Goal: Task Accomplishment & Management: Manage account settings

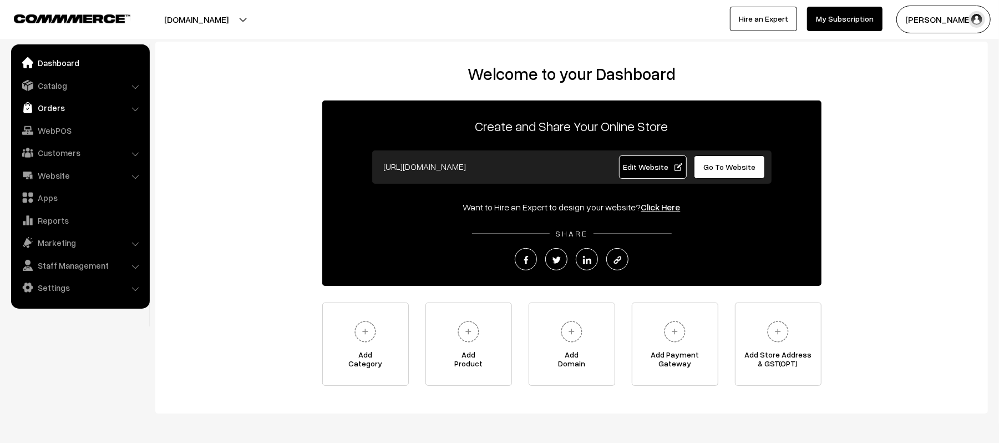
click at [60, 114] on link "Orders" at bounding box center [80, 108] width 132 height 20
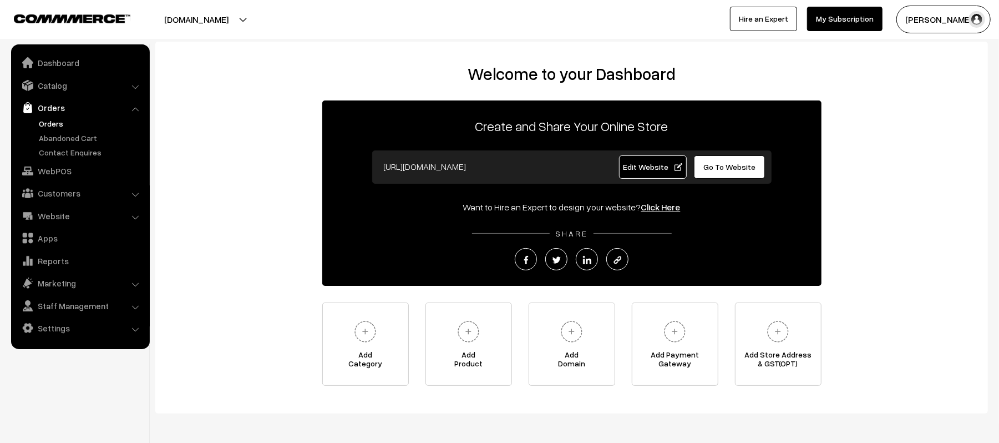
click at [47, 120] on link "Orders" at bounding box center [91, 124] width 110 height 12
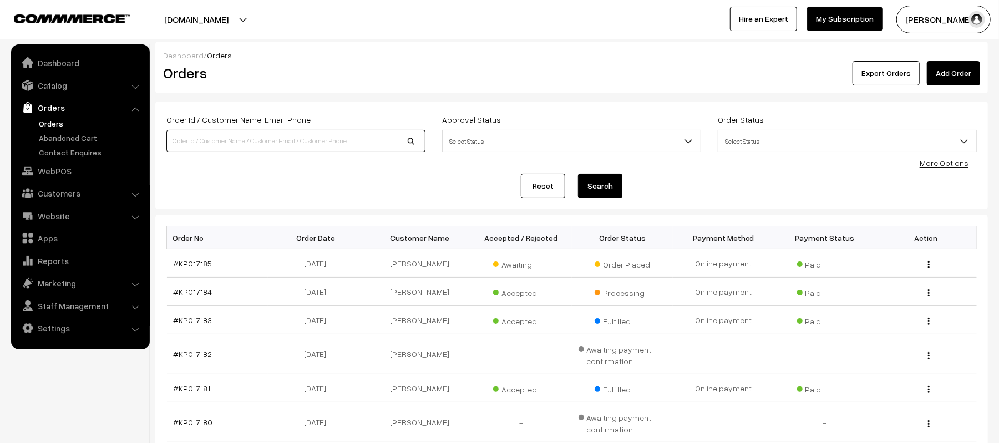
click at [217, 140] on input at bounding box center [295, 141] width 259 height 22
type input "8008687993"
click at [578, 174] on button "Search" at bounding box center [600, 186] width 44 height 24
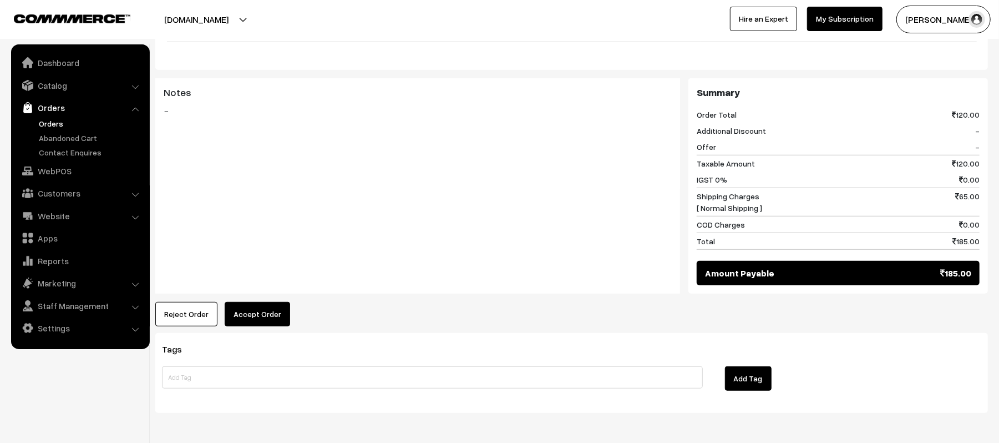
scroll to position [444, 0]
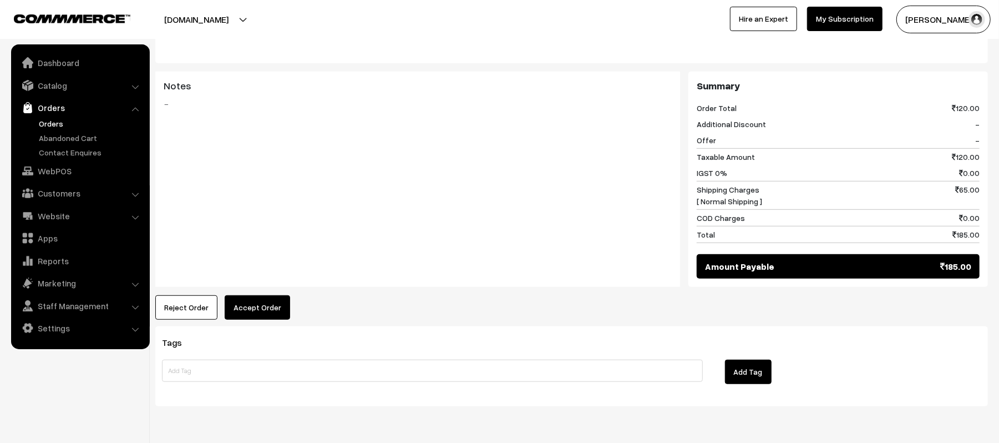
click at [260, 295] on button "Accept Order" at bounding box center [257, 307] width 65 height 24
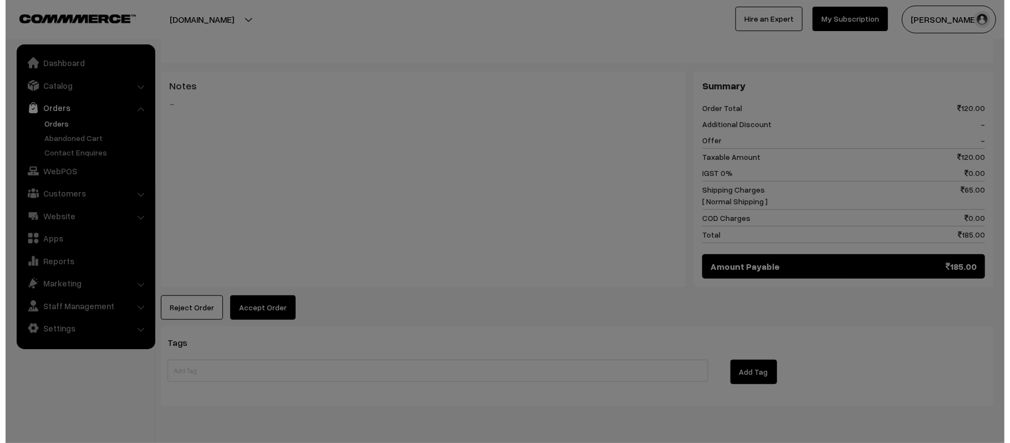
scroll to position [441, 0]
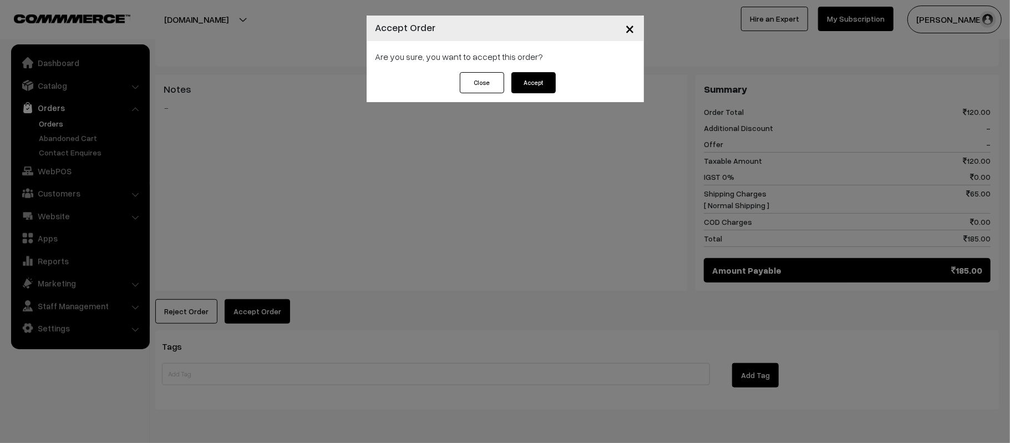
click at [530, 85] on button "Accept" at bounding box center [533, 82] width 44 height 21
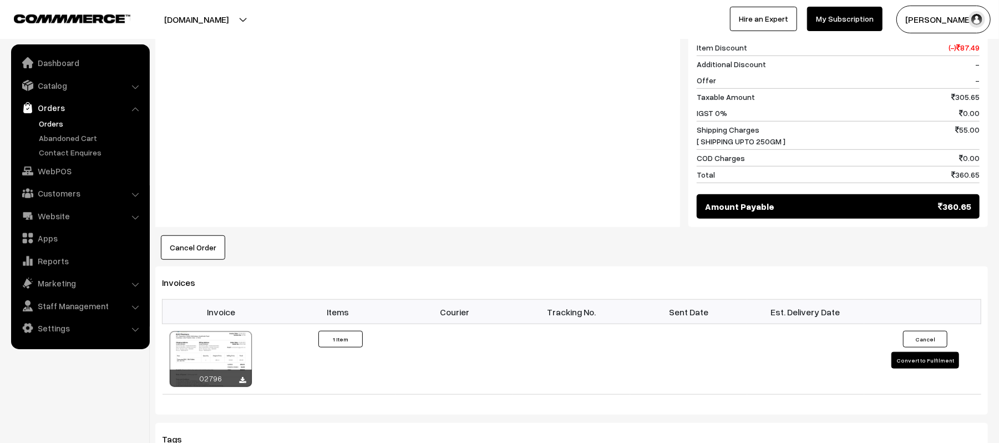
scroll to position [665, 0]
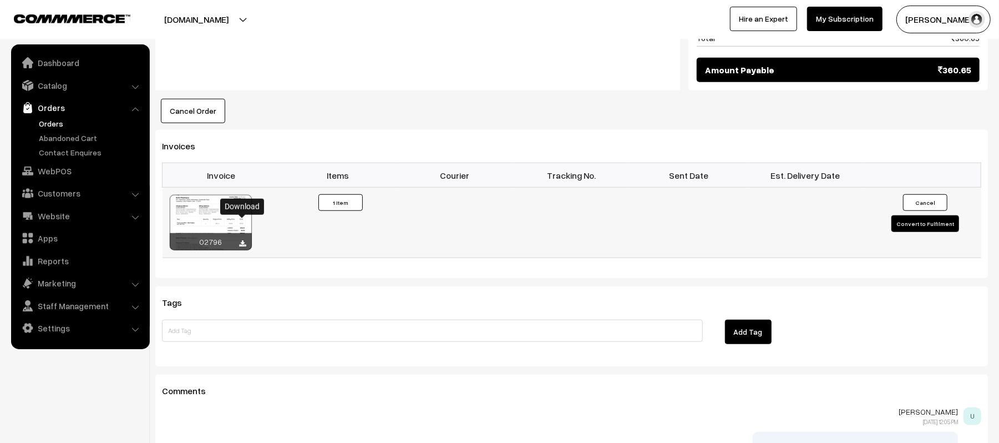
click at [241, 240] on icon at bounding box center [243, 243] width 7 height 7
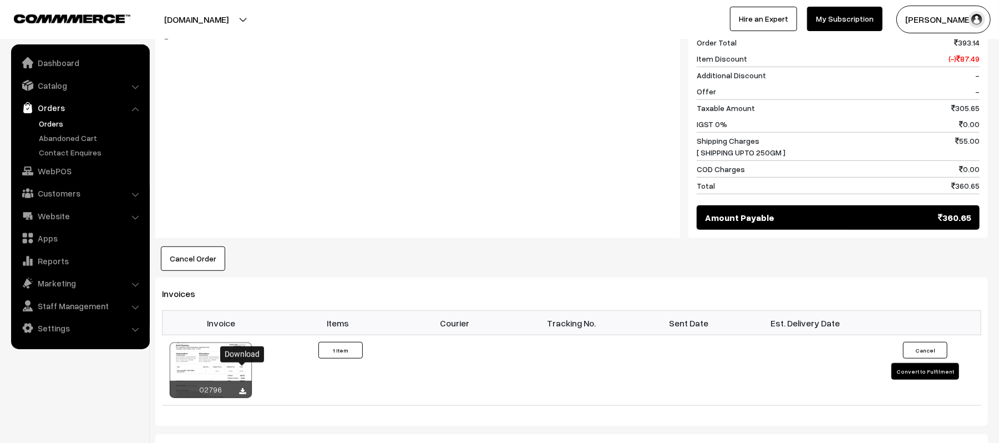
scroll to position [369, 0]
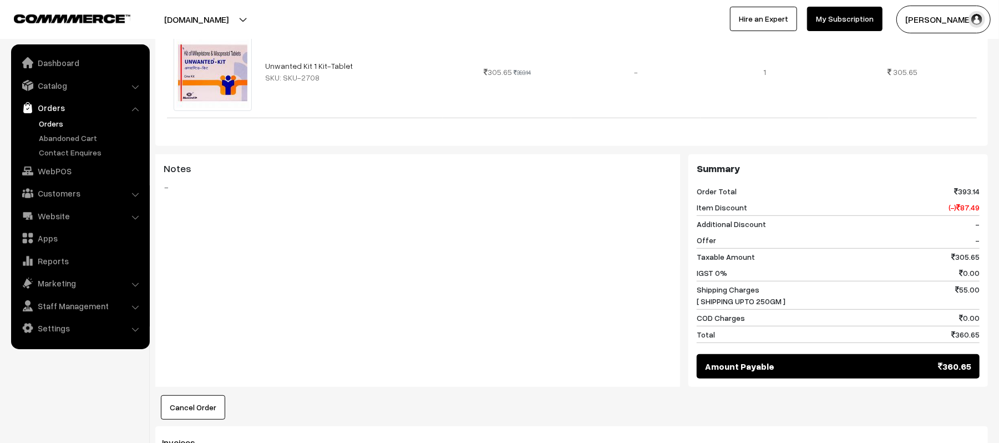
click at [374, 295] on div "Notes -" at bounding box center [417, 270] width 525 height 232
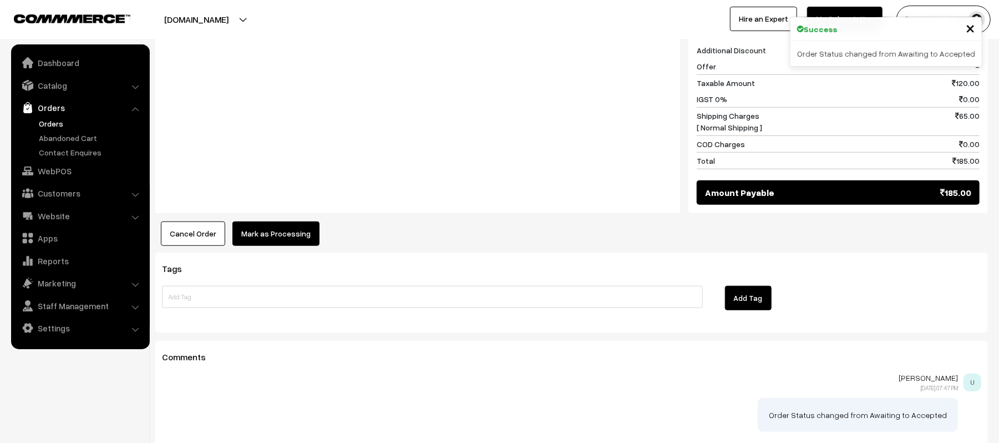
click at [283, 225] on button "Mark as Processing" at bounding box center [275, 233] width 87 height 24
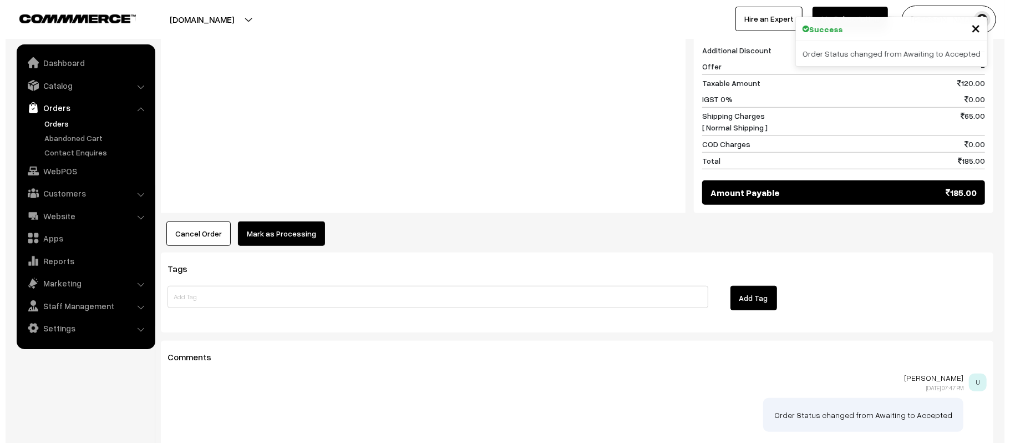
scroll to position [516, 0]
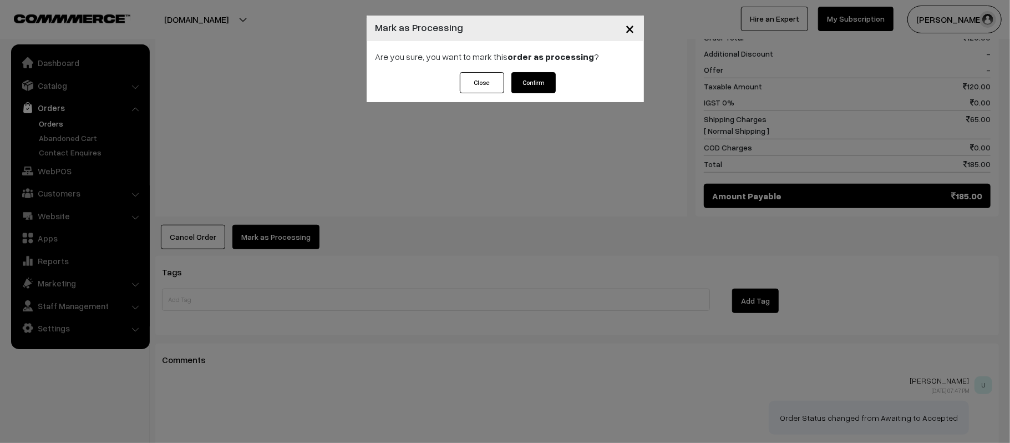
click at [531, 76] on button "Confirm" at bounding box center [533, 82] width 44 height 21
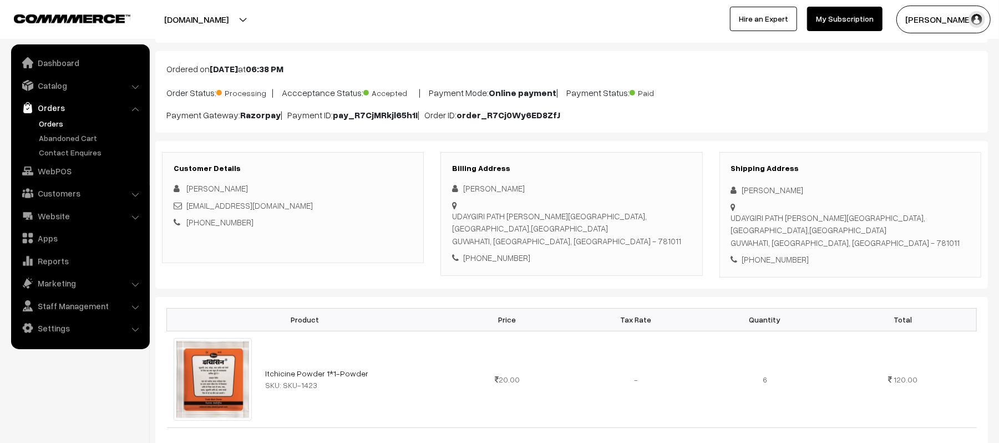
scroll to position [74, 0]
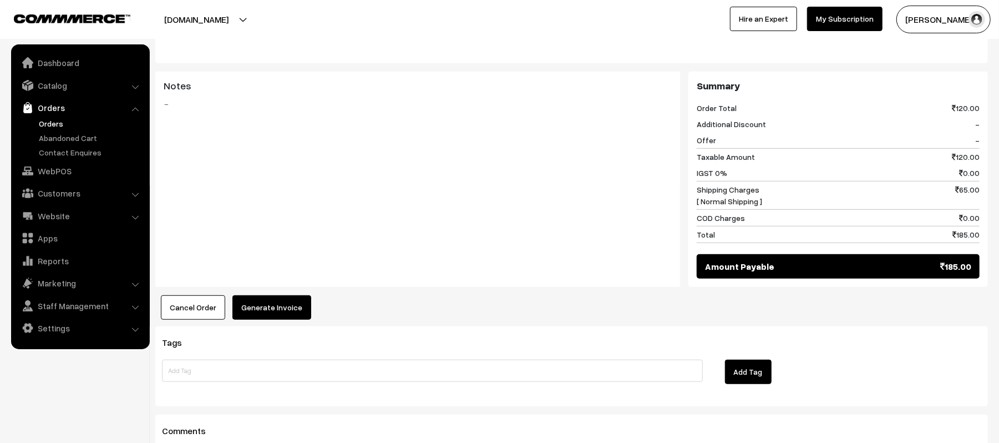
click at [279, 296] on button "Generate Invoice" at bounding box center [271, 307] width 79 height 24
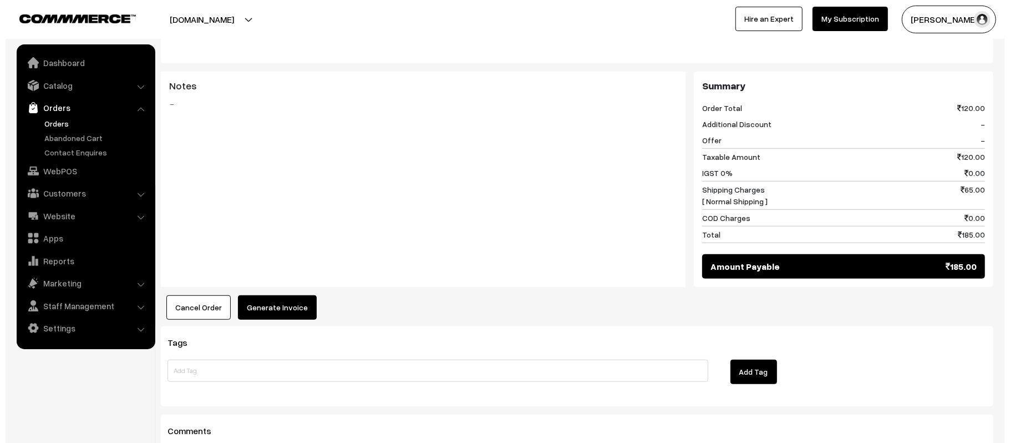
scroll to position [441, 0]
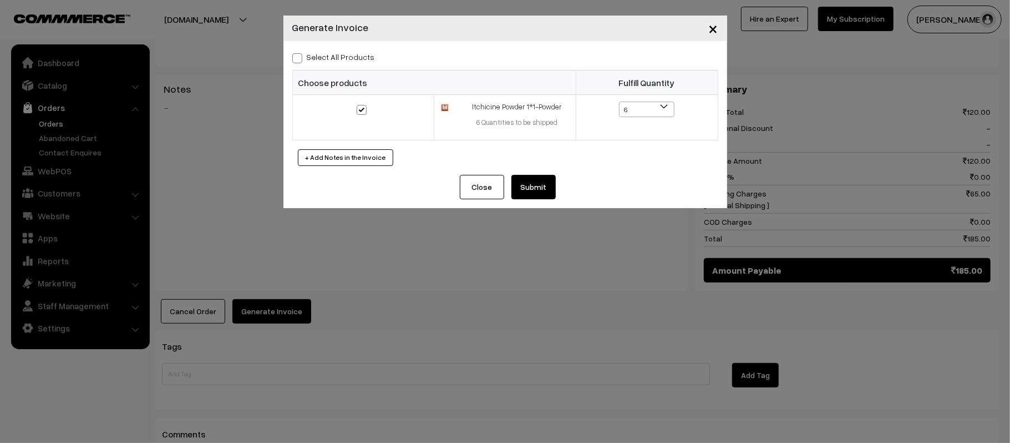
click at [529, 183] on button "Submit" at bounding box center [533, 187] width 44 height 24
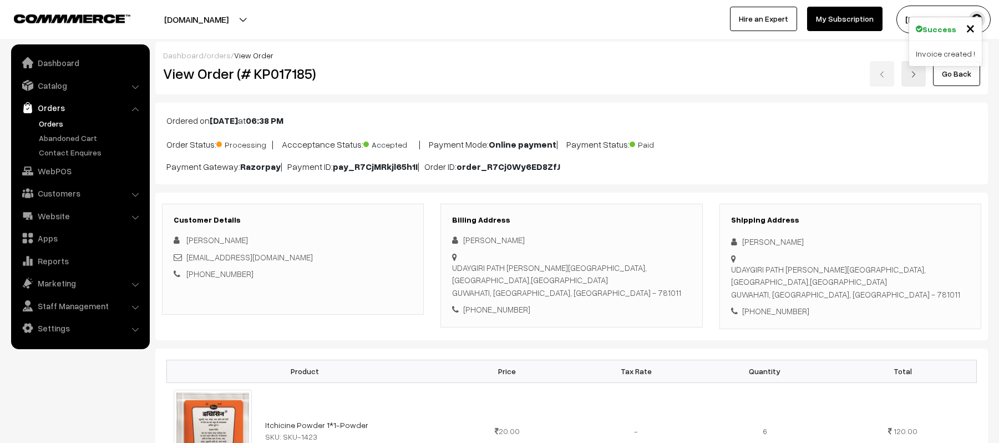
scroll to position [739, 0]
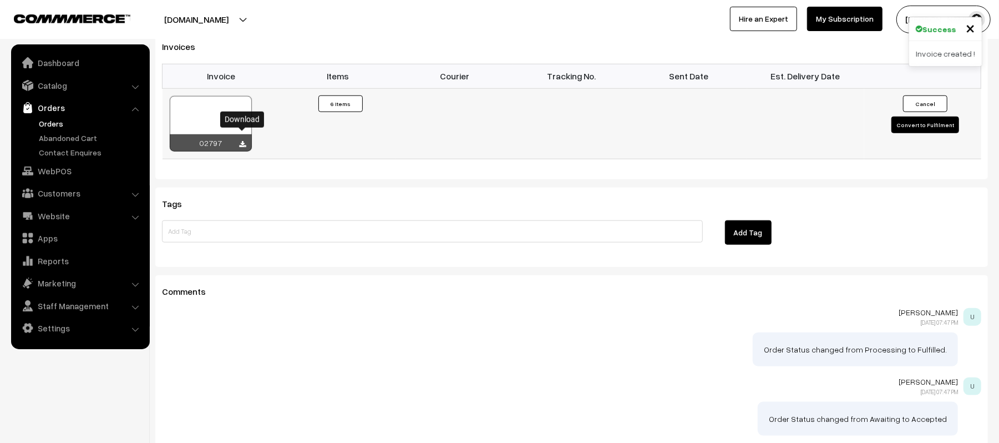
click at [242, 141] on icon at bounding box center [243, 144] width 7 height 7
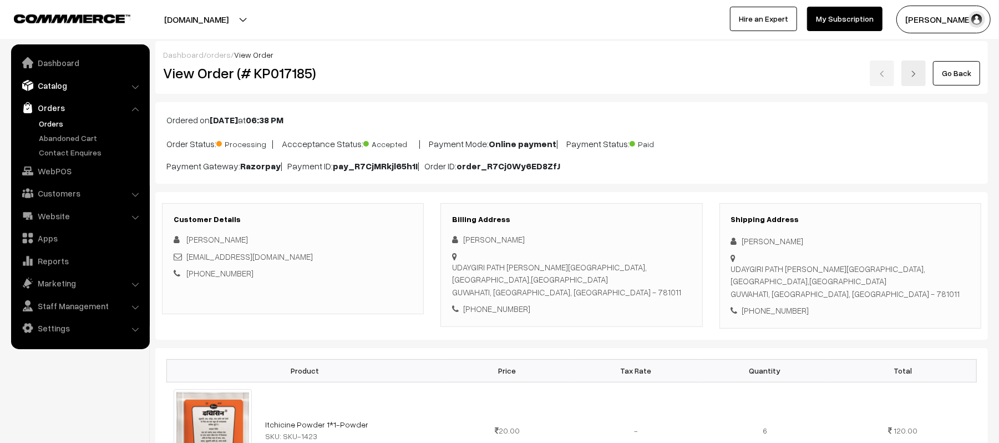
scroll to position [0, 0]
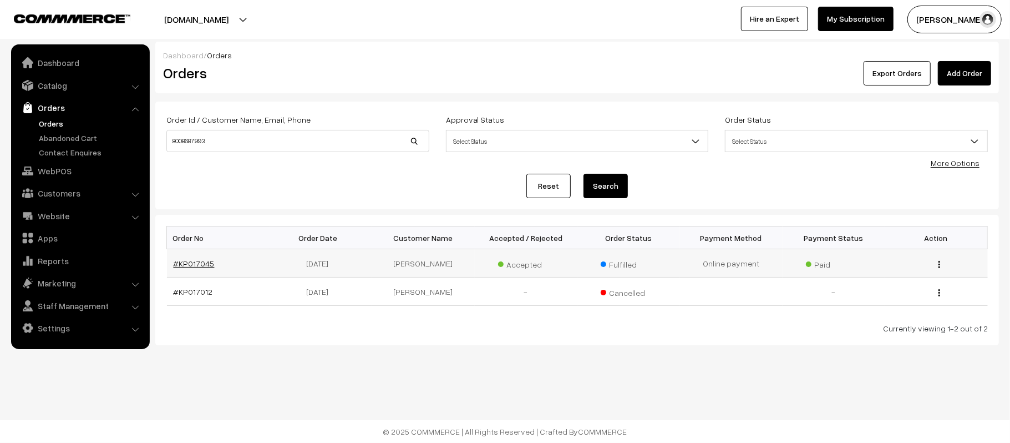
click at [197, 267] on link "#KP017045" at bounding box center [194, 262] width 41 height 9
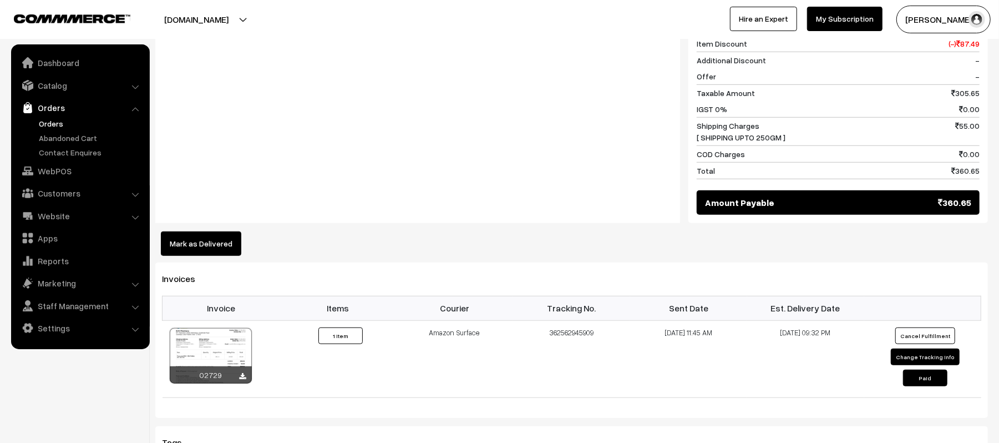
scroll to position [665, 0]
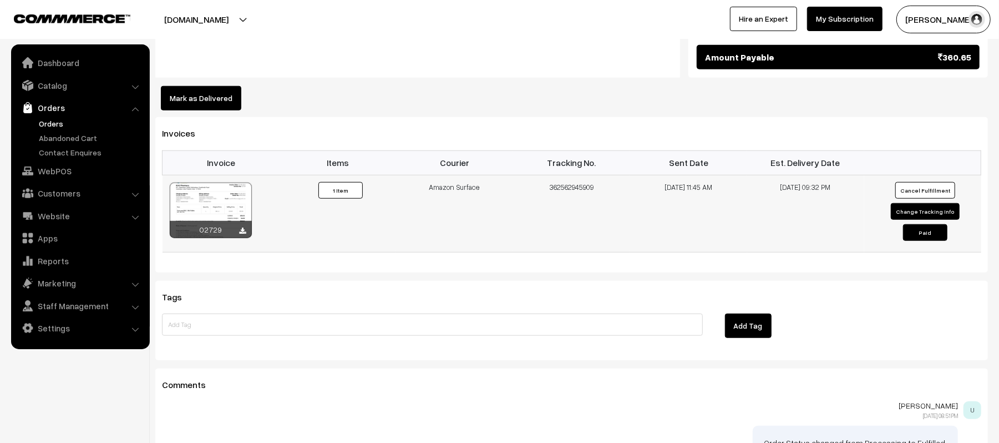
click at [573, 176] on td "362562945909" at bounding box center [571, 213] width 117 height 77
copy td "362562945909"
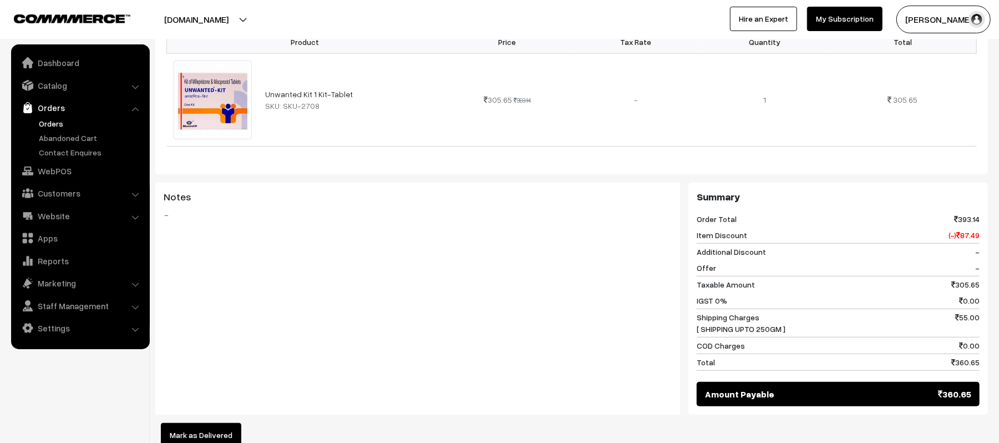
scroll to position [74, 0]
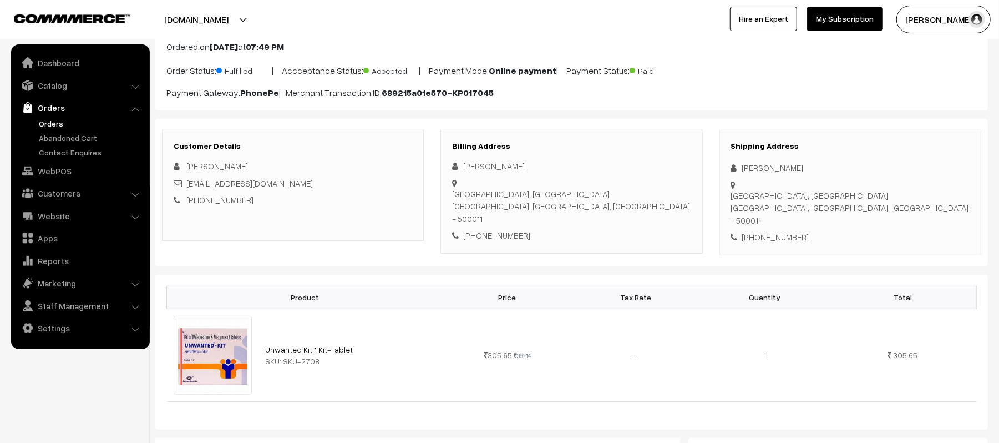
click at [52, 123] on link "Orders" at bounding box center [91, 124] width 110 height 12
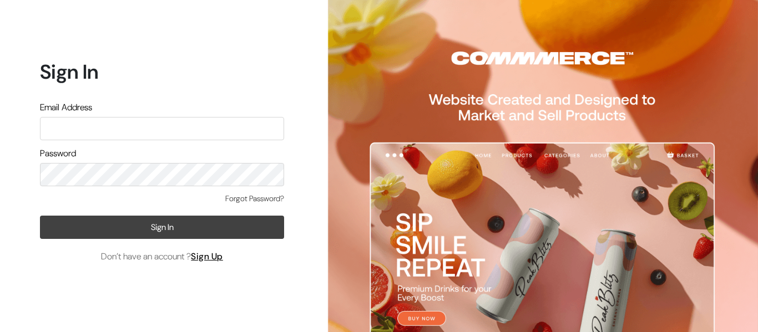
type input "pharmacy.kirti@gmail.com"
click at [123, 231] on button "Sign In" at bounding box center [162, 227] width 244 height 23
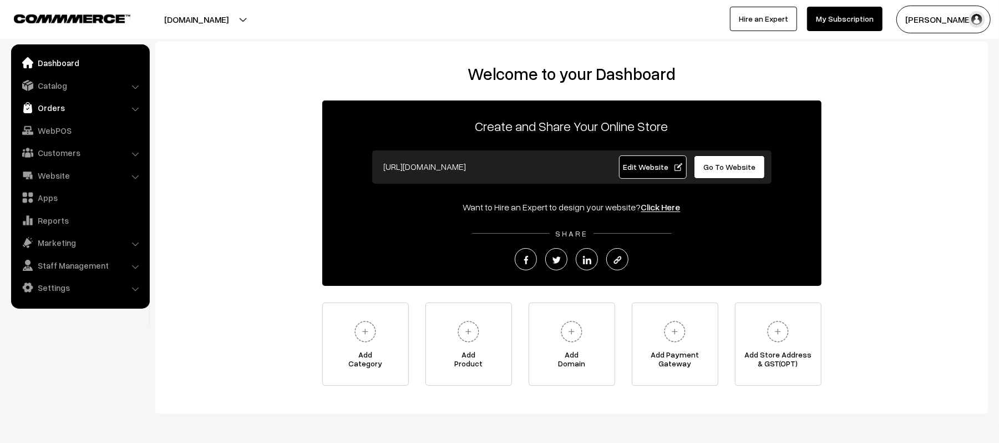
click at [48, 103] on link "Orders" at bounding box center [80, 108] width 132 height 20
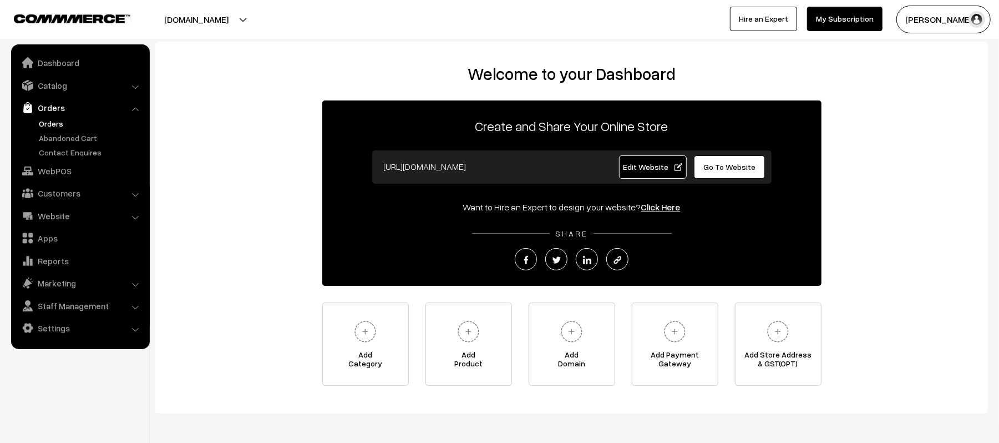
click at [55, 122] on link "Orders" at bounding box center [91, 124] width 110 height 12
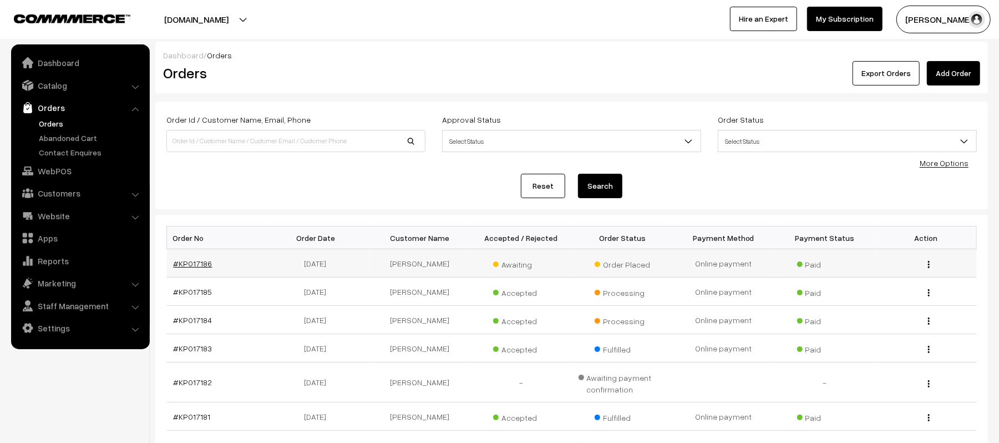
click at [191, 265] on link "#KP017186" at bounding box center [193, 262] width 39 height 9
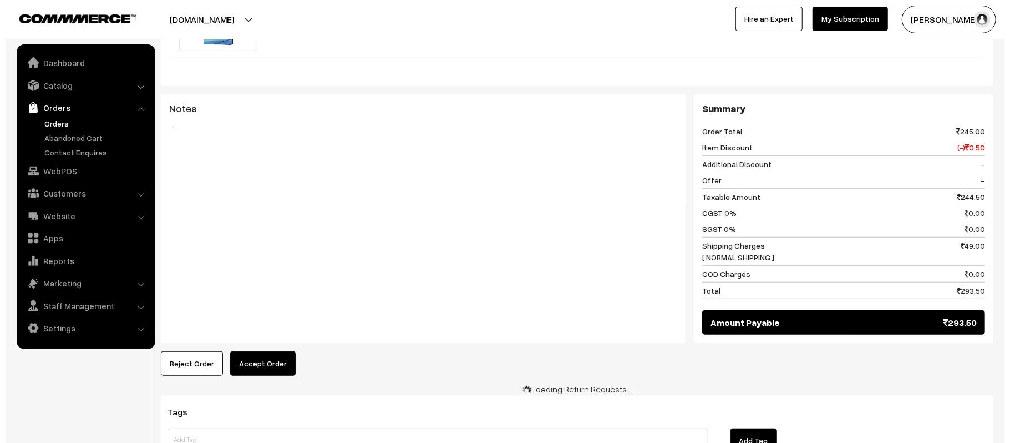
scroll to position [444, 0]
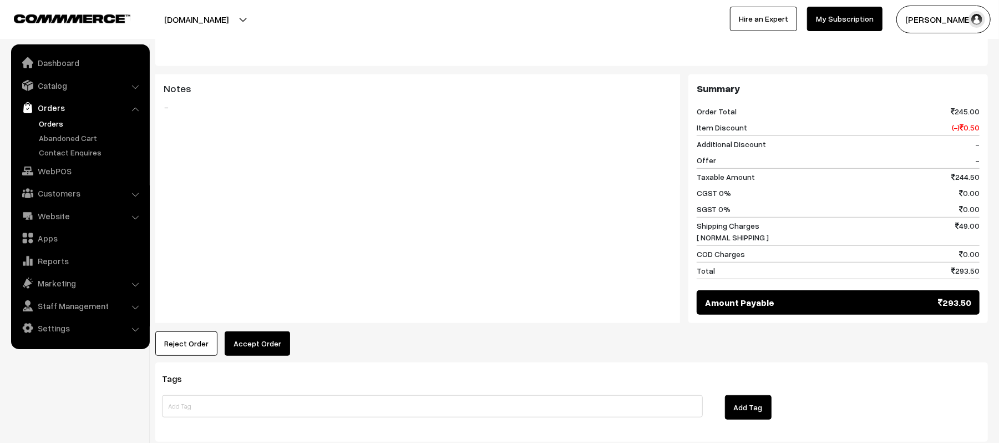
click at [257, 331] on button "Accept Order" at bounding box center [257, 343] width 65 height 24
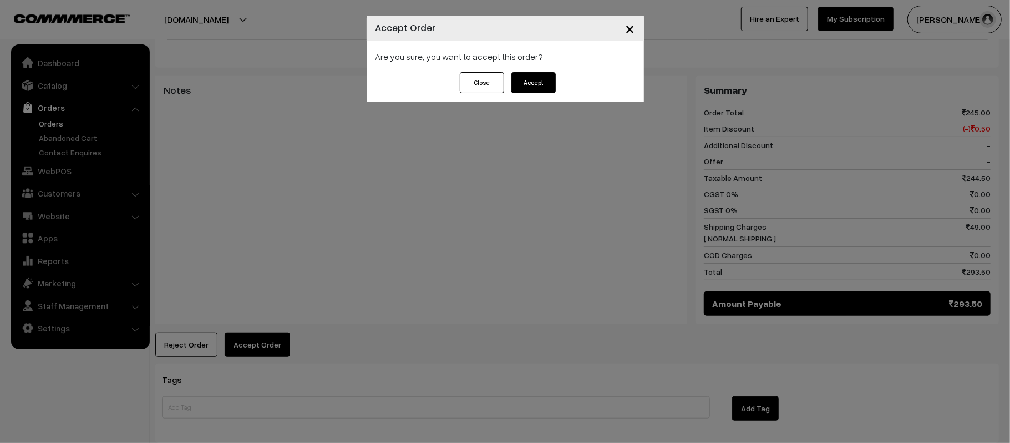
click at [464, 77] on button "Close" at bounding box center [482, 82] width 44 height 21
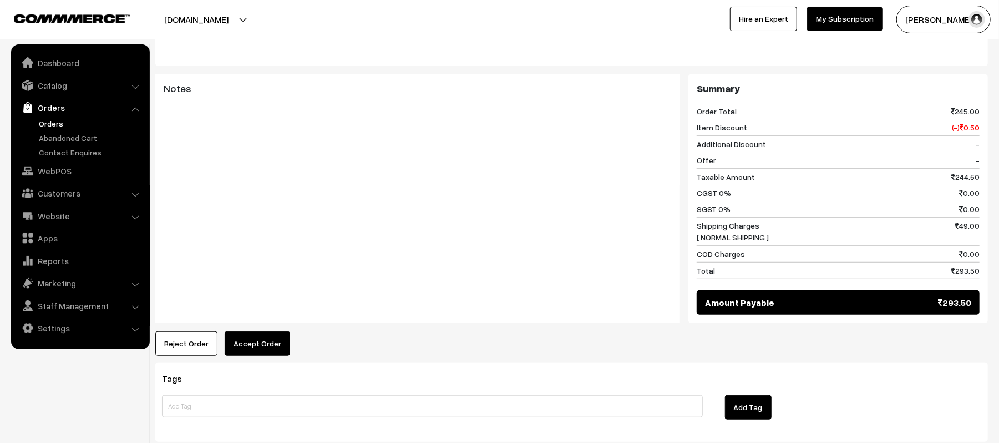
click at [240, 336] on button "Accept Order" at bounding box center [257, 343] width 65 height 24
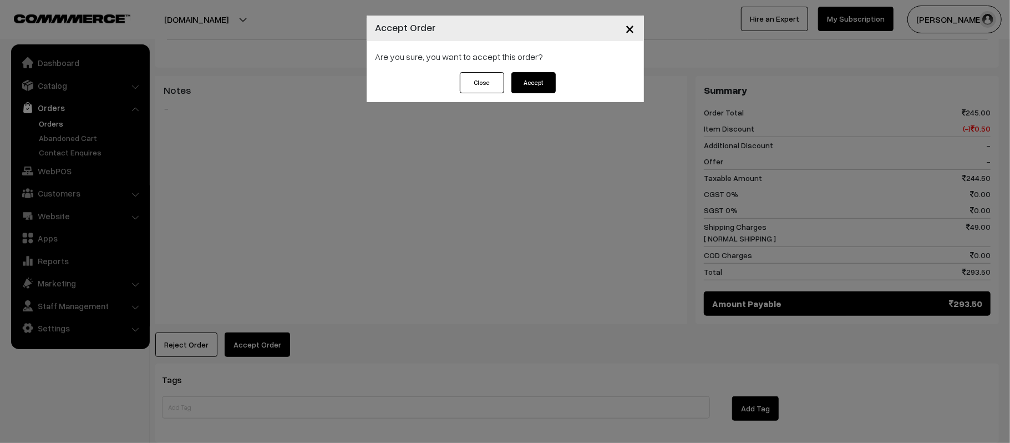
click at [538, 74] on button "Accept" at bounding box center [533, 82] width 44 height 21
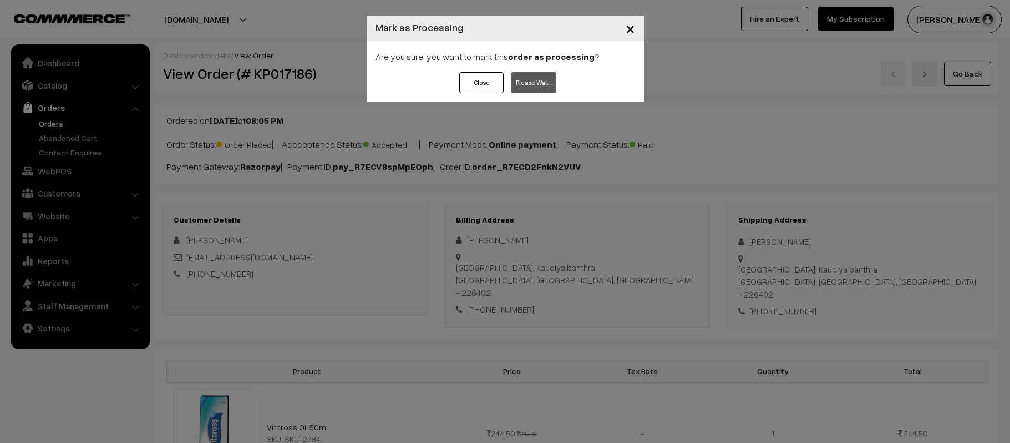
scroll to position [444, 0]
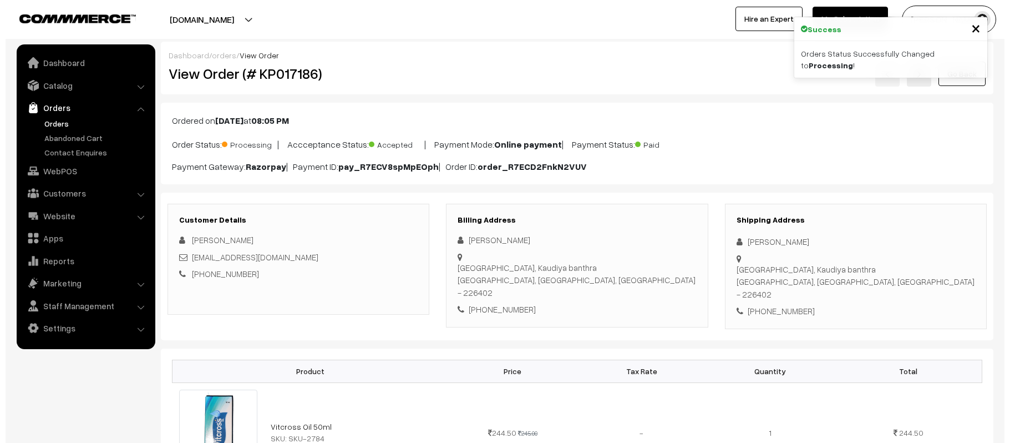
scroll to position [444, 0]
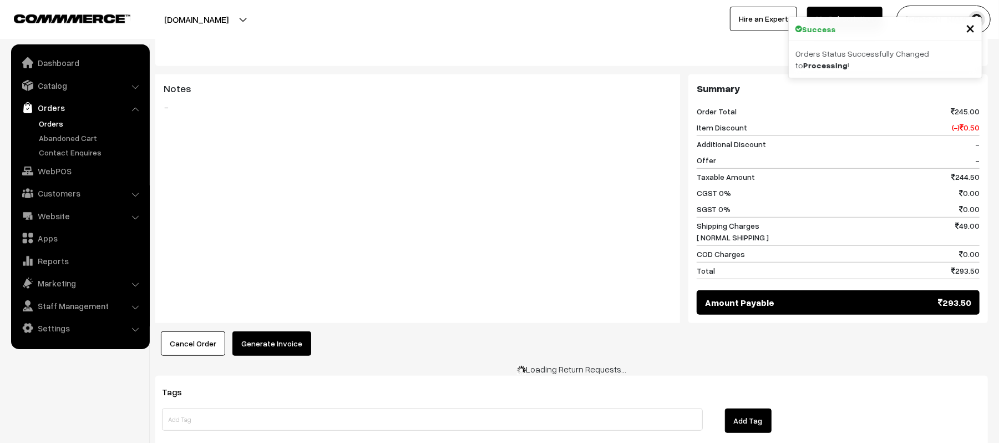
click at [273, 331] on button "Generate Invoice" at bounding box center [271, 343] width 79 height 24
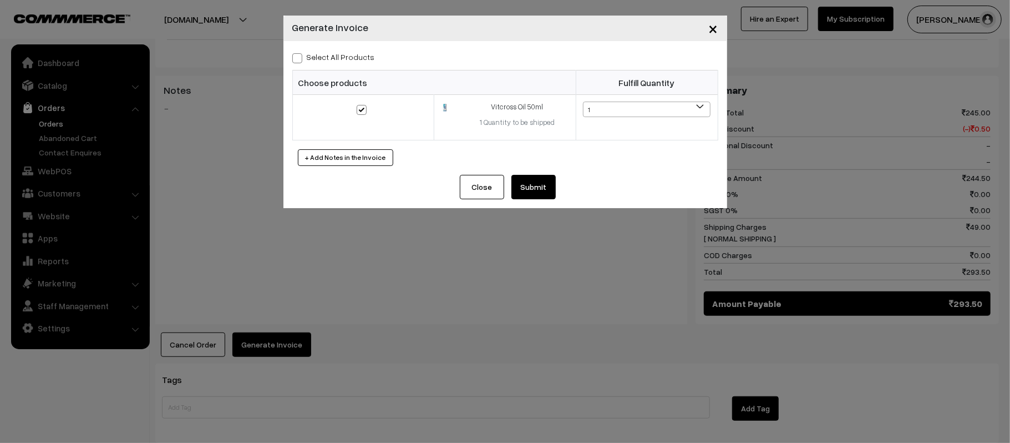
click at [541, 184] on button "Submit" at bounding box center [533, 187] width 44 height 24
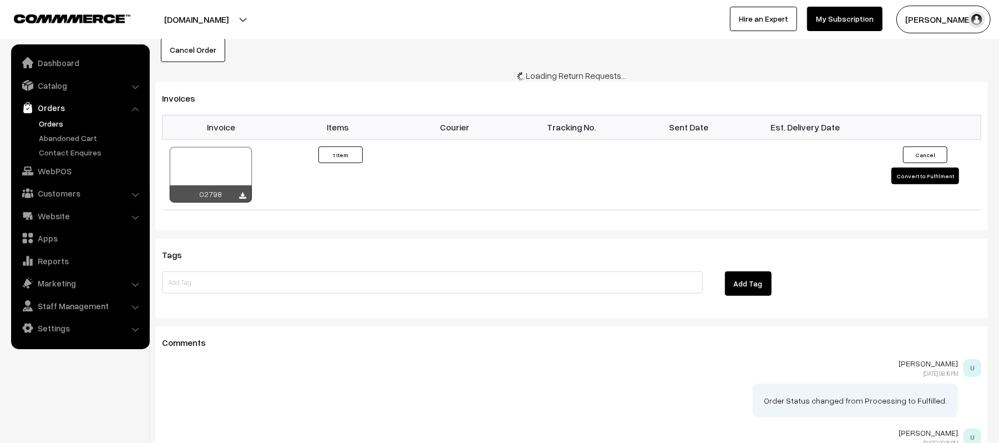
scroll to position [739, 0]
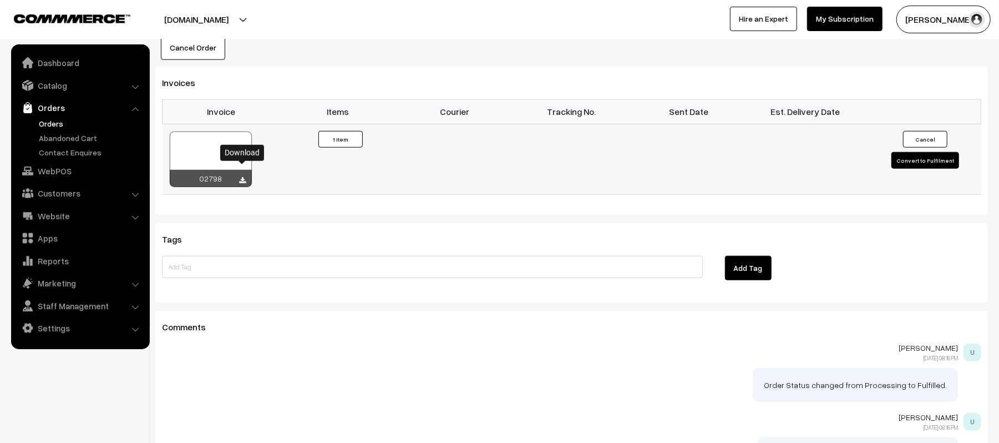
click at [245, 177] on icon at bounding box center [243, 180] width 7 height 7
click at [331, 165] on td "Invoice #02798 × Products Quantity 1 Item" at bounding box center [337, 159] width 117 height 70
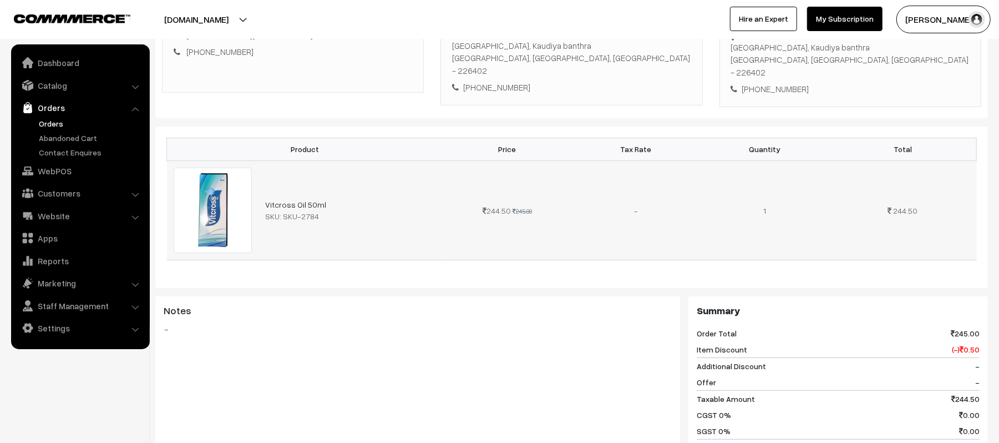
scroll to position [0, 0]
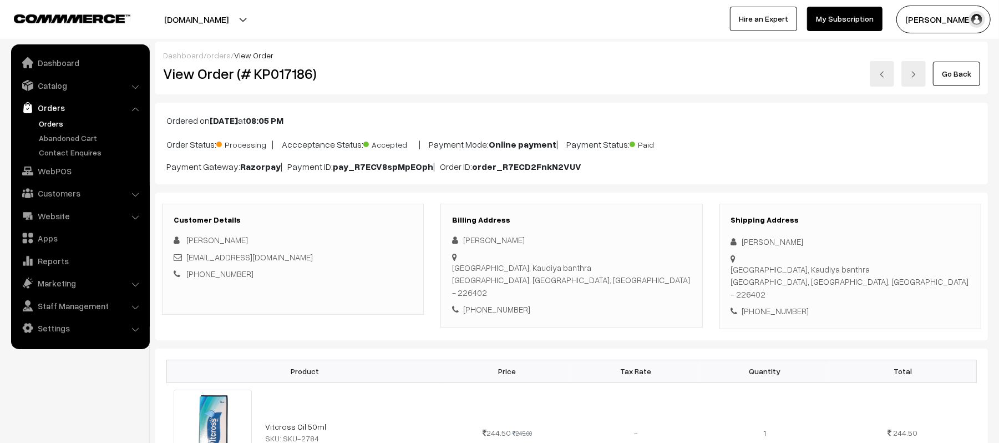
click at [49, 121] on link "Orders" at bounding box center [91, 124] width 110 height 12
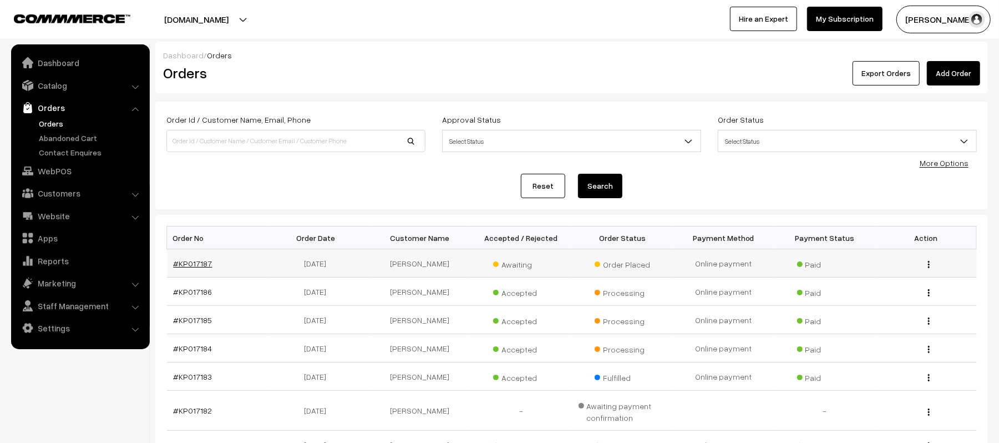
click at [175, 261] on link "#KP017187" at bounding box center [193, 262] width 39 height 9
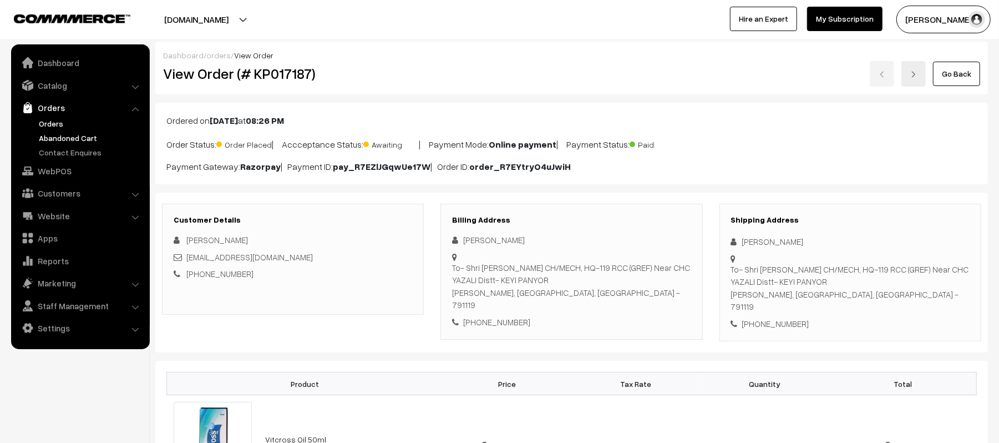
click at [49, 134] on link "Abandoned Cart" at bounding box center [91, 138] width 110 height 12
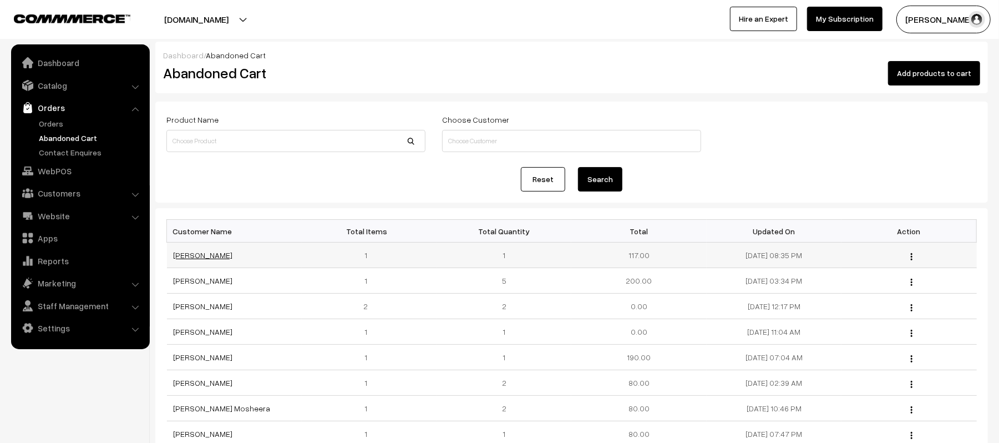
click at [191, 258] on link "[PERSON_NAME]" at bounding box center [203, 254] width 59 height 9
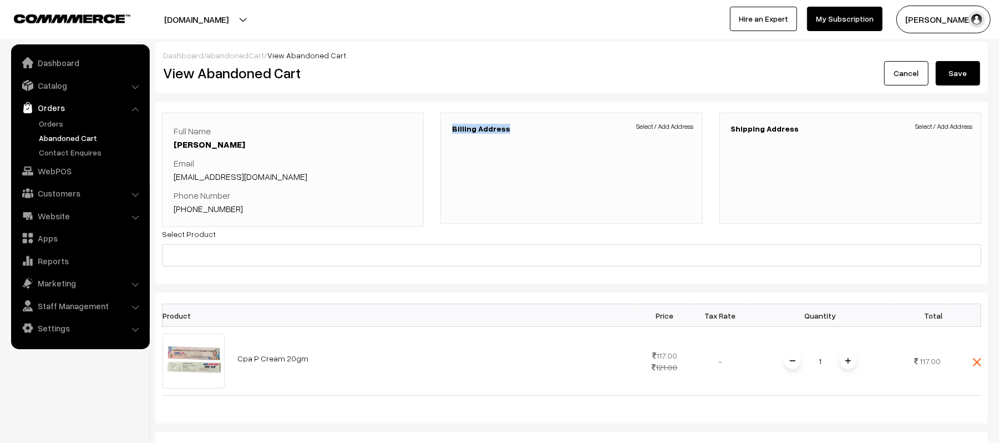
drag, startPoint x: 436, startPoint y: 126, endPoint x: 504, endPoint y: 128, distance: 67.7
click at [504, 128] on div "Billing Address Select / Add Address" at bounding box center [571, 170] width 278 height 114
click at [47, 123] on link "Orders" at bounding box center [91, 124] width 110 height 12
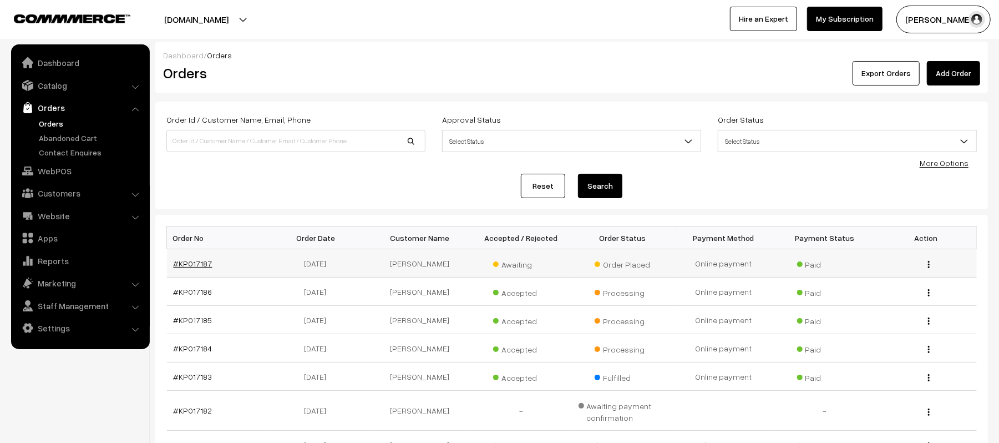
click at [185, 265] on link "#KP017187" at bounding box center [193, 262] width 39 height 9
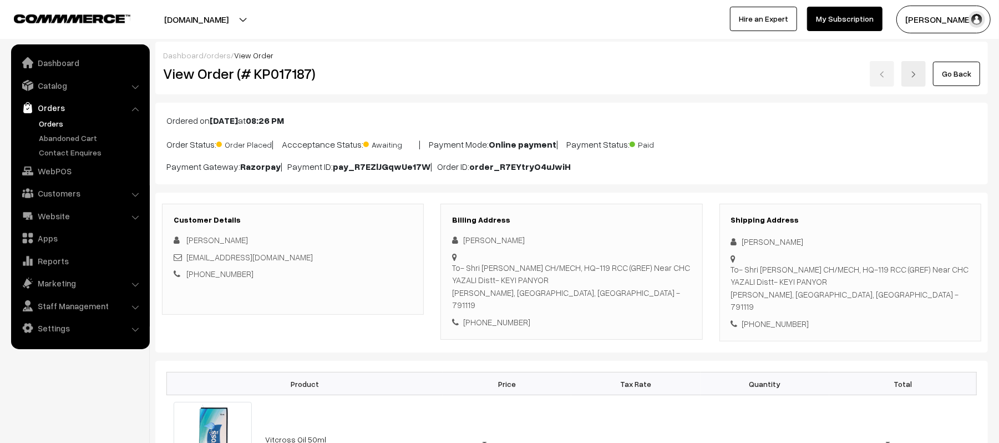
click at [415, 63] on div "View Order (# KP017187)" at bounding box center [294, 74] width 278 height 26
click at [43, 118] on link "Orders" at bounding box center [91, 124] width 110 height 12
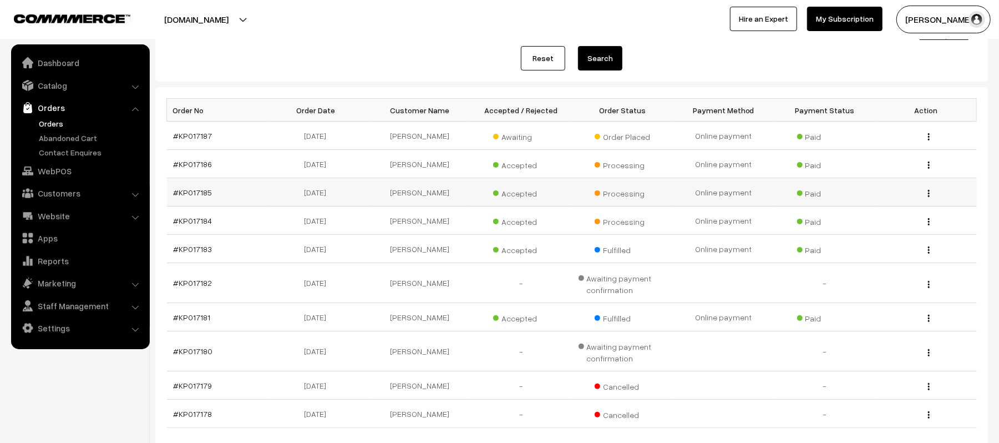
scroll to position [148, 0]
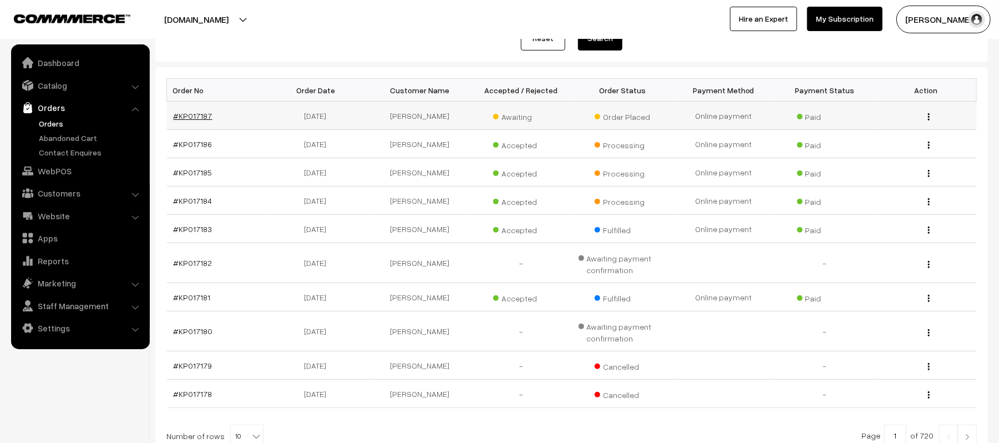
click at [185, 115] on link "#KP017187" at bounding box center [193, 115] width 39 height 9
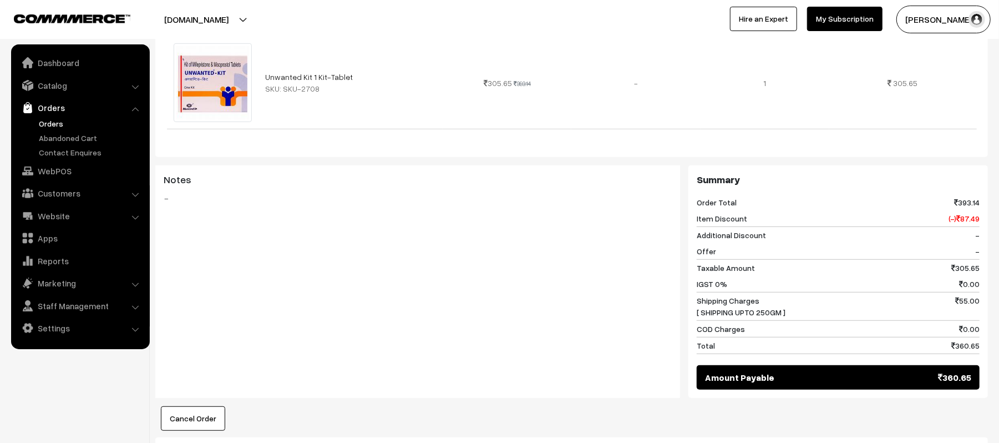
scroll to position [372, 0]
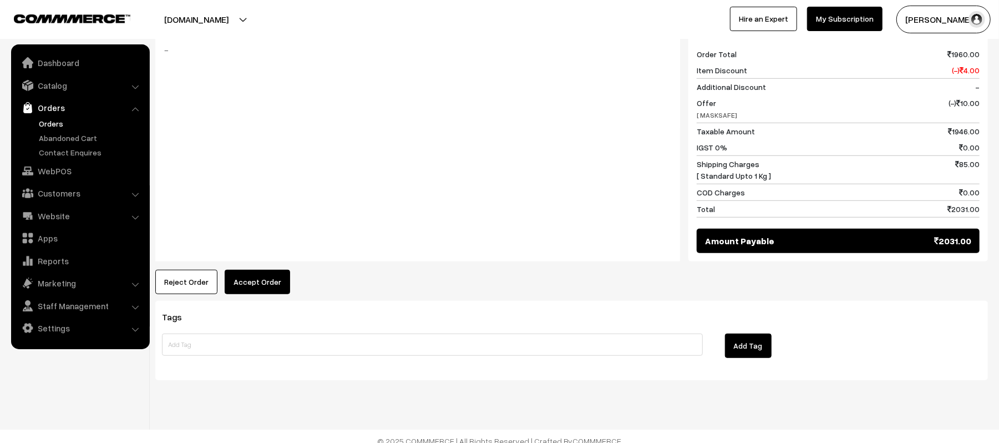
click at [274, 270] on button "Accept Order" at bounding box center [257, 282] width 65 height 24
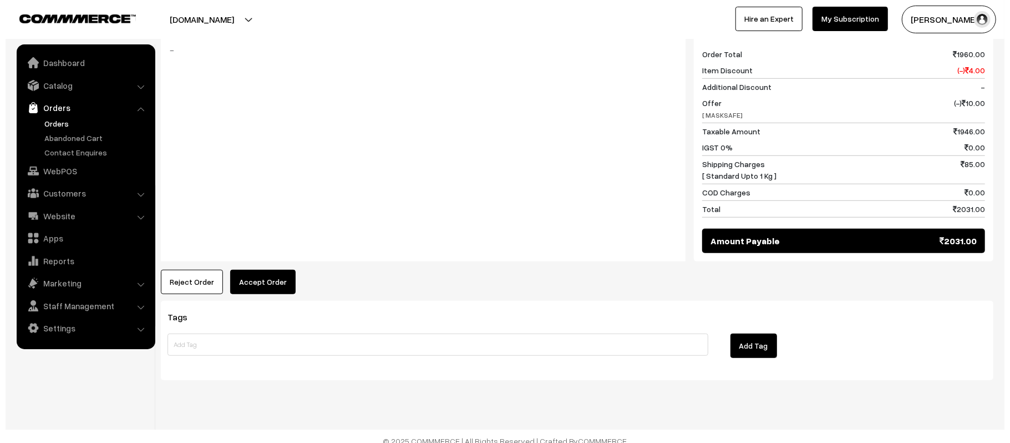
scroll to position [515, 0]
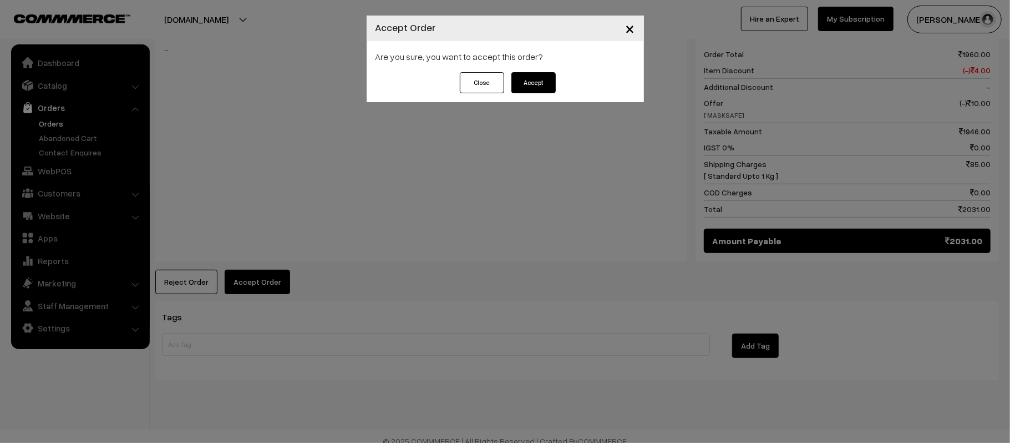
click at [544, 75] on button "Accept" at bounding box center [533, 82] width 44 height 21
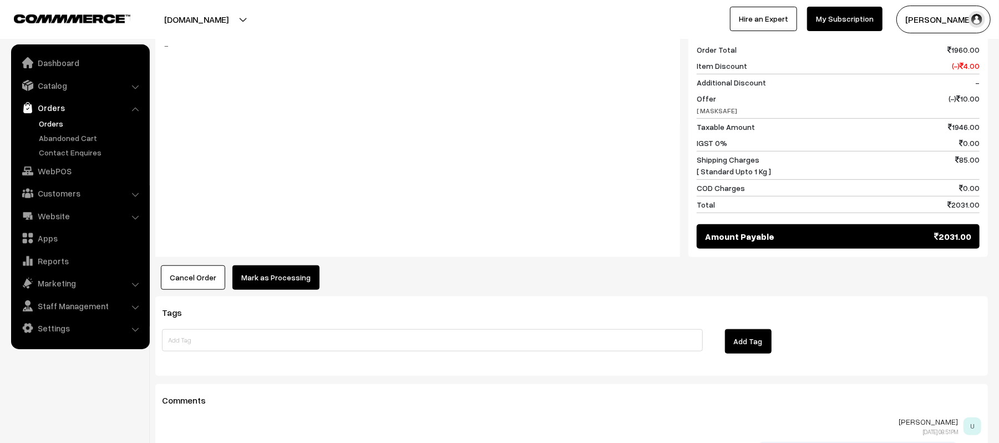
click at [283, 270] on button "Mark as Processing" at bounding box center [275, 277] width 87 height 24
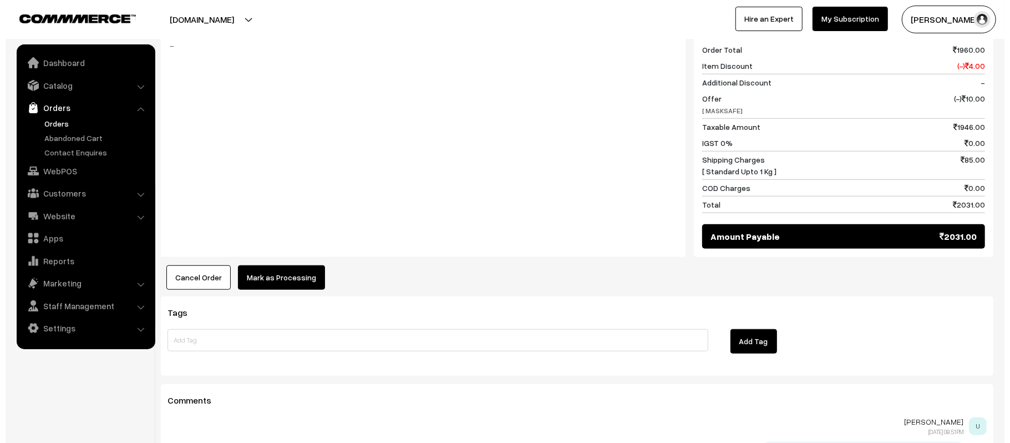
scroll to position [519, 0]
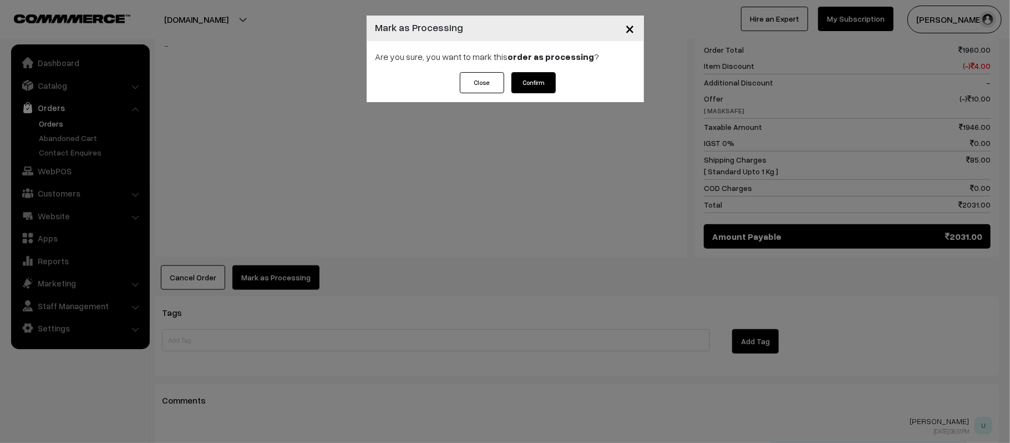
click at [538, 85] on button "Confirm" at bounding box center [533, 82] width 44 height 21
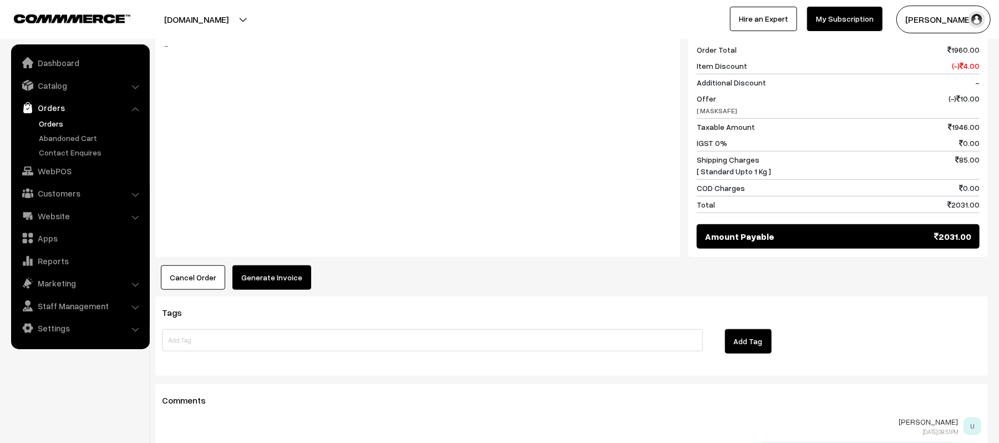
click at [283, 267] on button "Generate Invoice" at bounding box center [271, 277] width 79 height 24
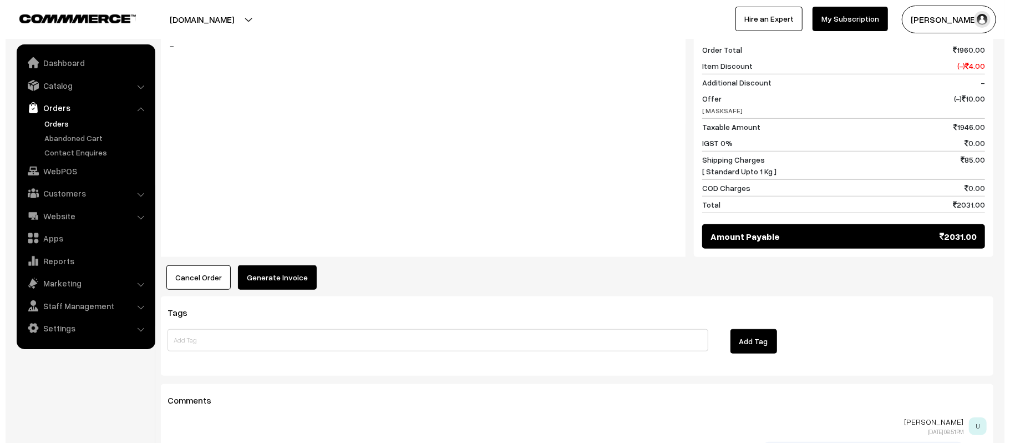
scroll to position [519, 0]
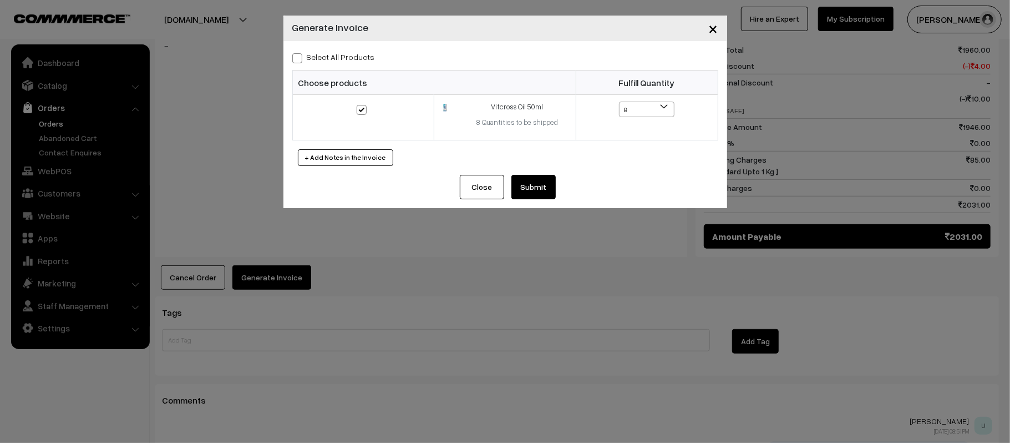
click at [520, 178] on button "Submit" at bounding box center [533, 187] width 44 height 24
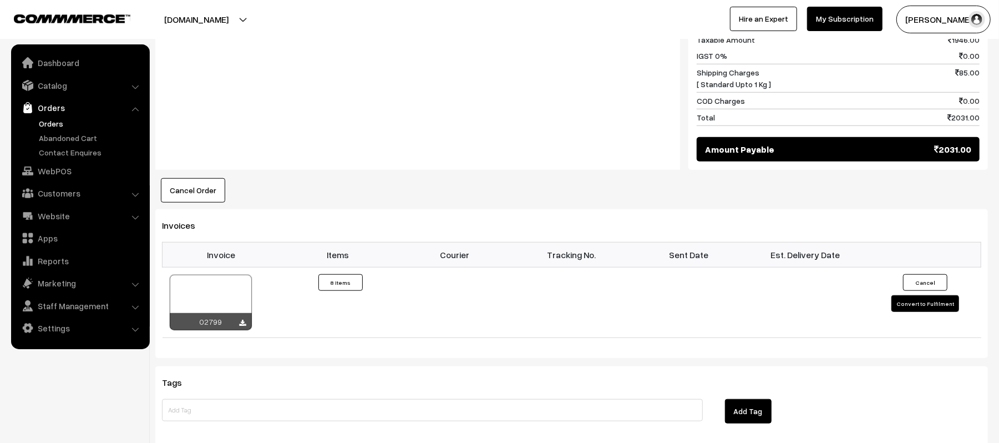
scroll to position [739, 0]
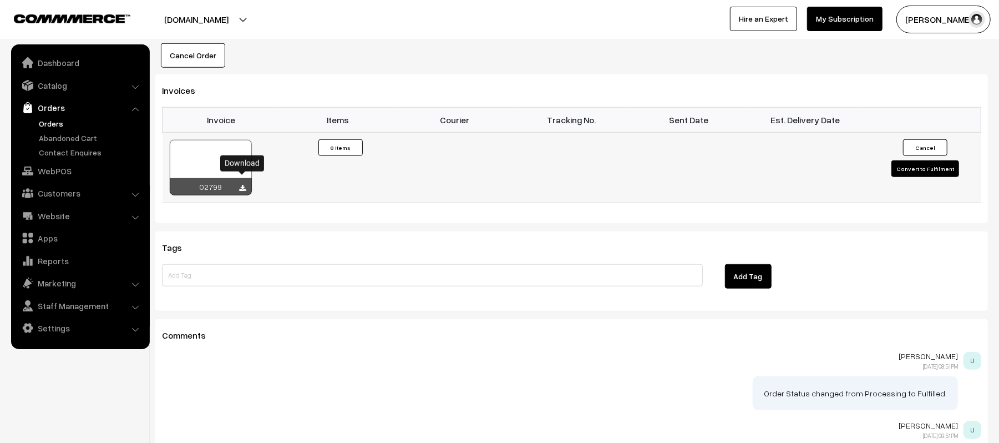
click at [242, 185] on icon at bounding box center [243, 188] width 7 height 7
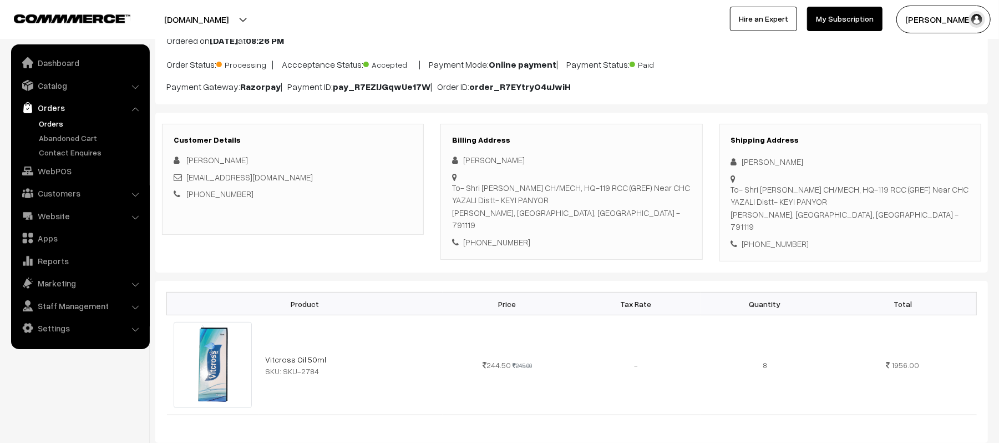
scroll to position [0, 0]
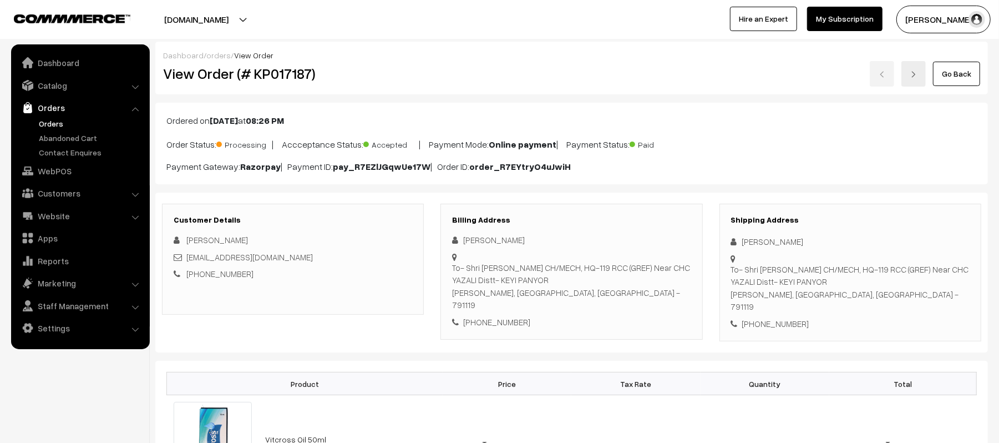
click at [54, 129] on ul "Orders" at bounding box center [80, 138] width 133 height 40
click at [51, 125] on link "Orders" at bounding box center [91, 124] width 110 height 12
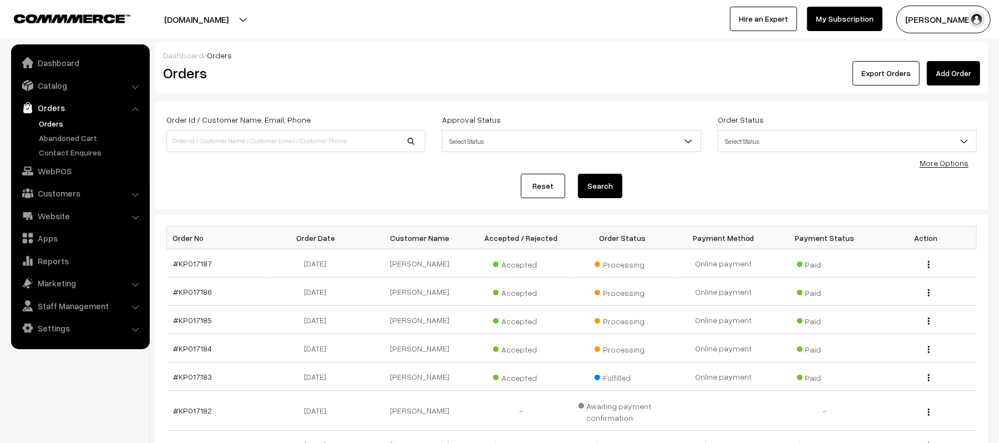
click at [347, 52] on div "Dashboard / Orders" at bounding box center [571, 55] width 817 height 12
drag, startPoint x: 189, startPoint y: 262, endPoint x: 189, endPoint y: 291, distance: 29.4
click at [67, 135] on link "Abandoned Cart" at bounding box center [91, 138] width 110 height 12
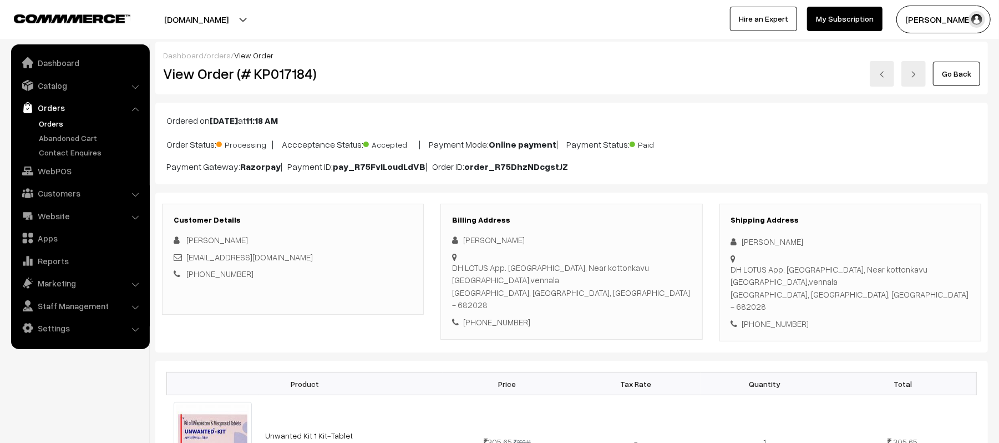
drag, startPoint x: 808, startPoint y: 242, endPoint x: 735, endPoint y: 246, distance: 72.8
click at [735, 246] on div "Surajit Bordoloi" at bounding box center [850, 241] width 238 height 13
copy div "Surajit Bordoloi"
click at [779, 317] on div "+91 7002834377" at bounding box center [850, 323] width 238 height 13
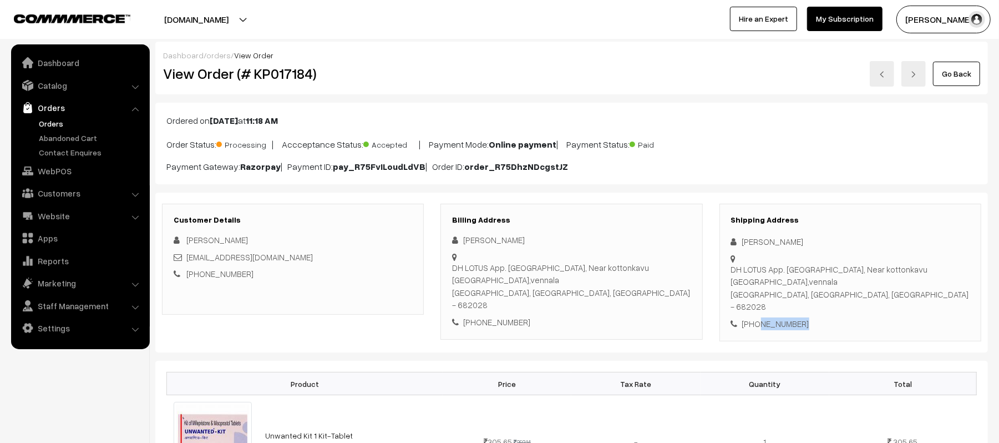
click at [779, 317] on div "+91 7002834377" at bounding box center [850, 323] width 238 height 13
copy div "7002834377"
drag, startPoint x: 296, startPoint y: 257, endPoint x: 187, endPoint y: 260, distance: 108.2
click at [187, 260] on div "bordoloiashu@gmail.com" at bounding box center [293, 257] width 238 height 13
copy link "bordoloiashu@gmail.com"
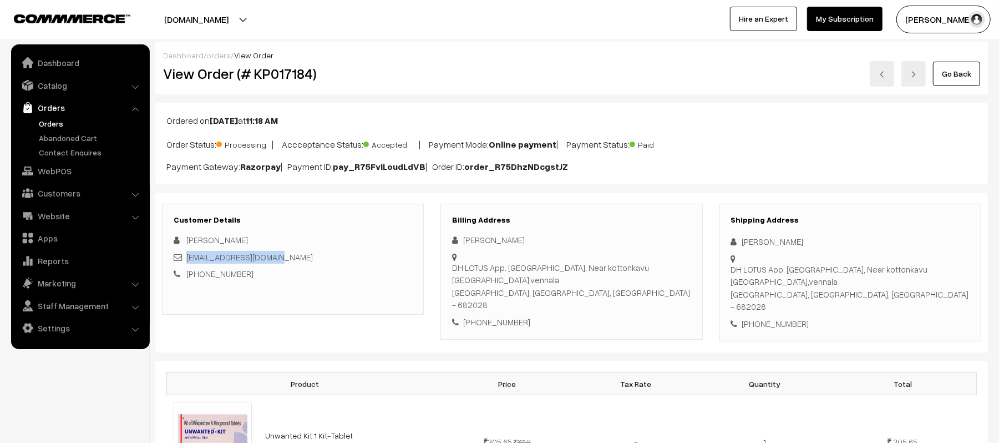
drag, startPoint x: 733, startPoint y: 269, endPoint x: 889, endPoint y: 285, distance: 157.8
click at [889, 285] on div "DH LOTUS App. Chakaraparambu, Near kottonkavu tample,vennala Kochi, Kerala, Ind…" at bounding box center [850, 288] width 238 height 50
copy div "DH LOTUS App. Chakaraparambu, Near kottonkavu tample,vennala Kochi, Kerala, Ind…"
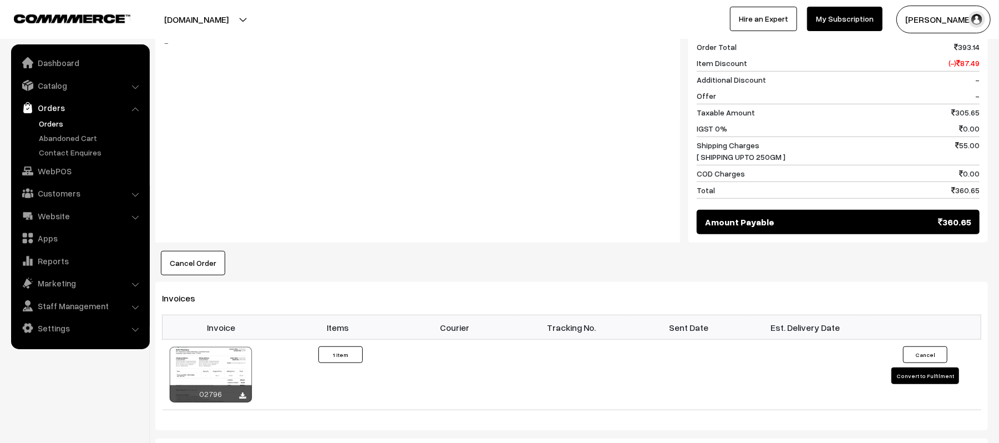
scroll to position [591, 0]
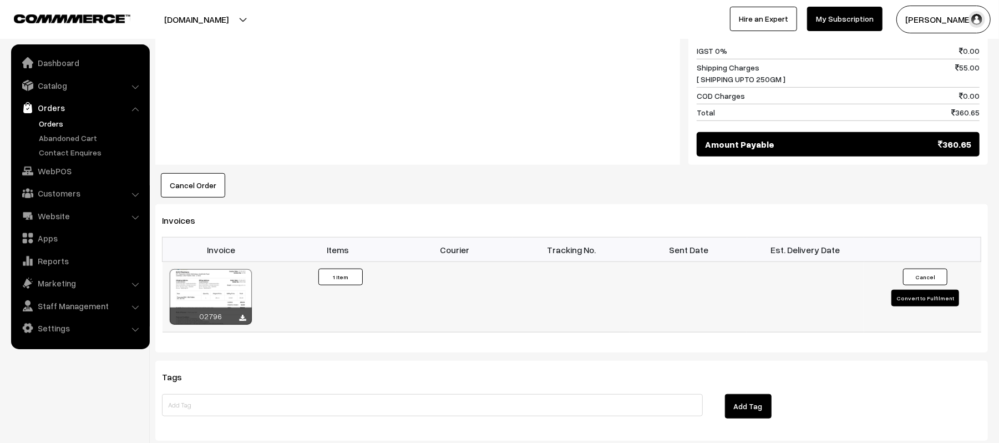
click at [926, 289] on button "Convert to Fulfilment" at bounding box center [925, 297] width 68 height 17
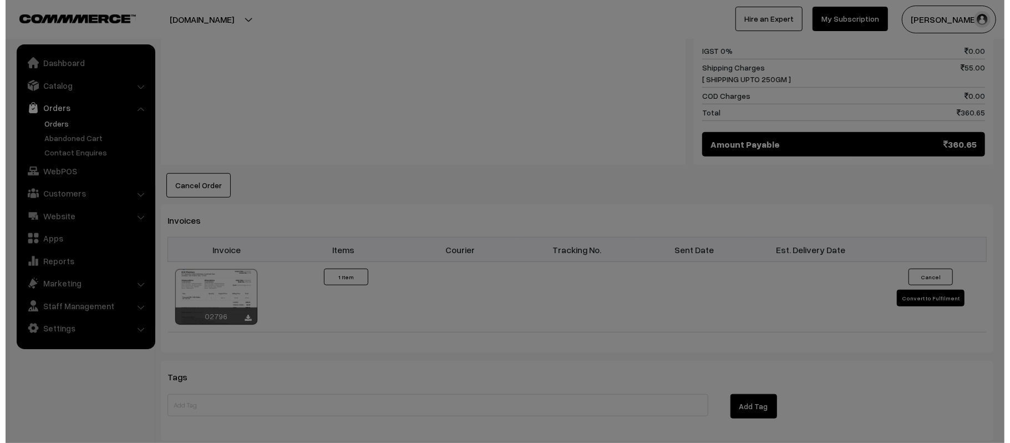
scroll to position [590, 0]
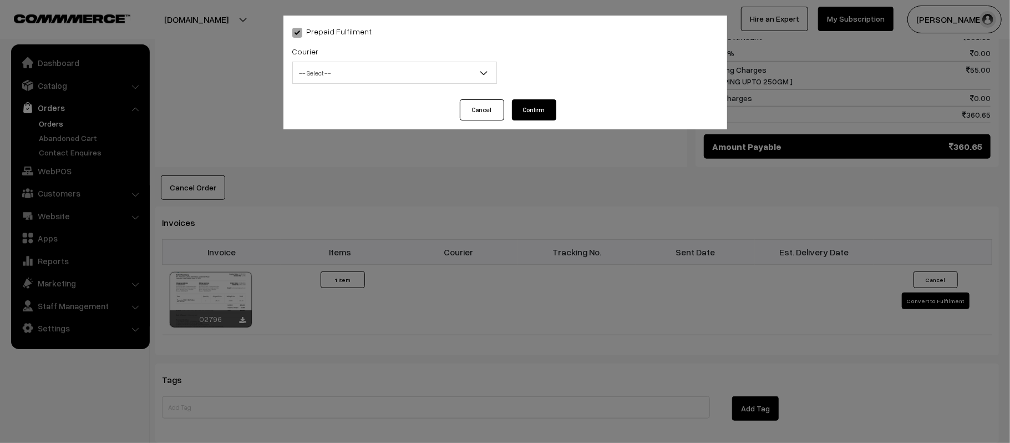
click at [373, 74] on span "-- Select --" at bounding box center [395, 72] width 204 height 19
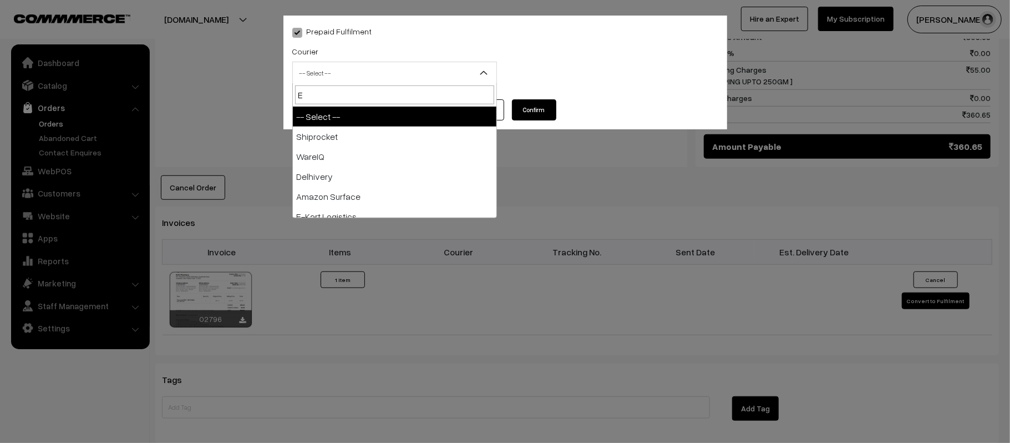
type input "E-"
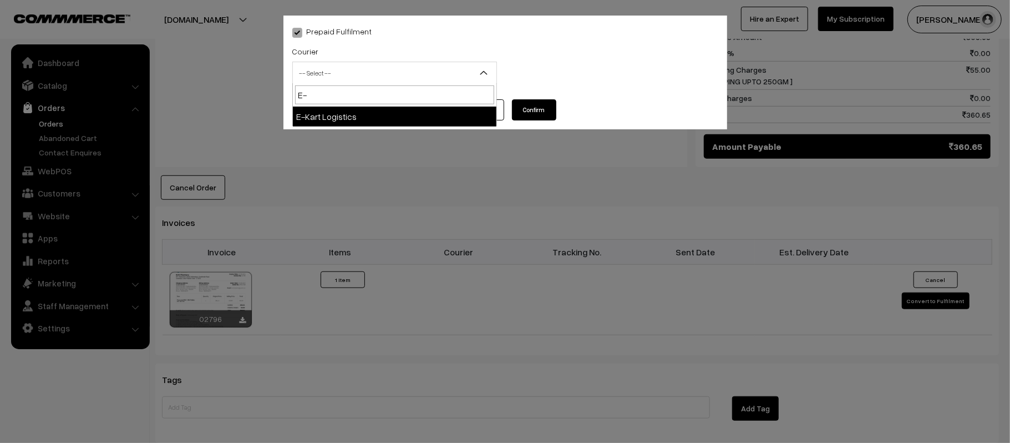
select select "6"
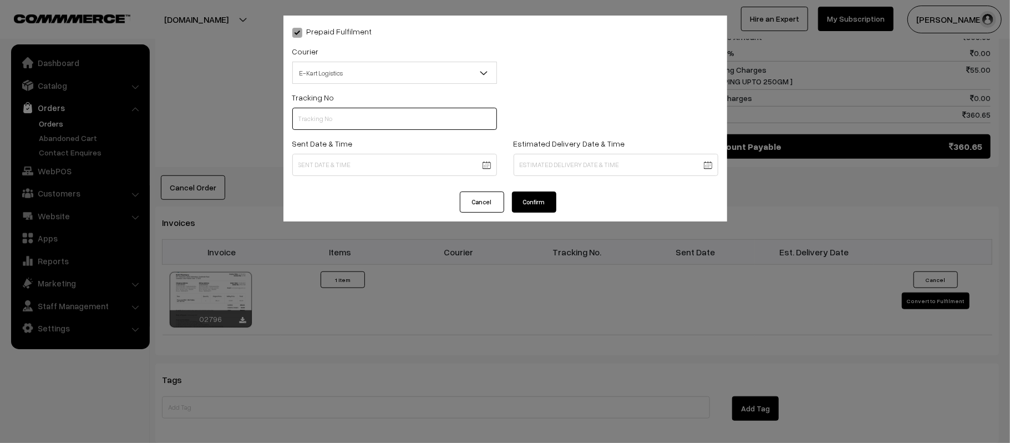
click at [382, 118] on input "text" at bounding box center [394, 119] width 205 height 22
paste input "PAXP9000201016"
type input "PAXP9000201016"
click at [369, 160] on body "Thank you for showing interest. Our team will call you shortly. Close [DOMAIN_N…" at bounding box center [505, 57] width 1010 height 1295
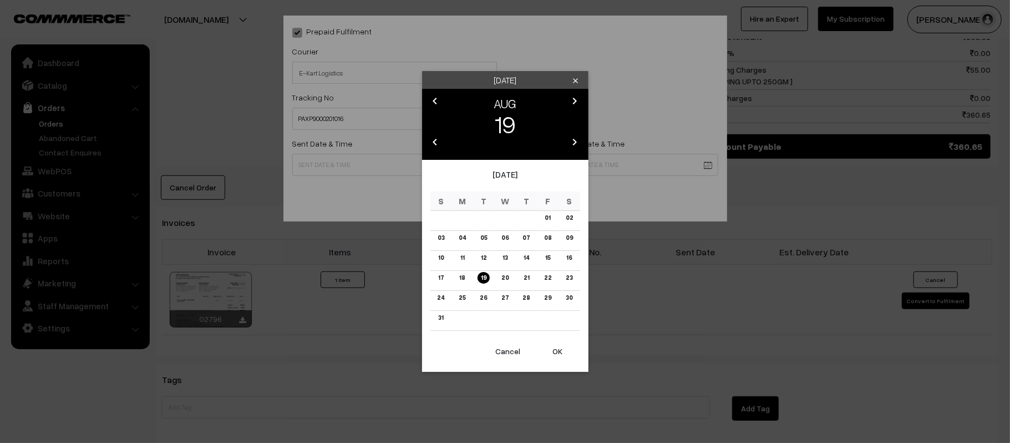
click at [562, 360] on button "OK" at bounding box center [558, 351] width 44 height 24
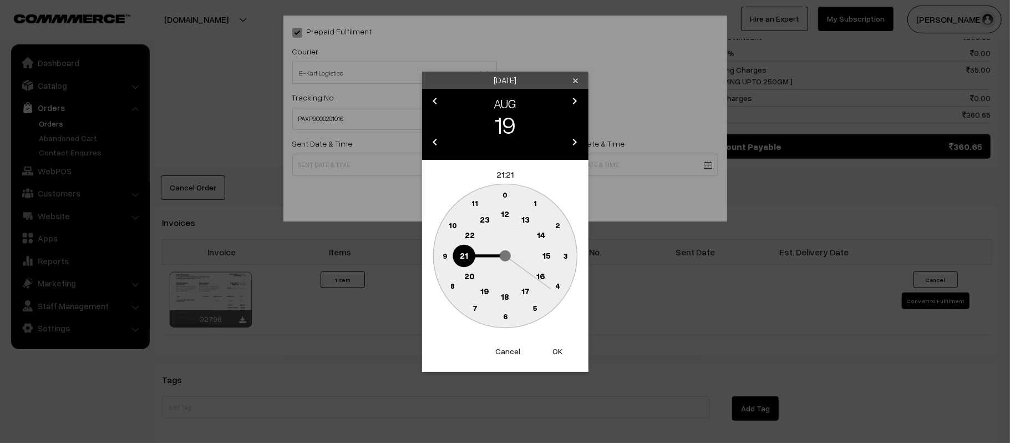
click at [502, 214] on text "12" at bounding box center [505, 214] width 8 height 10
click at [443, 254] on text "45" at bounding box center [444, 254] width 9 height 9
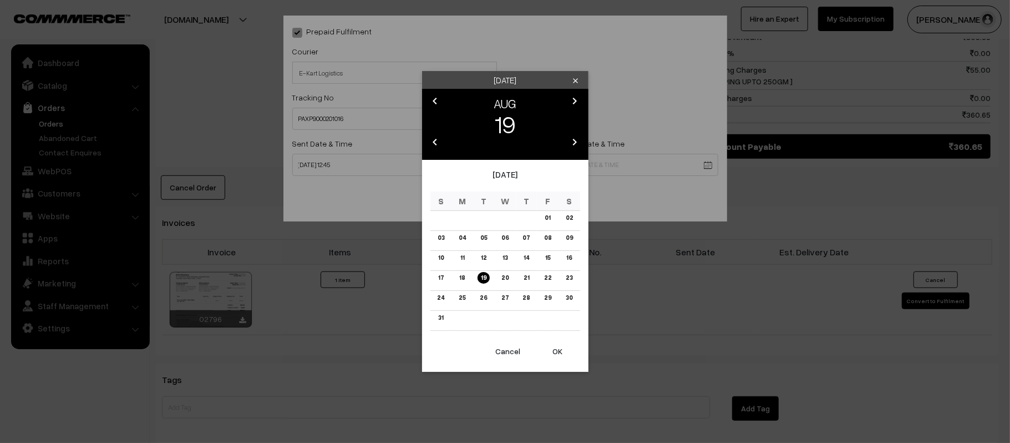
click at [400, 171] on body "Thank you for showing interest. Our team will call you shortly. Close [DOMAIN_N…" at bounding box center [505, 57] width 1010 height 1295
click at [502, 276] on link "20" at bounding box center [505, 278] width 14 height 12
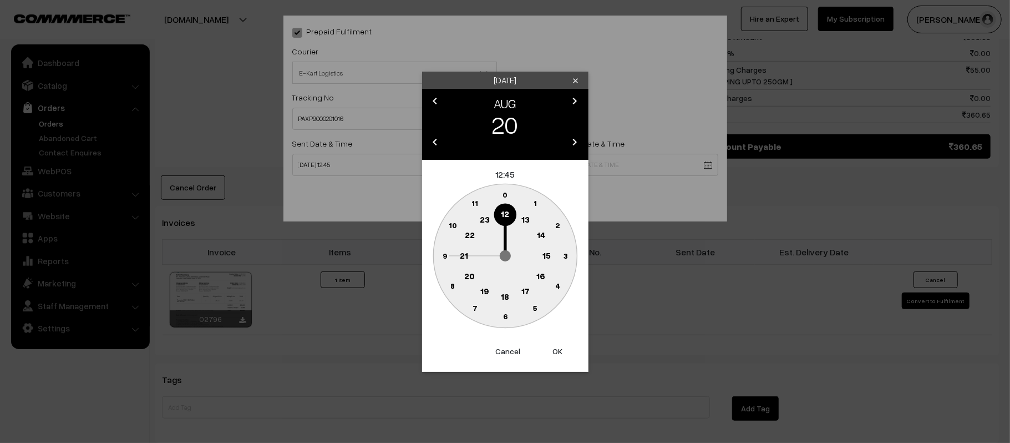
click at [559, 349] on button "OK" at bounding box center [558, 351] width 44 height 24
type input "[DATE] 12:45"
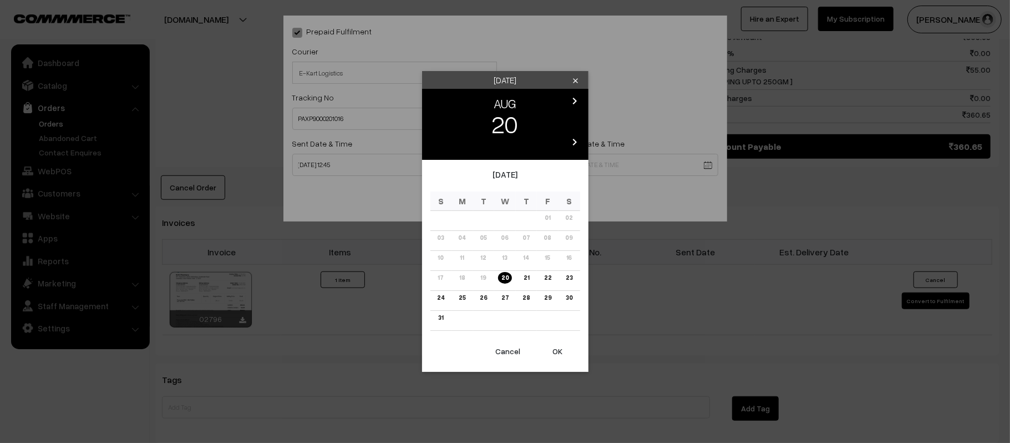
click at [616, 152] on body "Thank you for showing interest. Our team will call you shortly. Close [DOMAIN_N…" at bounding box center [505, 57] width 1010 height 1295
click at [477, 297] on link "26" at bounding box center [483, 298] width 14 height 12
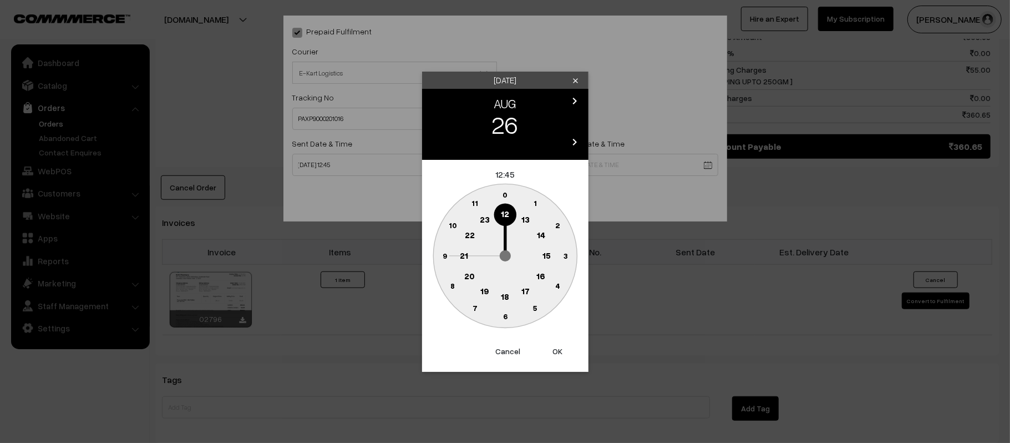
click at [465, 255] on text "21" at bounding box center [464, 255] width 8 height 10
click at [506, 316] on text "30" at bounding box center [504, 315] width 9 height 9
type input "[DATE] 21:30"
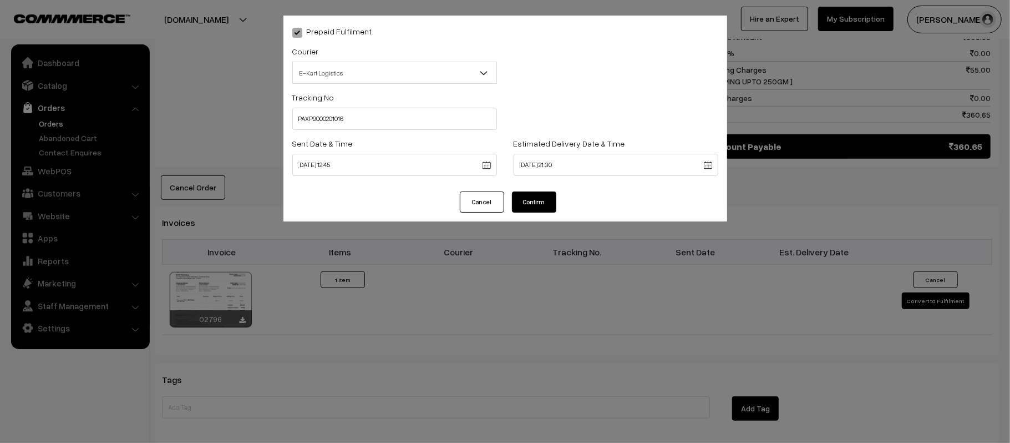
click at [535, 206] on button "Confirm" at bounding box center [534, 201] width 44 height 21
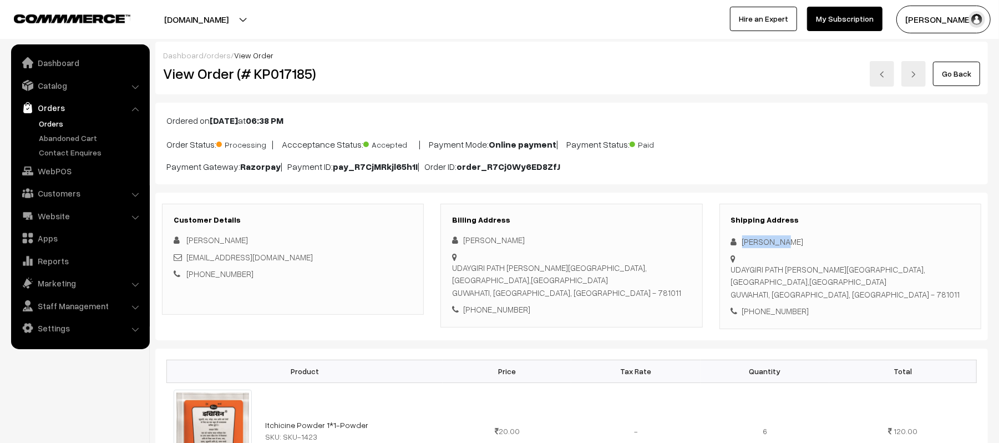
drag, startPoint x: 806, startPoint y: 238, endPoint x: 736, endPoint y: 242, distance: 70.0
click at [736, 242] on div "[PERSON_NAME]" at bounding box center [850, 241] width 238 height 13
copy div "[PERSON_NAME]"
click at [794, 291] on div "Shipping Address [PERSON_NAME] UDAYGIRI PATH [PERSON_NAME][GEOGRAPHIC_DATA], [G…" at bounding box center [850, 266] width 262 height 125
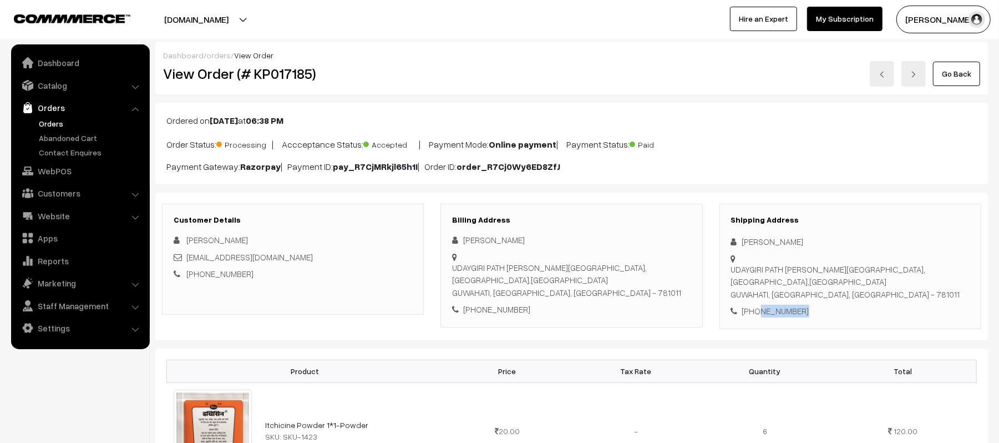
copy div "8102555298"
drag, startPoint x: 304, startPoint y: 260, endPoint x: 185, endPoint y: 261, distance: 118.7
click at [185, 261] on div "[EMAIL_ADDRESS][DOMAIN_NAME]" at bounding box center [293, 257] width 238 height 13
copy link "[EMAIL_ADDRESS][DOMAIN_NAME]"
drag, startPoint x: 732, startPoint y: 271, endPoint x: 883, endPoint y: 284, distance: 151.9
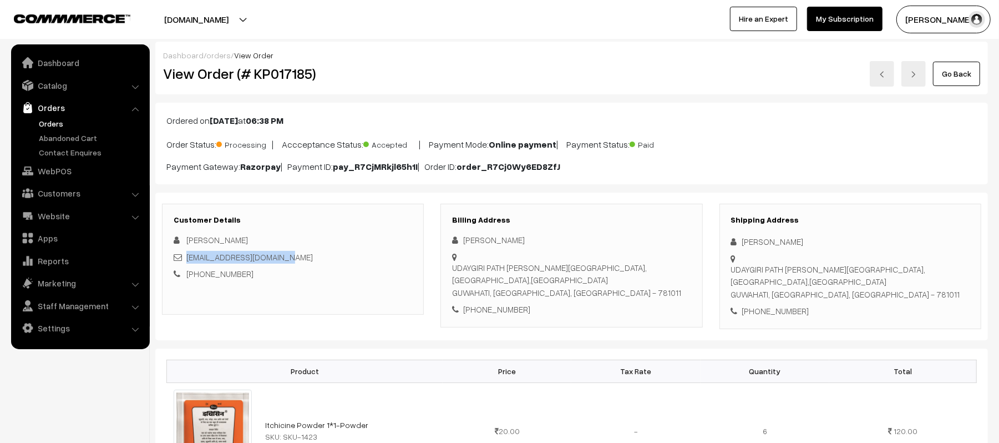
click at [883, 284] on div "UDAYGIRI PATH [PERSON_NAME][GEOGRAPHIC_DATA], [GEOGRAPHIC_DATA],[GEOGRAPHIC_DAT…" at bounding box center [850, 282] width 238 height 38
copy div "UDAYGIRI PATH [PERSON_NAME][GEOGRAPHIC_DATA], [GEOGRAPHIC_DATA],[GEOGRAPHIC_DAT…"
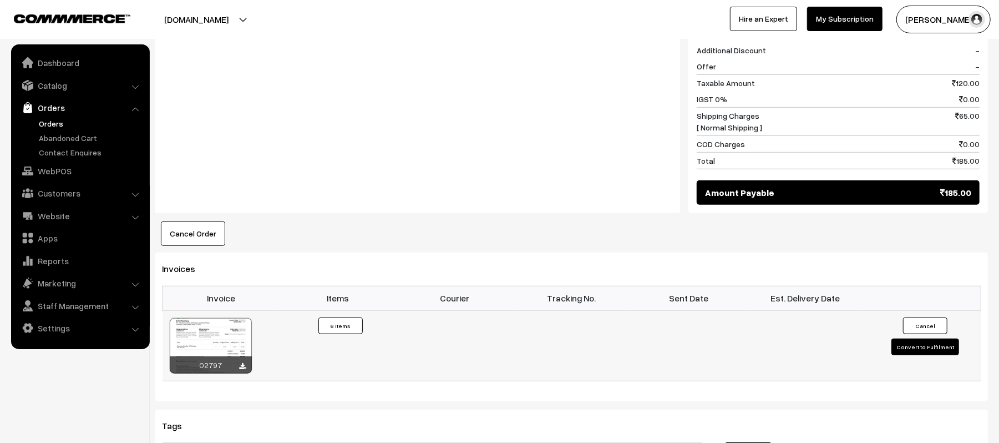
click at [901, 338] on button "Convert to Fulfilment" at bounding box center [925, 346] width 68 height 17
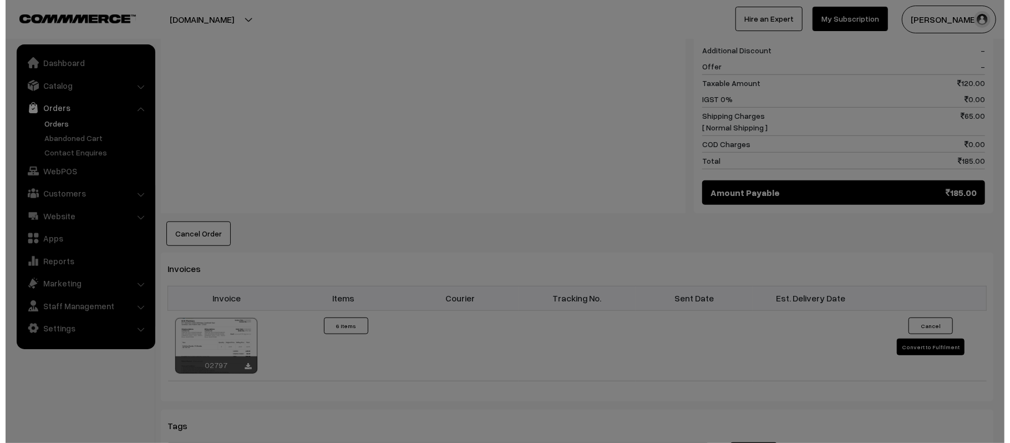
scroll to position [516, 0]
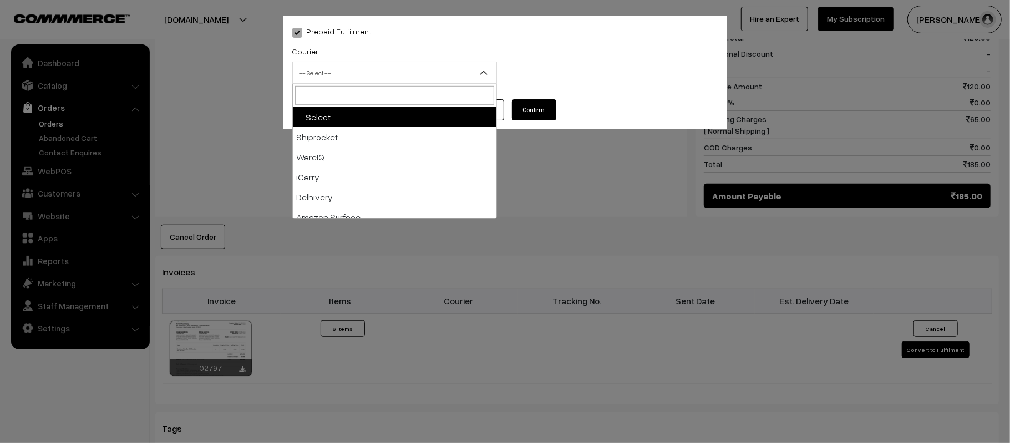
click at [388, 69] on span "-- Select --" at bounding box center [395, 72] width 204 height 19
type input "E-"
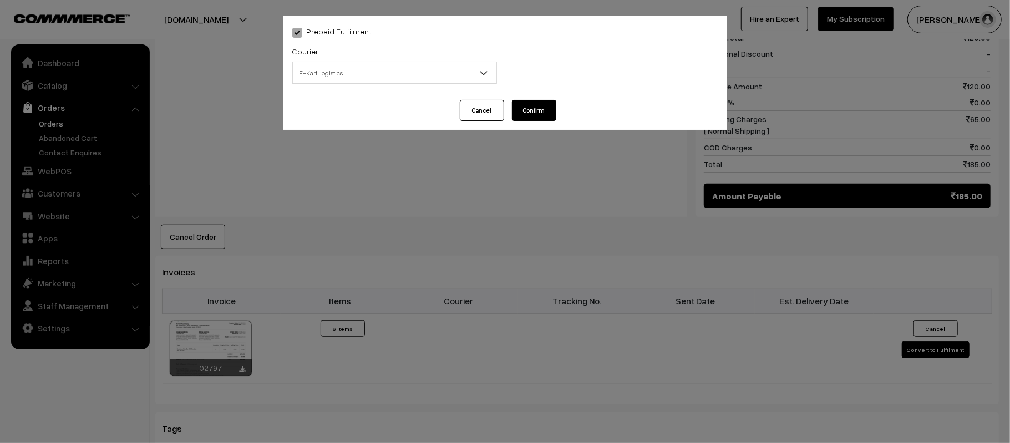
select select "6"
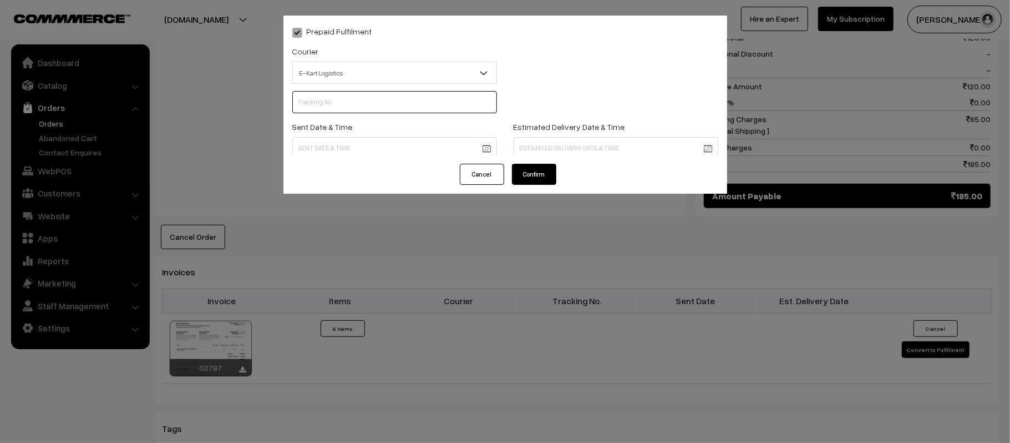
scroll to position [0, 0]
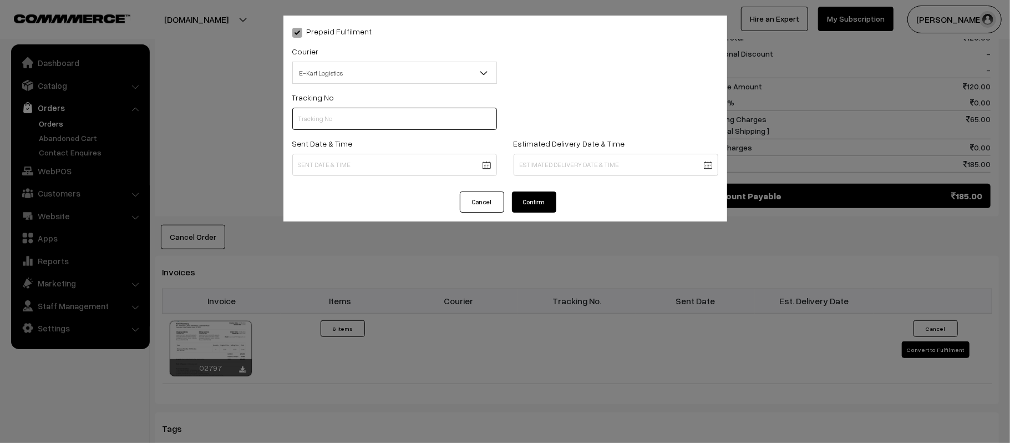
paste input "PAXP9000201017"
type input "PAXP9000201017"
click at [348, 162] on body "Thank you for showing interest. Our team will call you shortly. Close [DOMAIN_N…" at bounding box center [505, 119] width 1010 height 1270
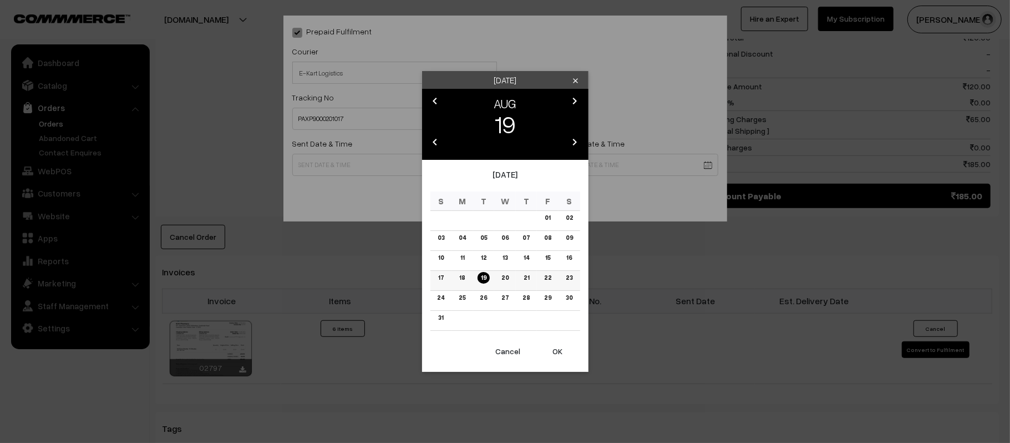
click at [506, 289] on td "20" at bounding box center [505, 281] width 22 height 20
click at [504, 281] on link "20" at bounding box center [505, 278] width 14 height 12
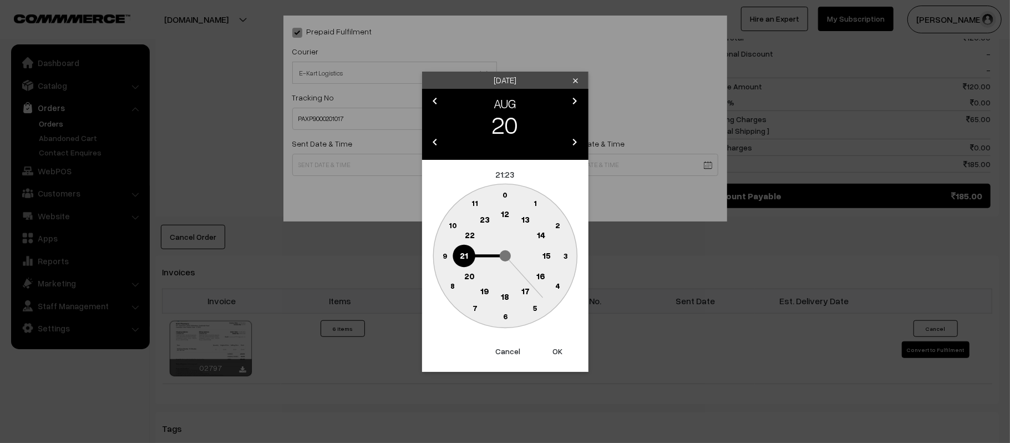
click at [504, 215] on text "12" at bounding box center [505, 214] width 8 height 10
click at [446, 253] on text "45" at bounding box center [444, 254] width 9 height 9
type input "20-08-2025 12:45"
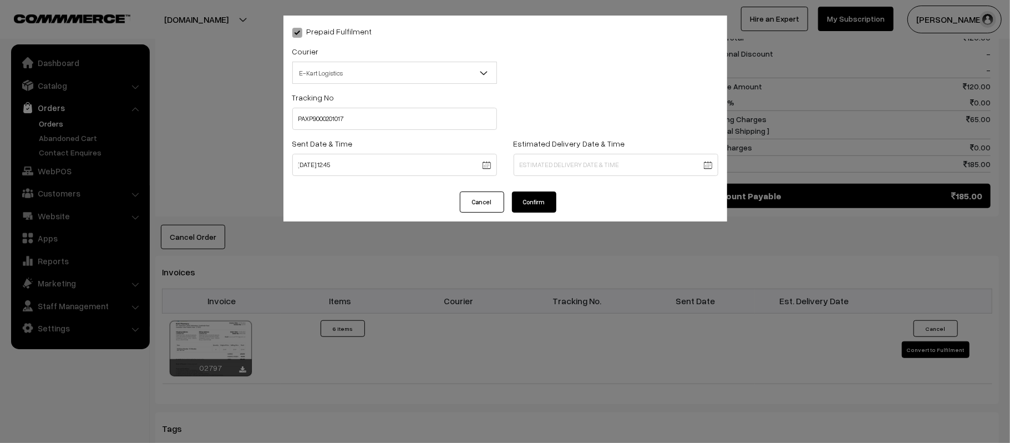
click at [592, 178] on div "Estimated Delivery Date & Time" at bounding box center [615, 159] width 221 height 46
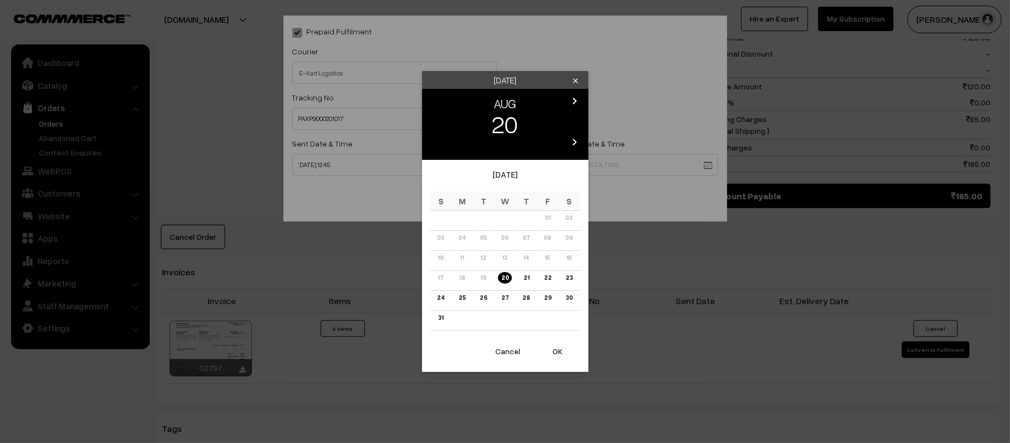
click at [594, 171] on body "Thank you for showing interest. Our team will call you shortly. Close kirtiphar…" at bounding box center [505, 119] width 1010 height 1270
click at [486, 294] on link "26" at bounding box center [483, 298] width 14 height 12
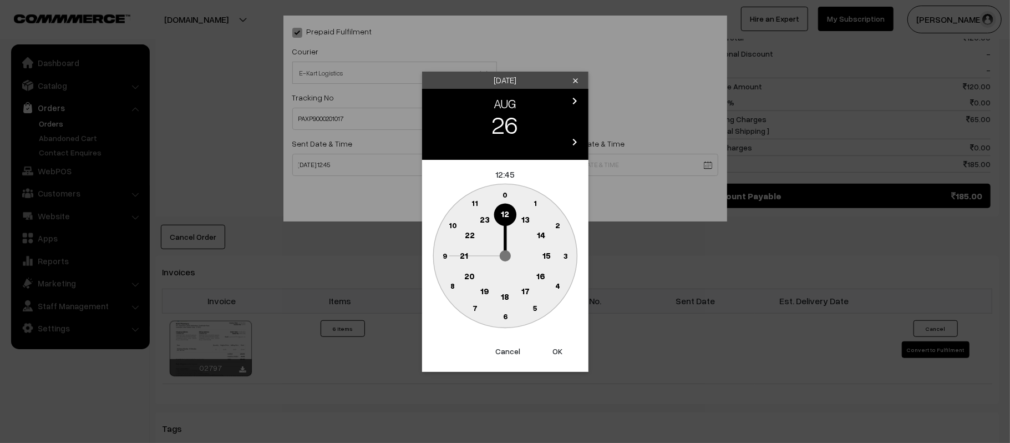
click at [466, 254] on text "21" at bounding box center [464, 255] width 8 height 10
click at [504, 316] on text "30" at bounding box center [504, 315] width 9 height 9
type input "26-08-2025 21:30"
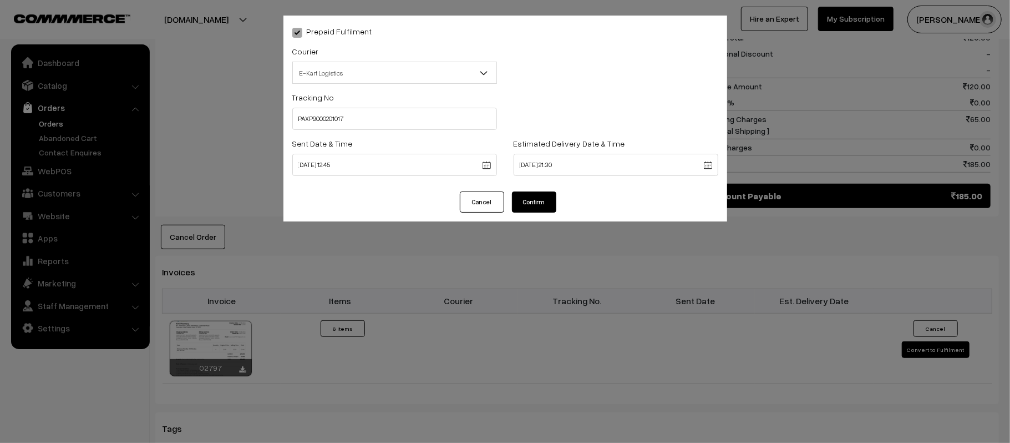
click at [528, 198] on button "Confirm" at bounding box center [534, 201] width 44 height 21
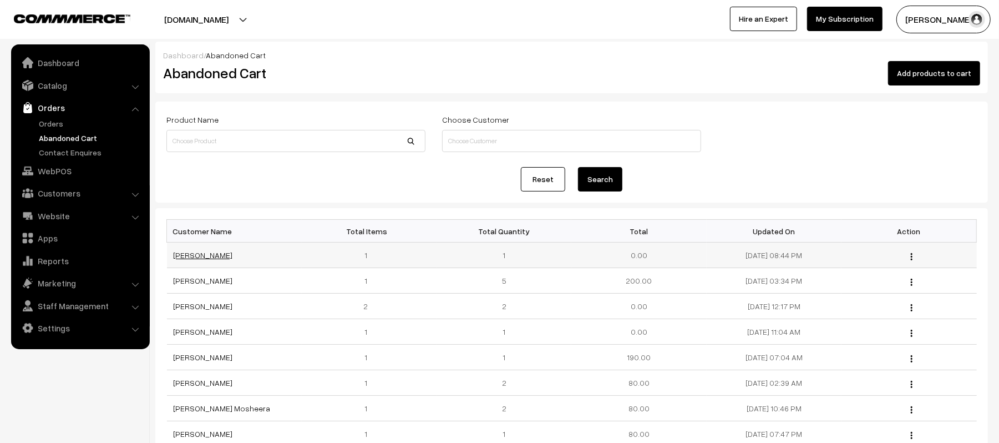
click at [196, 257] on link "[PERSON_NAME]" at bounding box center [203, 254] width 59 height 9
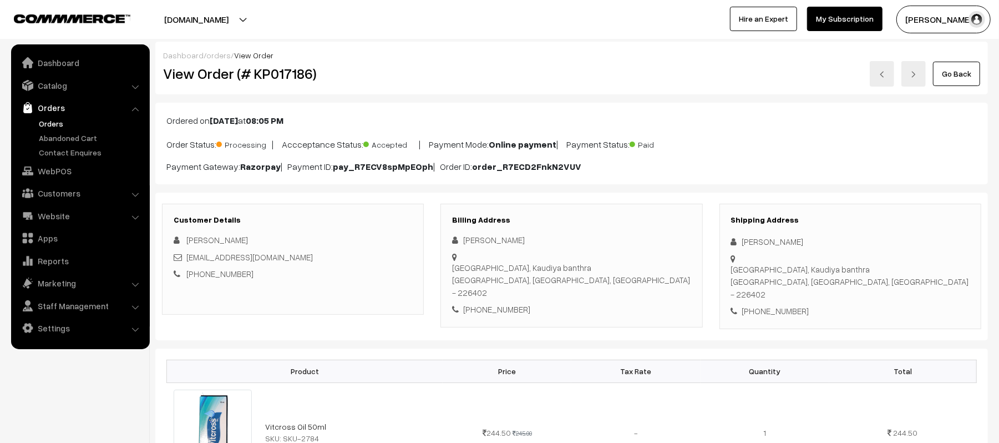
drag, startPoint x: 834, startPoint y: 247, endPoint x: 809, endPoint y: 247, distance: 25.5
click at [809, 247] on div "Praveen Kumar Shukla" at bounding box center [850, 241] width 238 height 13
click at [784, 304] on div "+91 8574479014" at bounding box center [850, 310] width 238 height 13
copy div "8574479014"
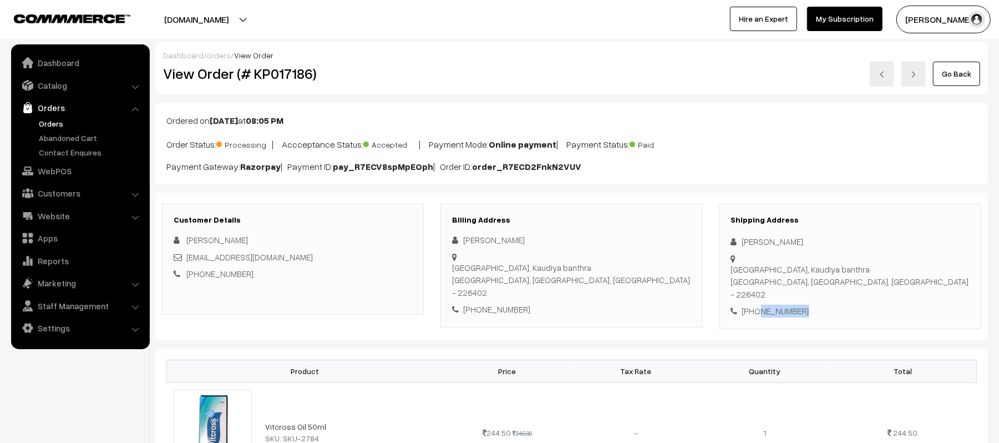
drag, startPoint x: 833, startPoint y: 245, endPoint x: 741, endPoint y: 246, distance: 91.5
click at [741, 246] on div "Praveen Kumar Shukla" at bounding box center [850, 241] width 238 height 13
copy div "Praveen Kumar Shukla"
click at [217, 271] on link "+91 8574479014" at bounding box center [219, 273] width 67 height 10
drag, startPoint x: 247, startPoint y: 276, endPoint x: 201, endPoint y: 279, distance: 46.7
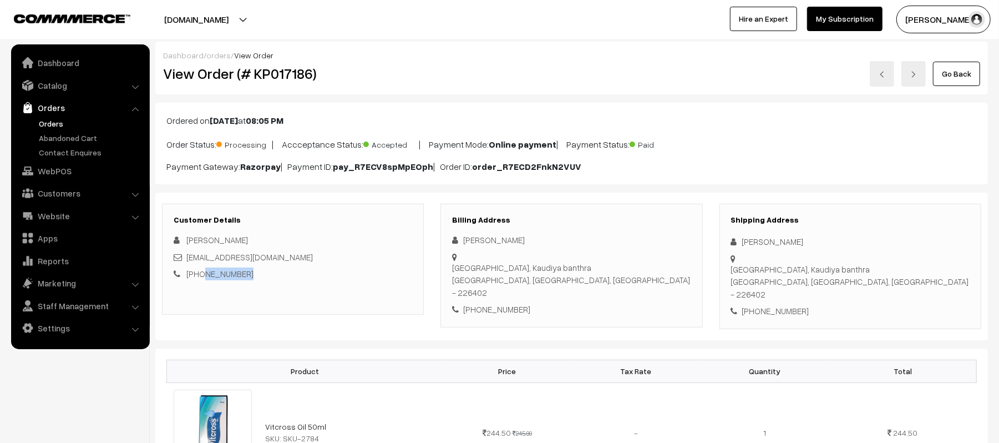
click at [201, 279] on div "+91 8574479014" at bounding box center [293, 273] width 238 height 13
copy link "8574479014"
click at [819, 238] on div "Praveen Kumar Shukla" at bounding box center [850, 241] width 238 height 13
drag, startPoint x: 832, startPoint y: 241, endPoint x: 734, endPoint y: 240, distance: 98.2
click at [734, 240] on div "Praveen Kumar Shukla" at bounding box center [850, 241] width 238 height 13
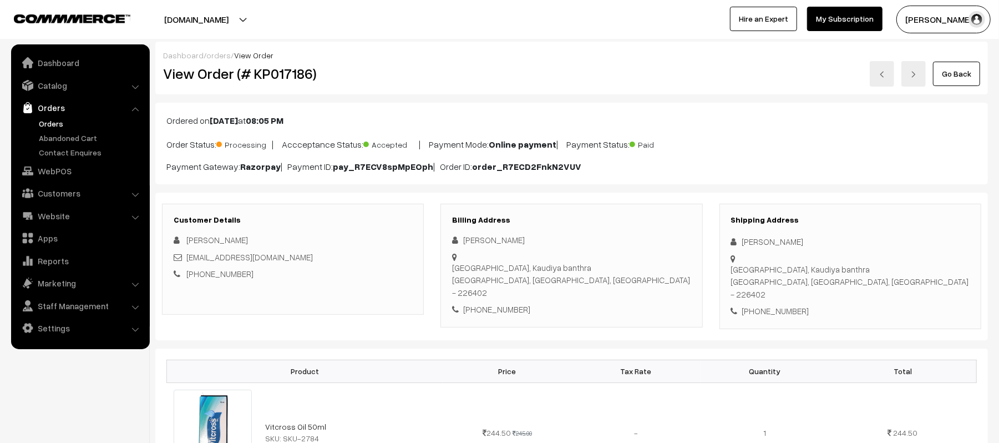
copy div "Praveen Kumar Shukla"
click at [772, 304] on div "+91 8574479014" at bounding box center [850, 310] width 238 height 13
copy div "8574479014"
drag, startPoint x: 332, startPoint y: 260, endPoint x: 187, endPoint y: 262, distance: 144.8
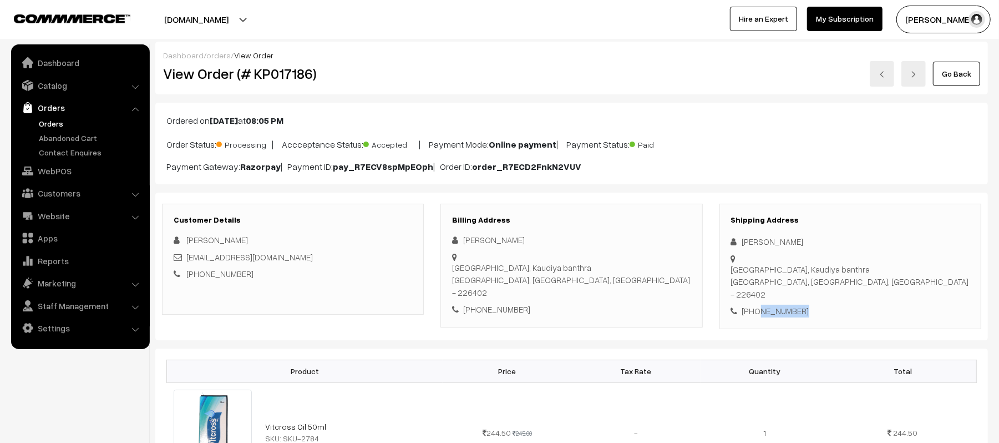
click at [187, 262] on div "shuklapraveenkumar063@gmail.com" at bounding box center [293, 257] width 238 height 13
copy link "shuklapraveenkumar063@gmail.com"
drag, startPoint x: 743, startPoint y: 258, endPoint x: 928, endPoint y: 267, distance: 185.4
click at [928, 267] on div "Shipping Address Praveen Kumar Shukla Kishunpur, Kaudiya banthra Lucknow, Uttar…" at bounding box center [850, 266] width 262 height 125
copy div "Kishunpur, Kaudiya banthra Lucknow, Uttar Pradesh, India - 226402"
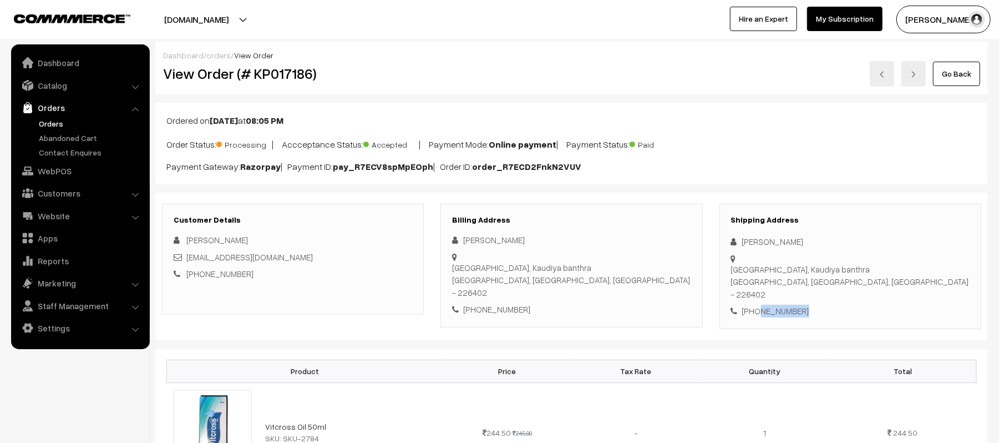
click at [42, 119] on link "Orders" at bounding box center [91, 124] width 110 height 12
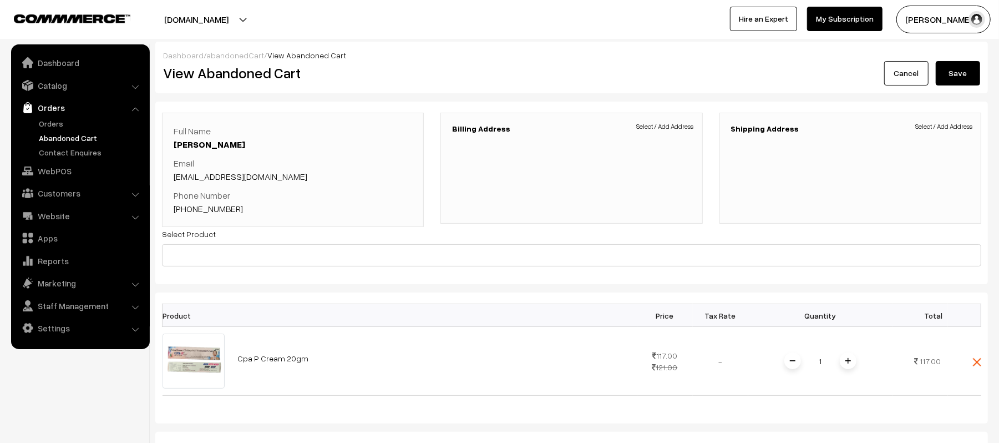
click at [679, 129] on span "Select / Add Address" at bounding box center [665, 126] width 57 height 10
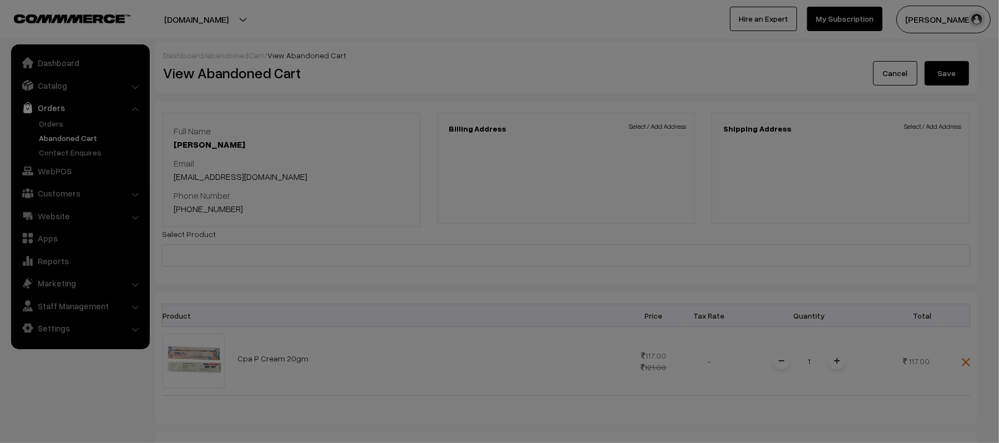
scroll to position [294, 0]
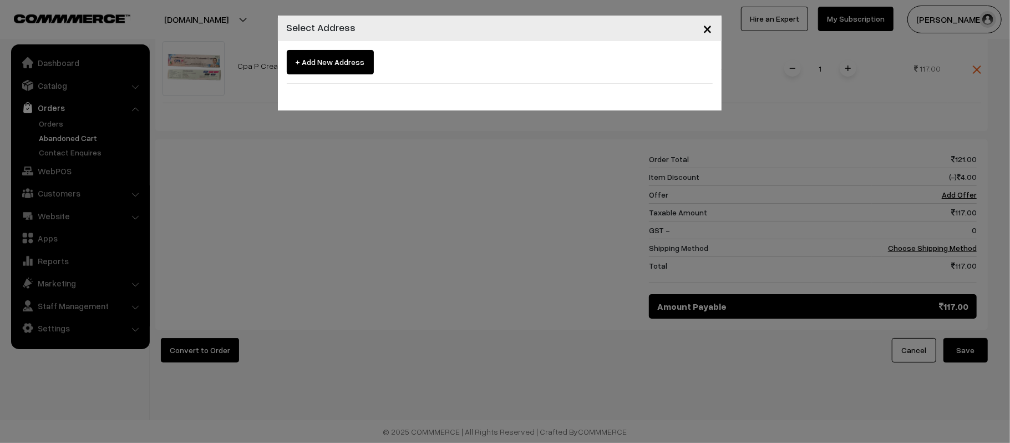
click at [337, 60] on span "+ Add New Address" at bounding box center [330, 62] width 87 height 24
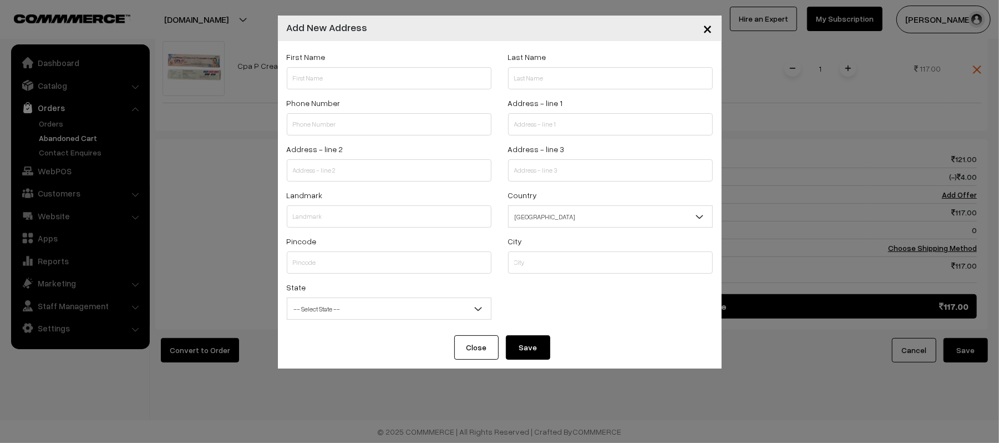
click at [704, 28] on span "×" at bounding box center [707, 28] width 9 height 21
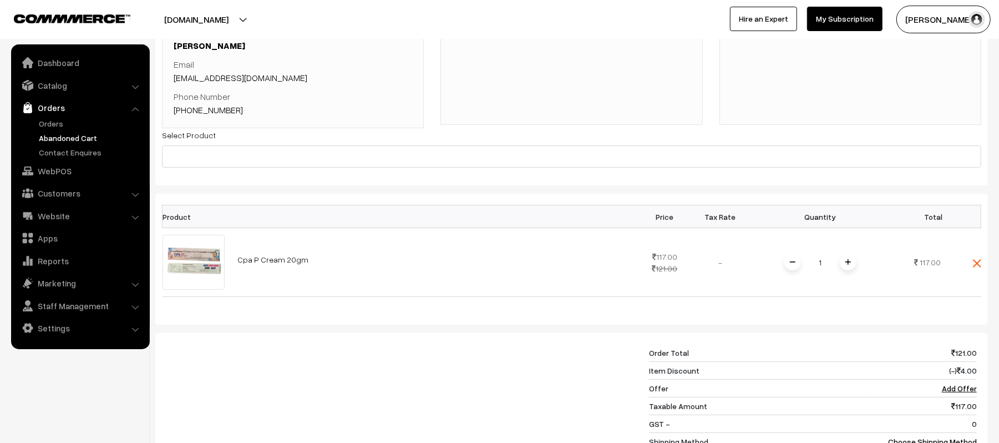
scroll to position [0, 0]
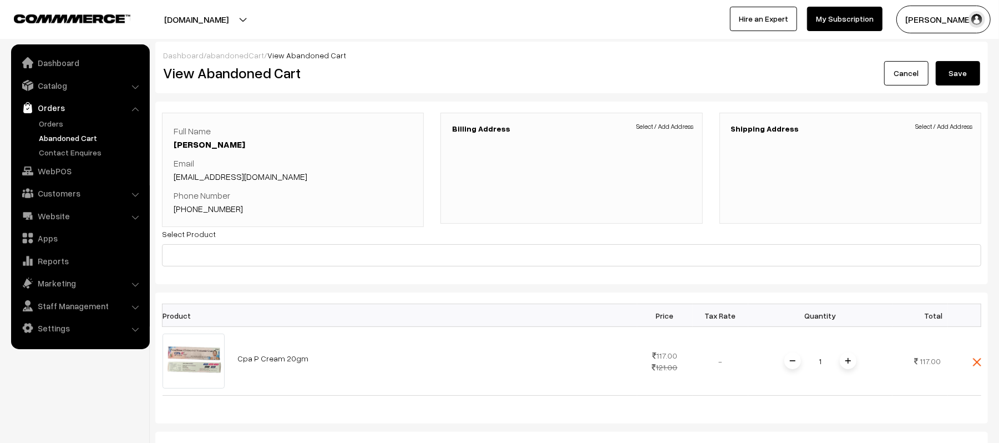
click at [217, 210] on link "[PHONE_NUMBER]" at bounding box center [208, 208] width 69 height 11
drag, startPoint x: 241, startPoint y: 211, endPoint x: 190, endPoint y: 214, distance: 51.1
click at [190, 214] on p "Phone Number [PHONE_NUMBER]" at bounding box center [293, 202] width 238 height 27
copy link "9638718633"
click at [50, 190] on link "Customers" at bounding box center [80, 193] width 132 height 20
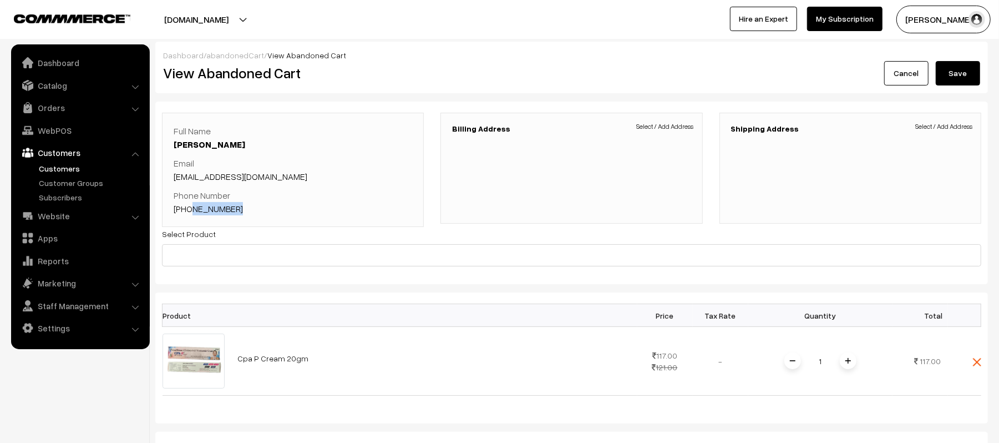
click at [51, 169] on link "Customers" at bounding box center [91, 168] width 110 height 12
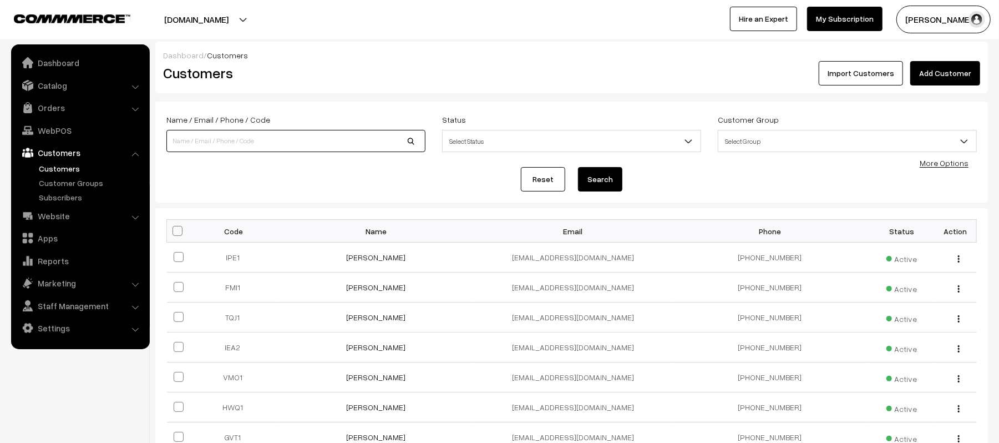
click at [240, 151] on input at bounding box center [295, 141] width 259 height 22
paste input "9638718633"
type input "9638718633"
click at [578, 167] on button "Search" at bounding box center [600, 179] width 44 height 24
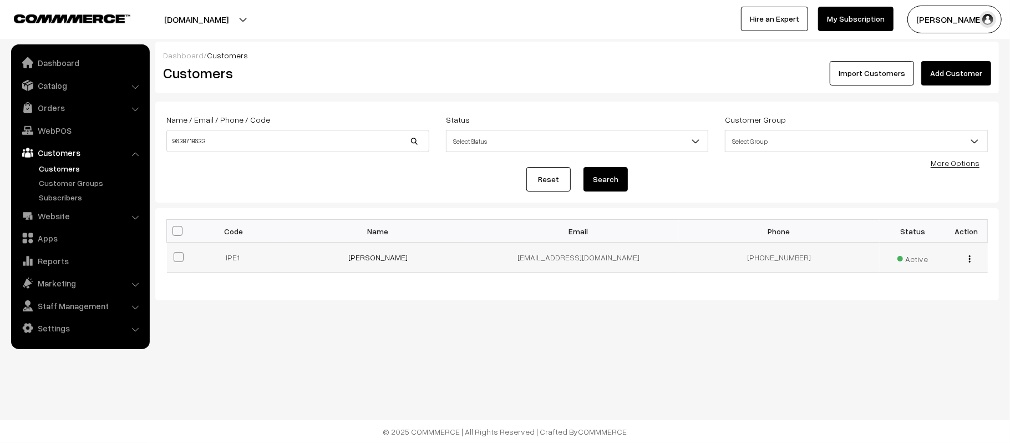
click at [969, 258] on img "button" at bounding box center [970, 258] width 2 height 7
click at [917, 296] on link "Edit" at bounding box center [920, 298] width 94 height 24
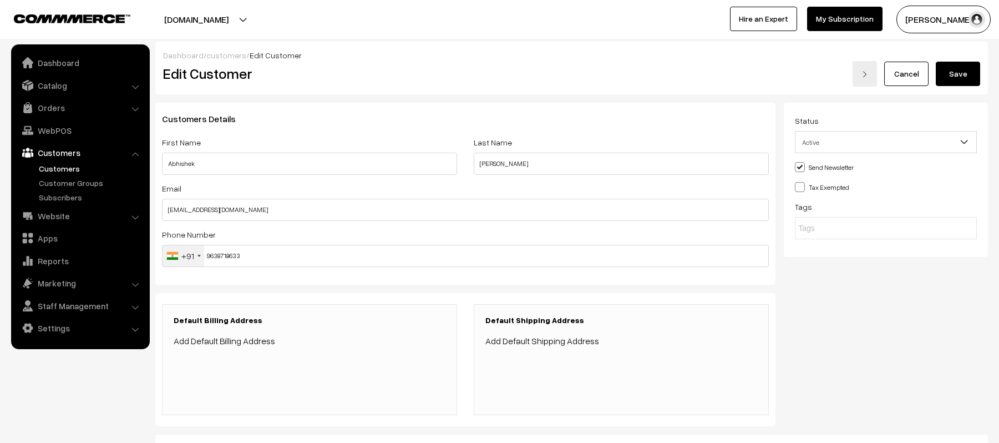
scroll to position [172, 0]
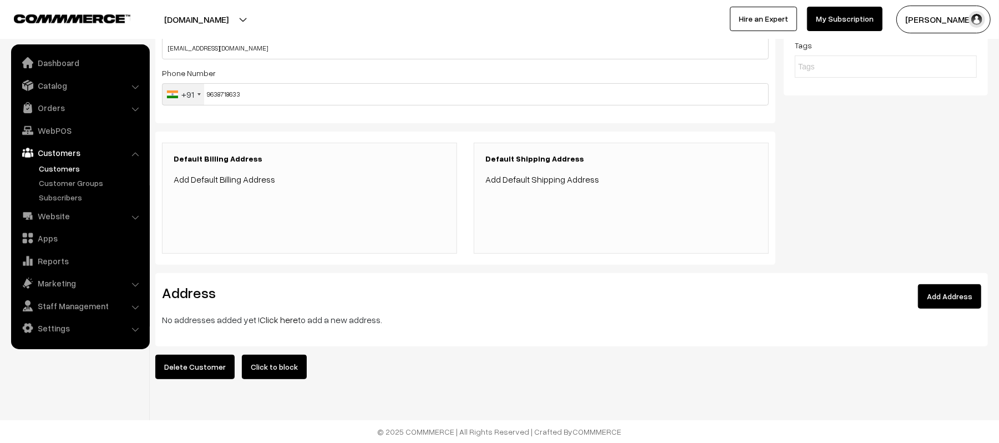
click at [947, 293] on link "Add Address" at bounding box center [949, 296] width 63 height 24
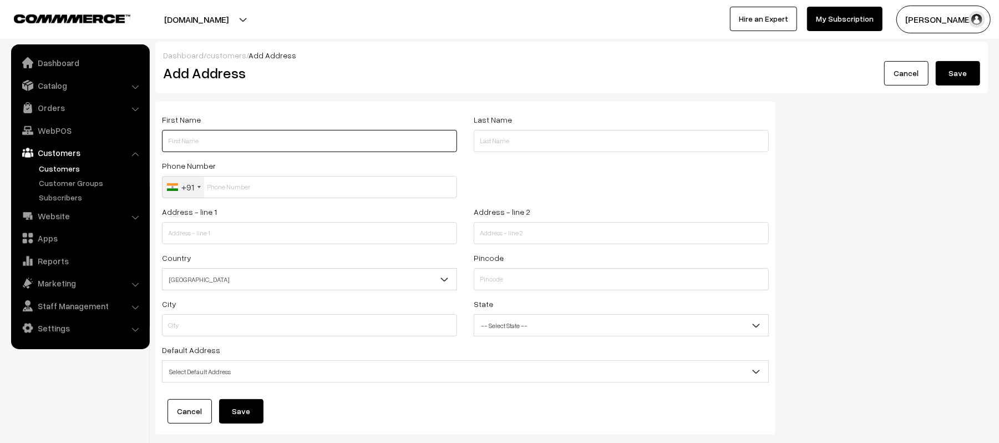
click at [197, 138] on input "text" at bounding box center [309, 141] width 295 height 22
type input "ABHISHEK"
type input "KUMAR"
type input "9638718633"
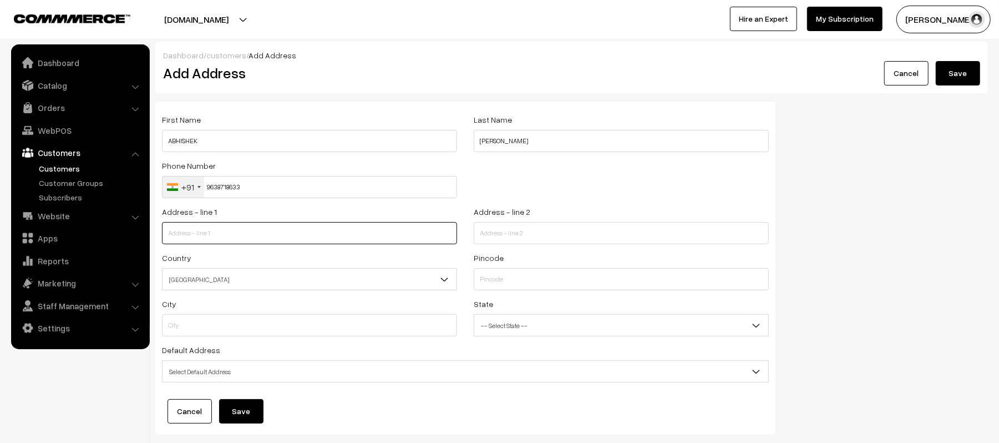
paste input "9-B balaji park-1 difference Colony"
type input "9-B balaji park-1 difference Colony"
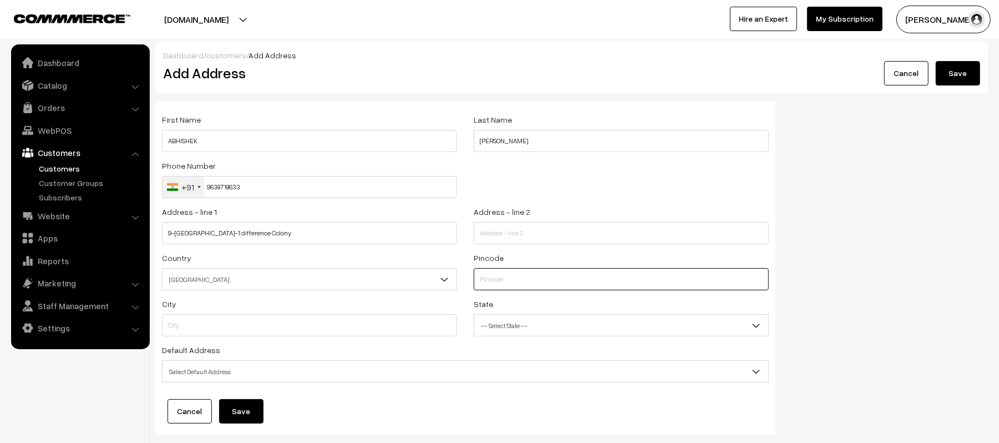
click at [502, 277] on input "text" at bounding box center [621, 279] width 295 height 22
paste input "361003"
type input "361003"
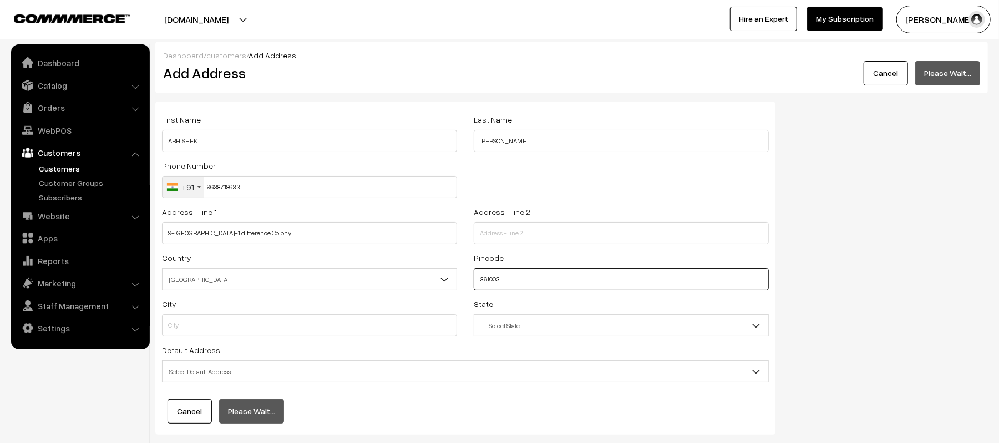
type input "Jamnagar"
select select "Gujarat"
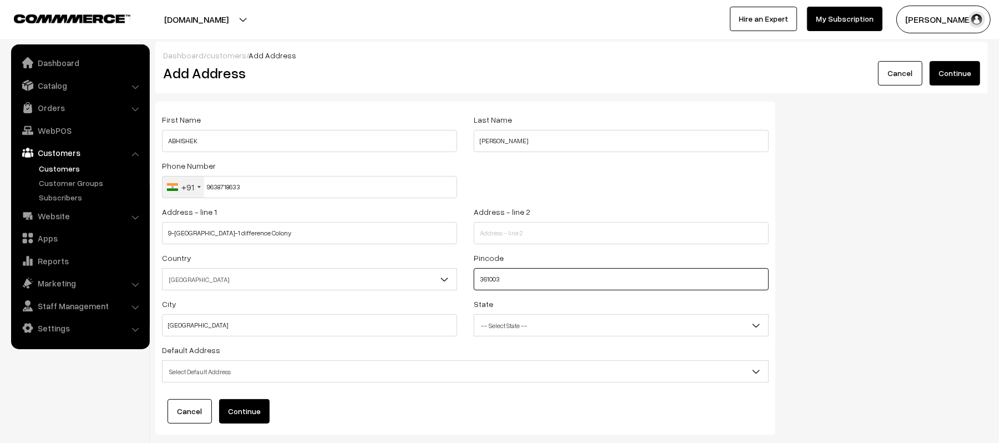
type input "361003"
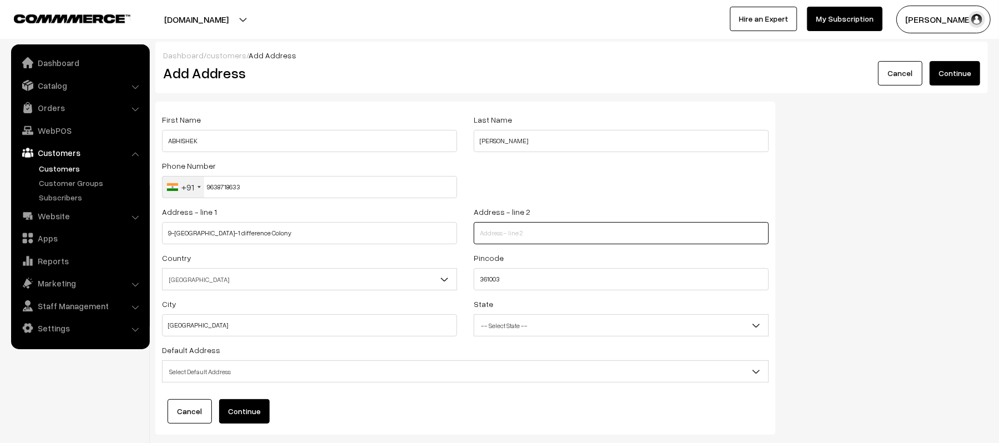
click at [540, 236] on input "text" at bounding box center [621, 233] width 295 height 22
type input "NEAR"
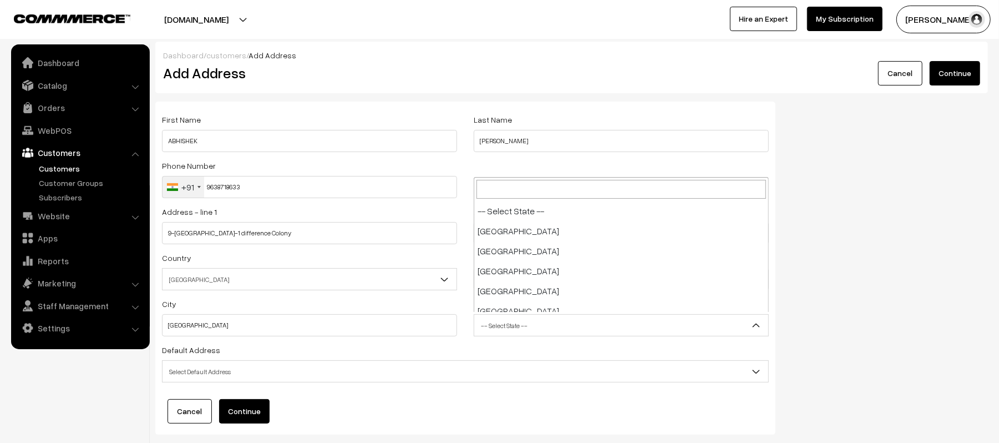
click at [524, 331] on span "-- Select State --" at bounding box center [621, 325] width 294 height 19
click at [282, 373] on span "Select Default Address" at bounding box center [465, 371] width 606 height 19
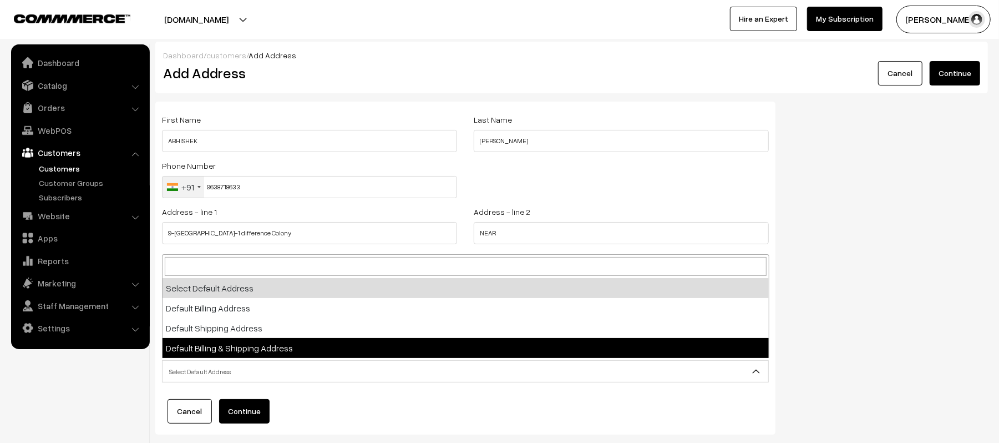
select select "3"
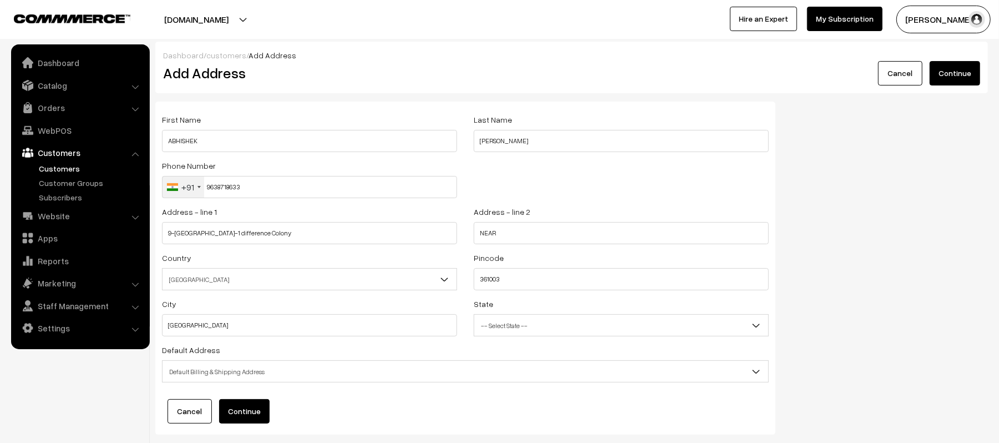
click at [872, 295] on div "First Name ABHISHEK Last Name KUMAR Phone Number +91 United States +1 United Ki…" at bounding box center [571, 271] width 849 height 341
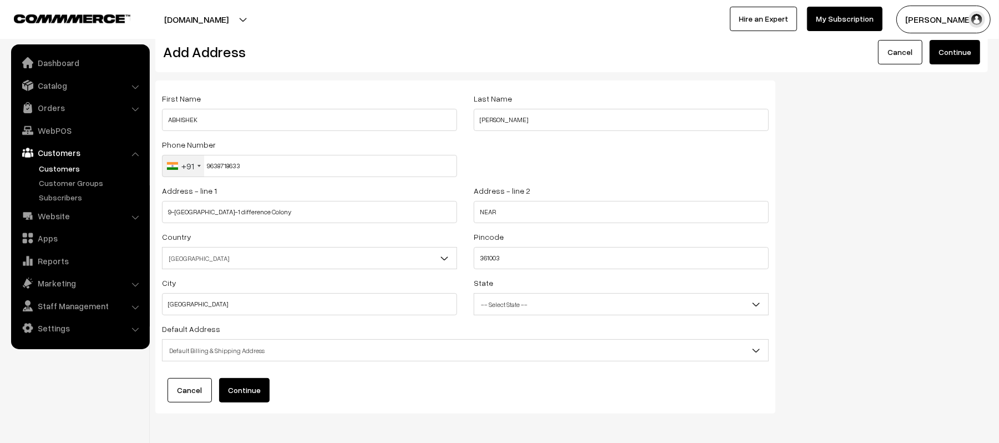
scroll to position [0, 0]
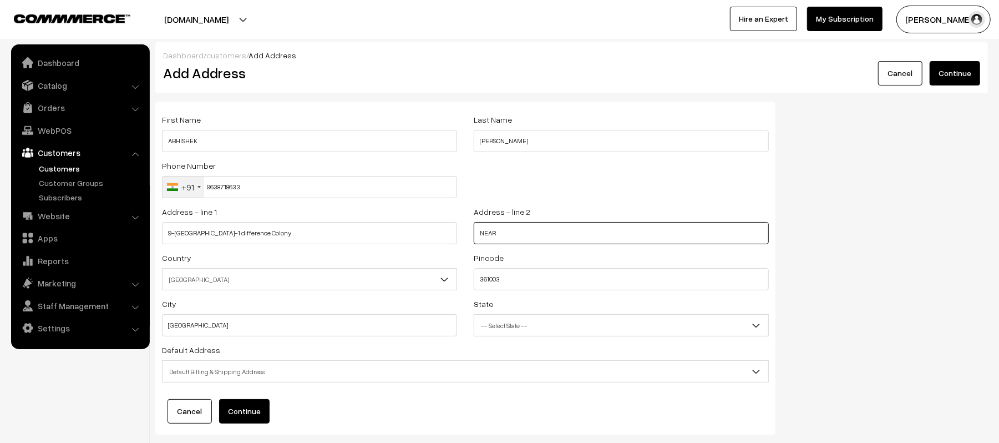
click at [529, 227] on input "NEAR" at bounding box center [621, 233] width 295 height 22
click at [965, 73] on button "Continue" at bounding box center [954, 73] width 50 height 24
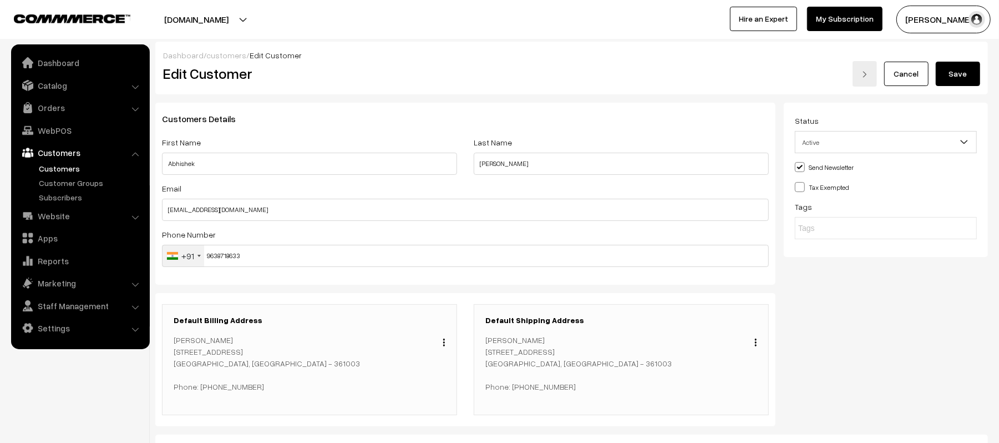
click at [963, 81] on button "Save" at bounding box center [958, 74] width 44 height 24
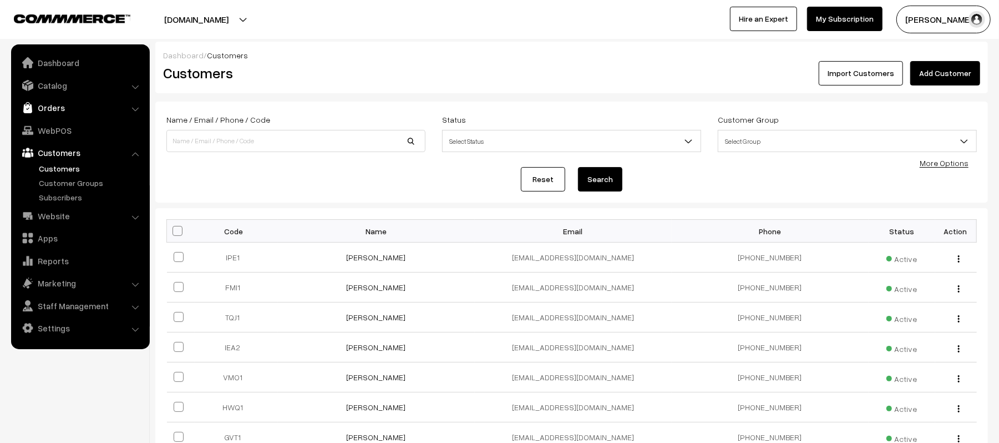
click at [52, 116] on link "Orders" at bounding box center [80, 108] width 132 height 20
click at [51, 123] on link "Orders" at bounding box center [91, 124] width 110 height 12
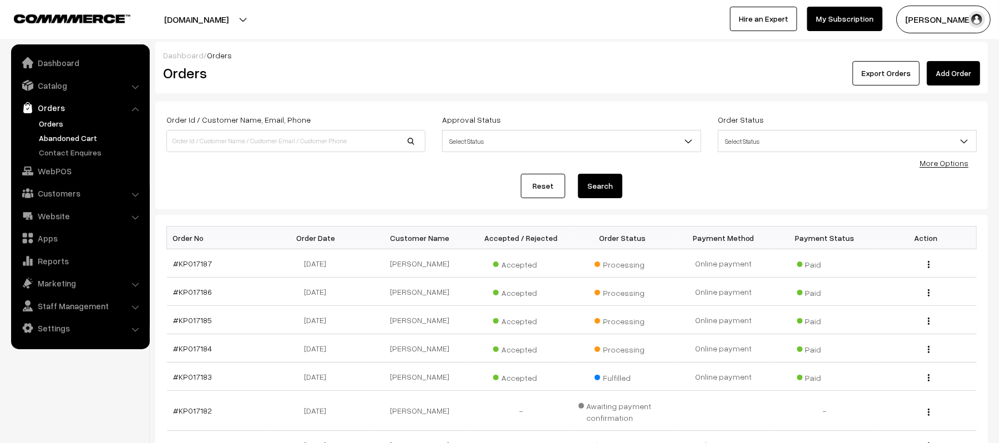
click at [72, 136] on link "Abandoned Cart" at bounding box center [91, 138] width 110 height 12
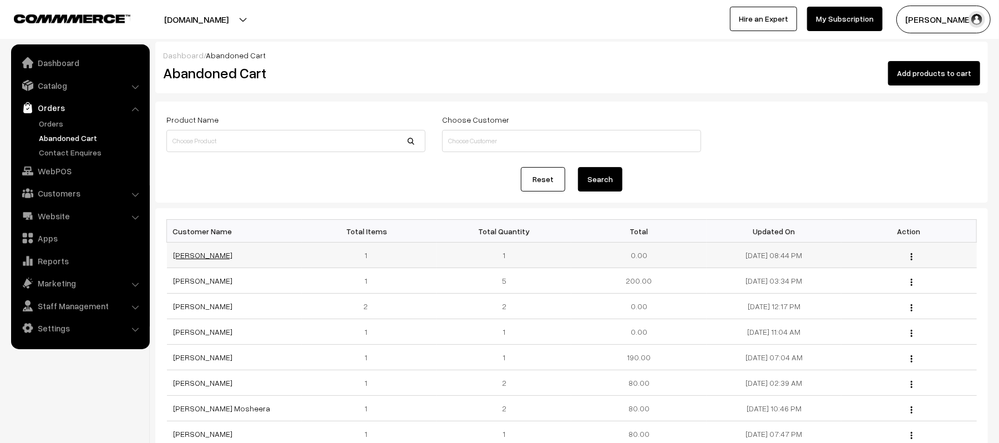
click at [189, 254] on link "[PERSON_NAME]" at bounding box center [203, 254] width 59 height 9
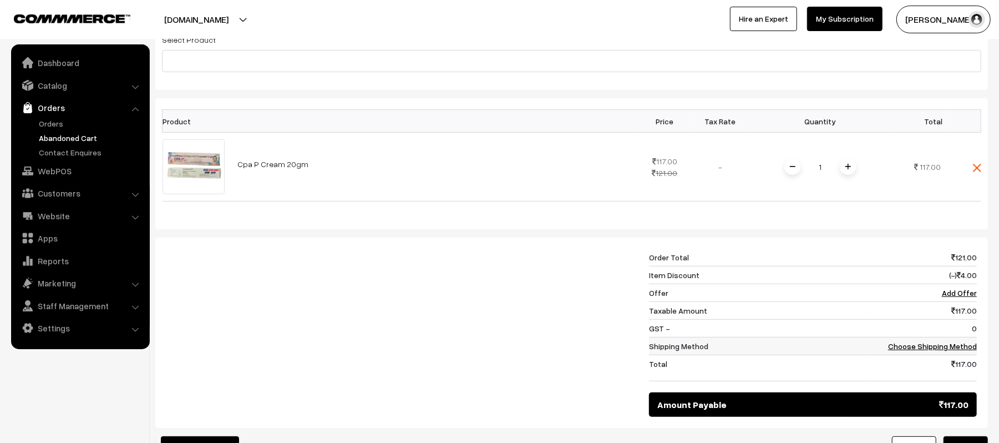
scroll to position [222, 0]
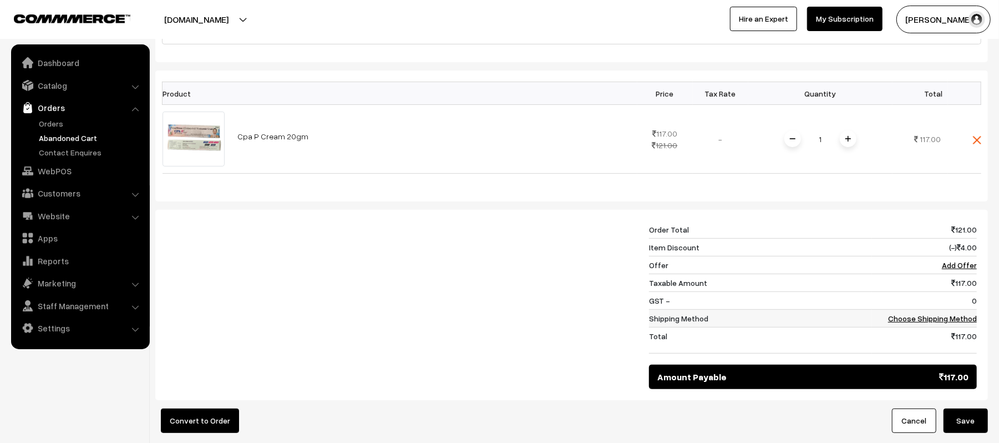
click at [952, 318] on link "Choose Shipping Method" at bounding box center [932, 317] width 89 height 9
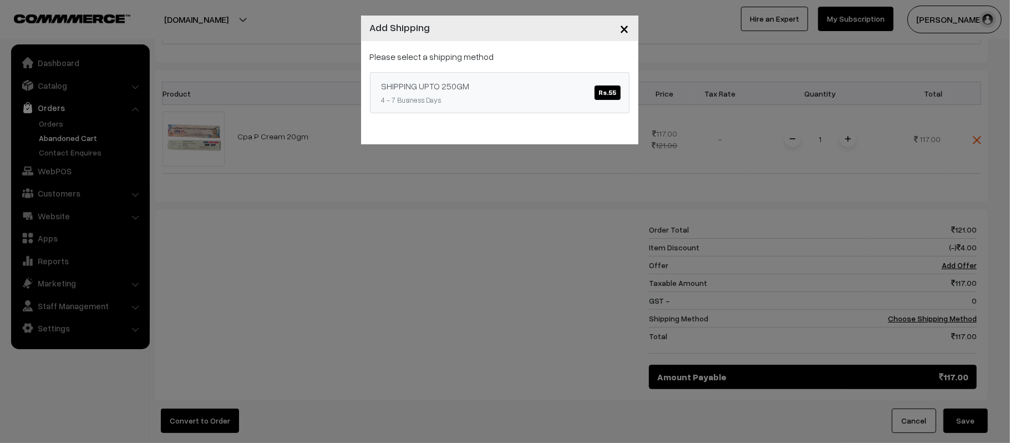
click at [525, 105] on link "SHIPPING UPTO 250GM Rs.55 4 - 7 Business Days" at bounding box center [500, 92] width 260 height 41
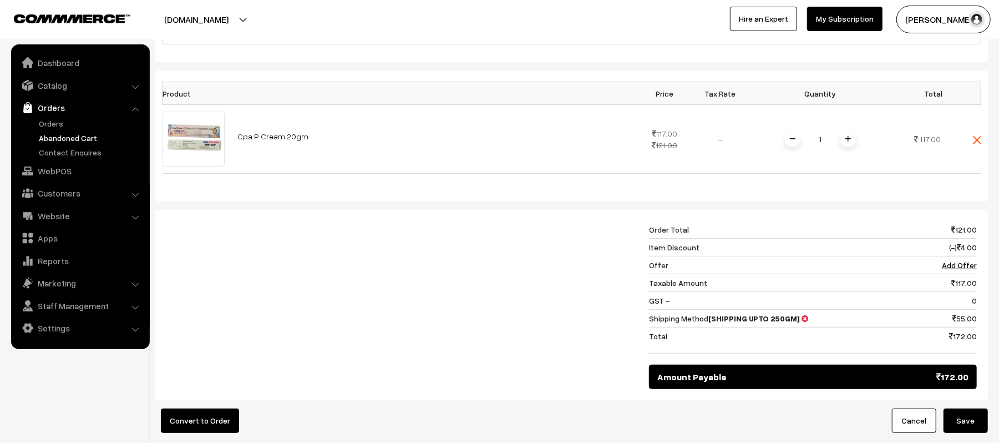
click at [391, 342] on div at bounding box center [399, 305] width 482 height 168
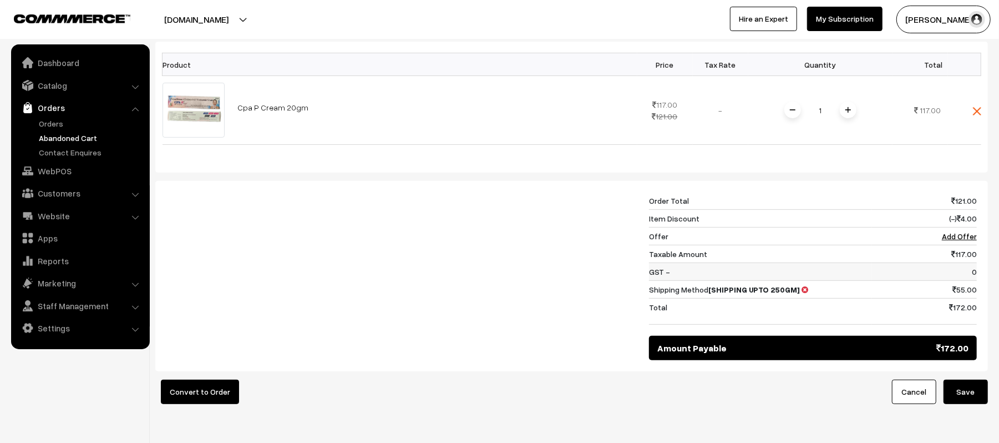
scroll to position [294, 0]
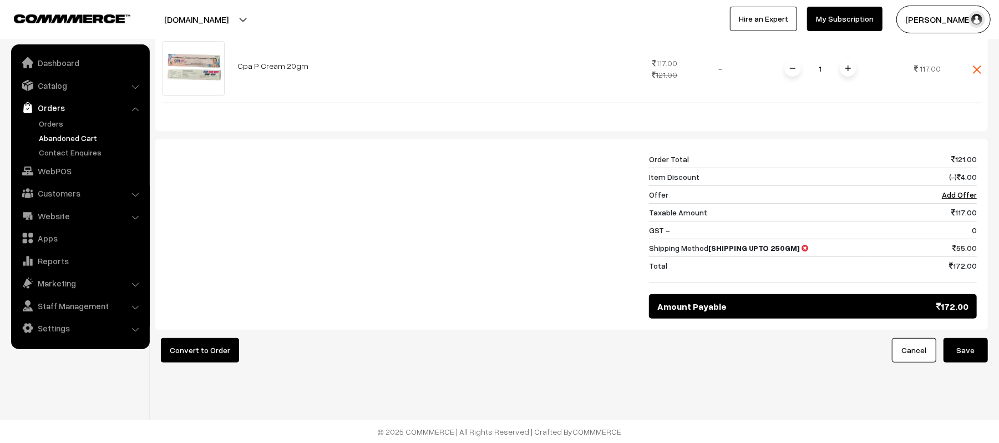
click at [980, 355] on button "Save" at bounding box center [965, 350] width 44 height 24
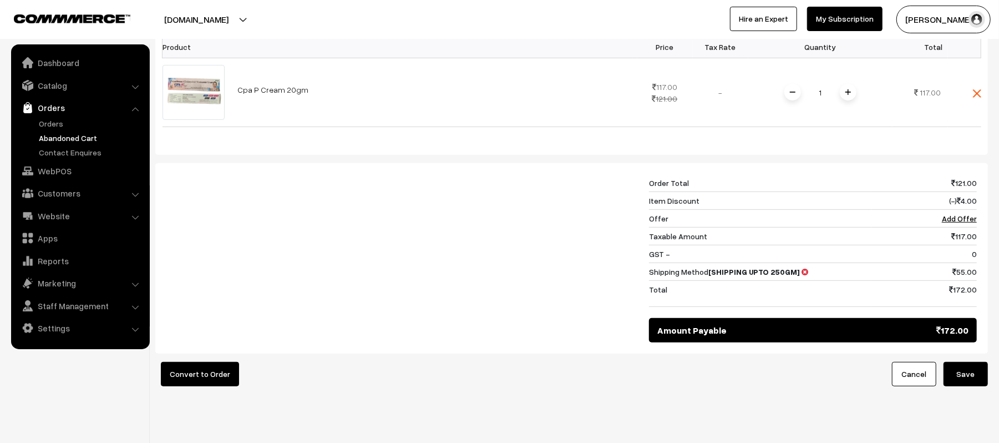
scroll to position [294, 0]
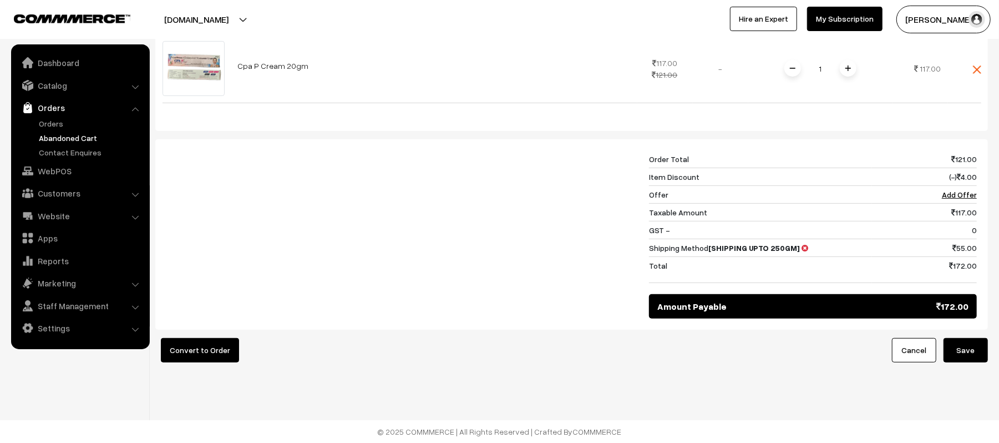
click at [378, 252] on div at bounding box center [399, 234] width 482 height 168
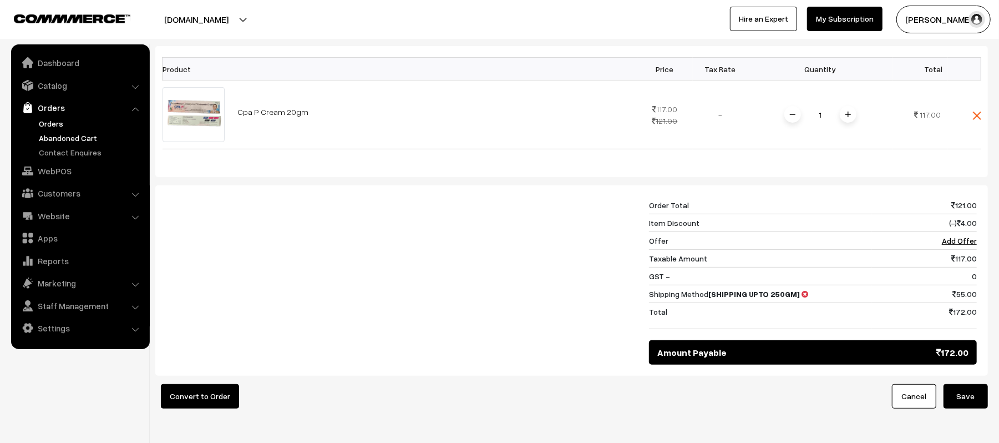
scroll to position [220, 0]
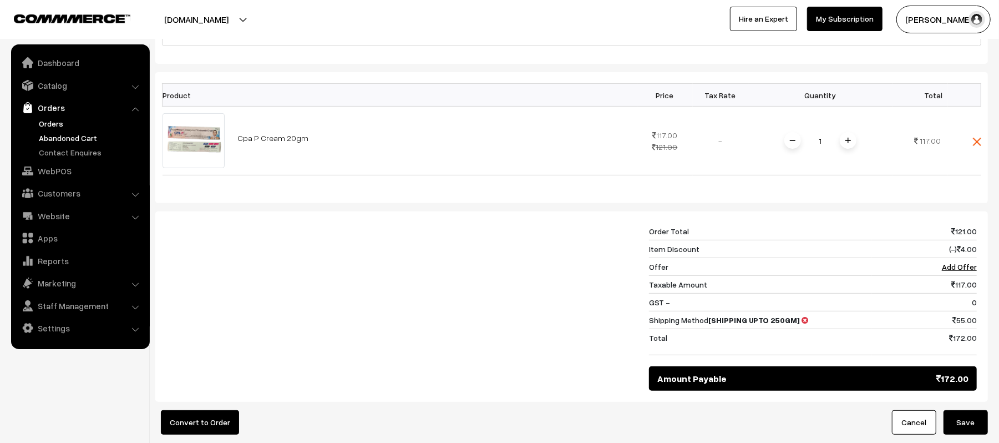
click at [63, 125] on link "Orders" at bounding box center [91, 124] width 110 height 12
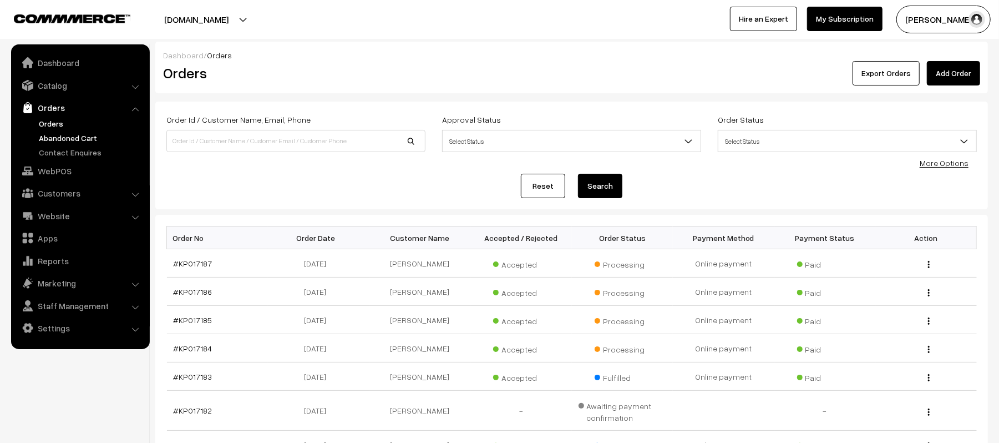
click at [47, 132] on link "Abandoned Cart" at bounding box center [91, 138] width 110 height 12
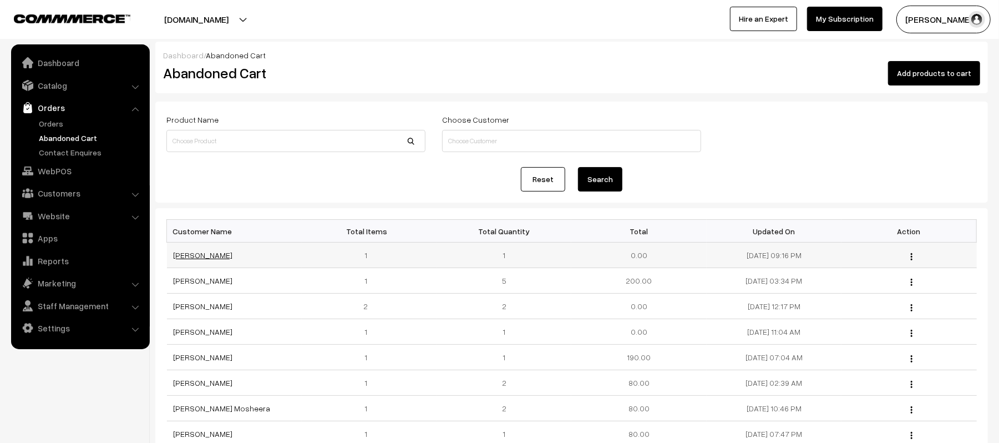
click at [185, 254] on link "[PERSON_NAME]" at bounding box center [203, 254] width 59 height 9
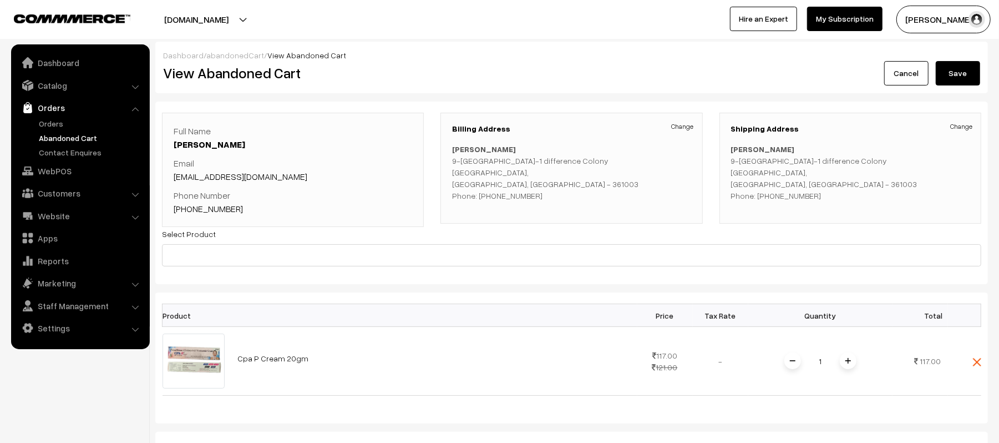
drag, startPoint x: 730, startPoint y: 129, endPoint x: 836, endPoint y: 194, distance: 124.7
click at [836, 194] on div "Shipping Address Change [PERSON_NAME] [STREET_ADDRESS] Phone: [PHONE_NUMBER]" at bounding box center [850, 168] width 262 height 111
click at [817, 173] on p "[PERSON_NAME] [STREET_ADDRESS] Phone: [PHONE_NUMBER]" at bounding box center [850, 172] width 238 height 58
drag, startPoint x: 728, startPoint y: 148, endPoint x: 825, endPoint y: 198, distance: 109.4
click at [825, 198] on div "Shipping Address Change [PERSON_NAME] [STREET_ADDRESS] Phone: [PHONE_NUMBER]" at bounding box center [850, 168] width 262 height 111
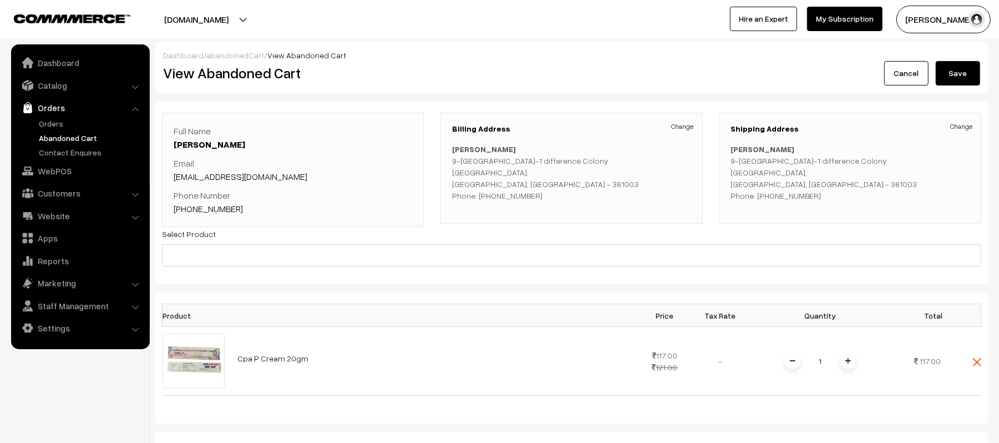
copy p "[PERSON_NAME] [STREET_ADDRESS] Phone: [PHONE_NUMBER]"
click at [631, 189] on p "ABHISHEK KUMAR 9-B balaji park-1 difference Colony Jamnagar, Gujarat, India - 3…" at bounding box center [571, 172] width 238 height 58
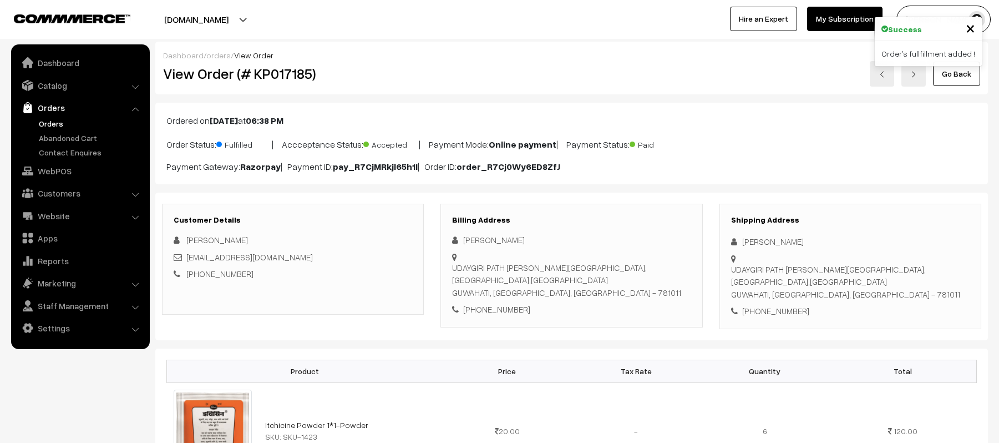
scroll to position [518, 0]
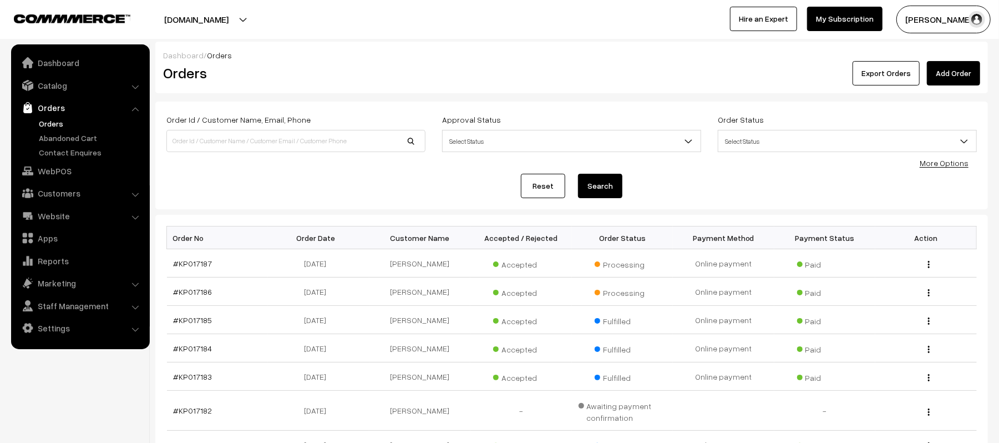
click at [238, 194] on div "Reset Search" at bounding box center [571, 186] width 810 height 24
click at [93, 136] on link "Abandoned Cart" at bounding box center [91, 138] width 110 height 12
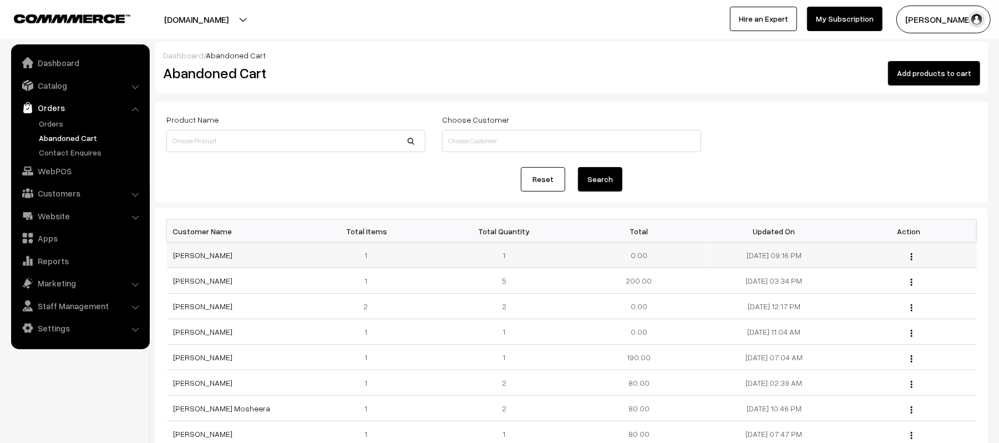
click at [910, 252] on button "button" at bounding box center [911, 256] width 3 height 9
click at [765, 158] on form "Product Name Choose Customer Reset Search" at bounding box center [571, 151] width 832 height 101
